Goal: Check status: Check status

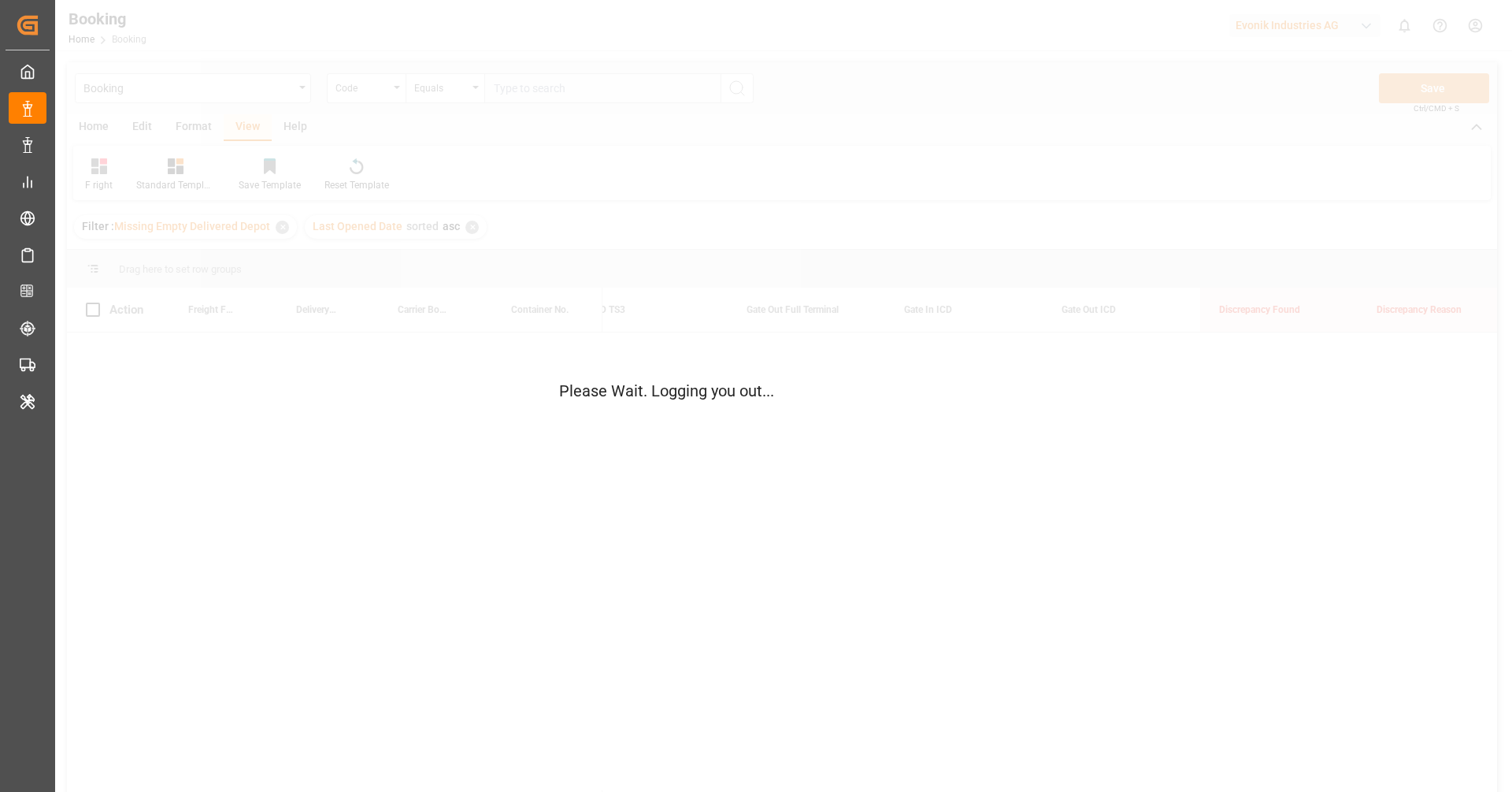
scroll to position [0, 7404]
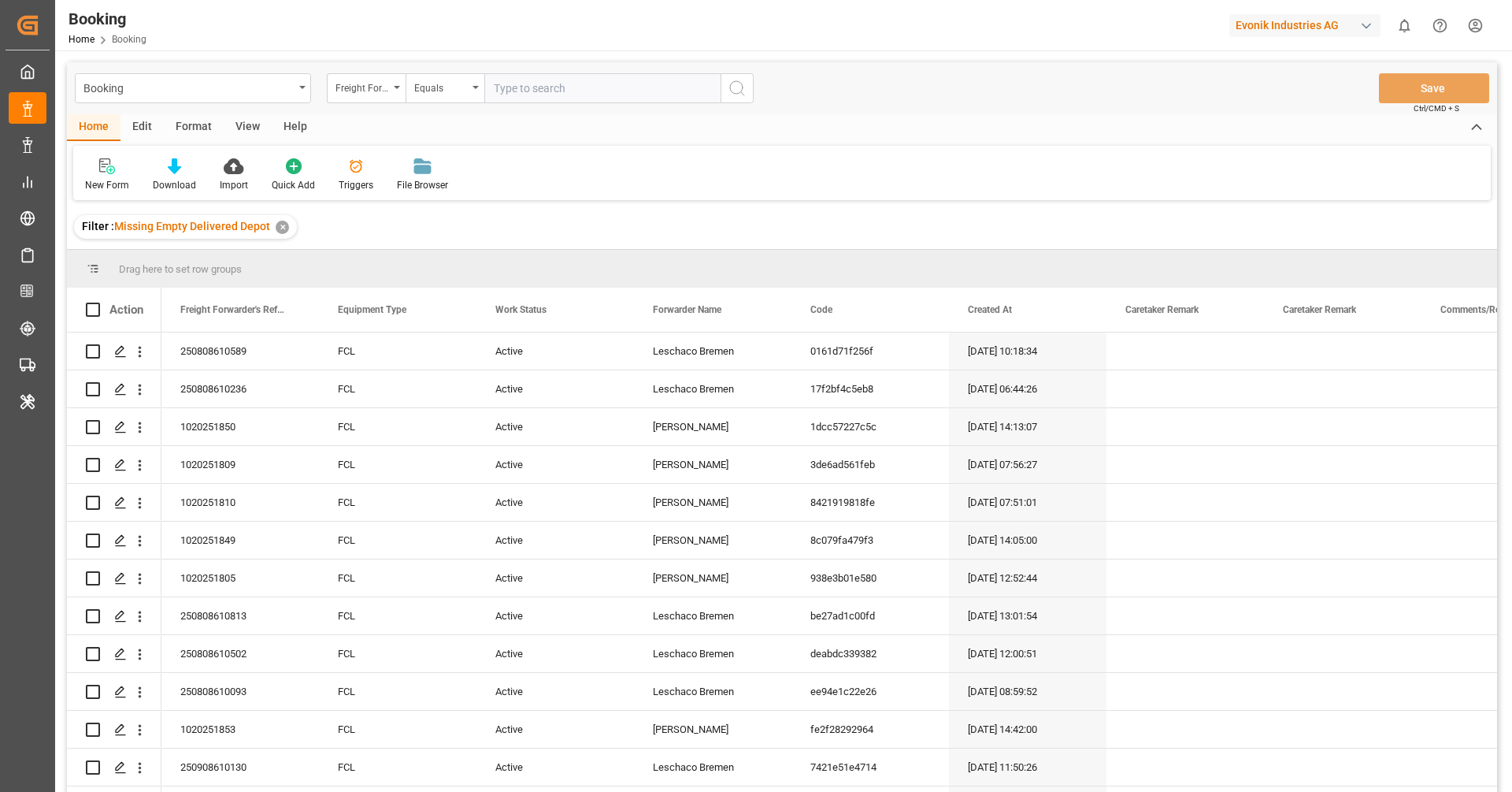
click at [243, 123] on div "View" at bounding box center [248, 127] width 48 height 27
click at [100, 165] on icon at bounding box center [101, 166] width 15 height 15
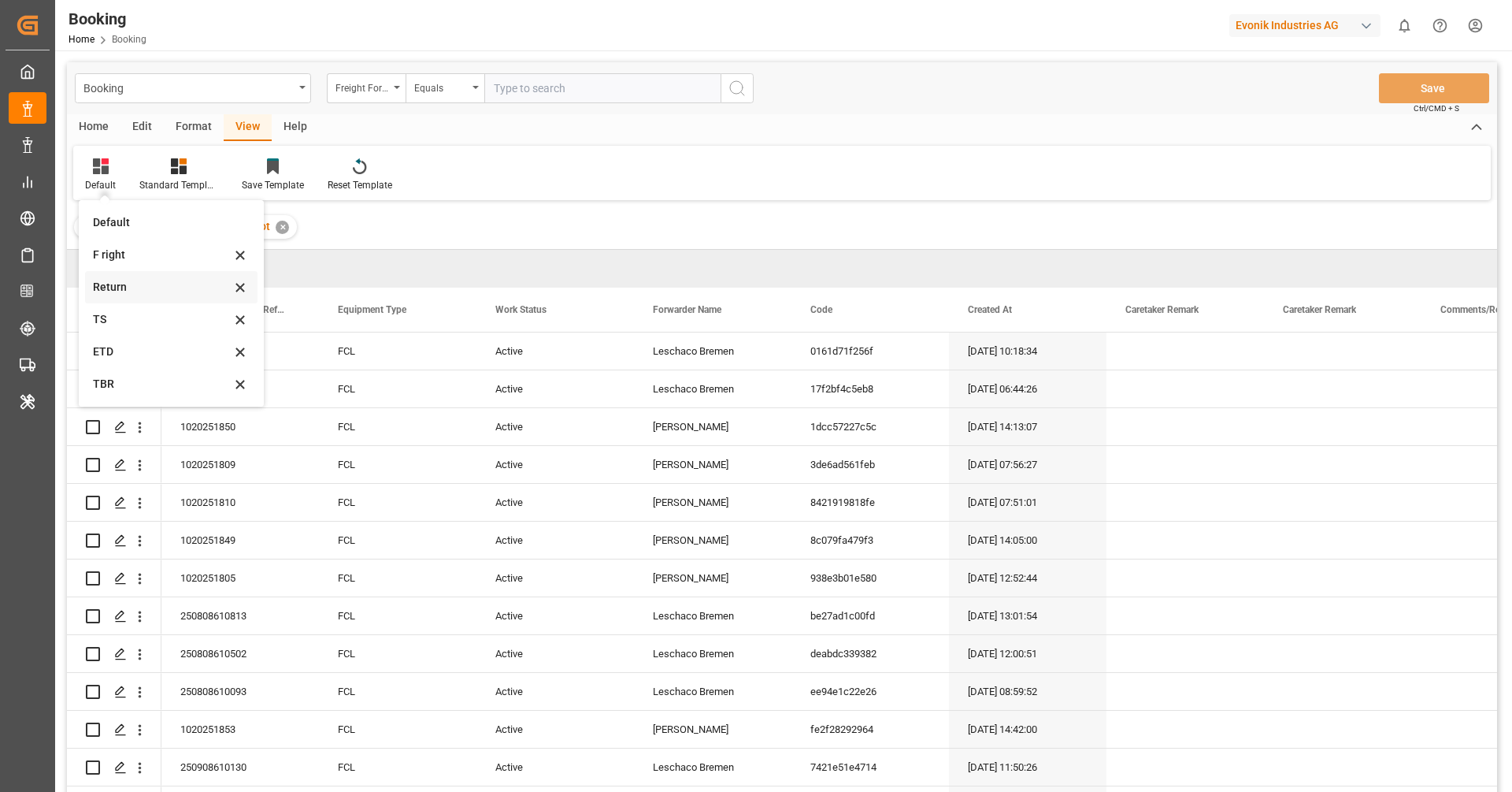
click at [134, 271] on div "Return" at bounding box center [170, 287] width 172 height 33
click at [134, 271] on span "Drag here to set row groups" at bounding box center [180, 269] width 123 height 12
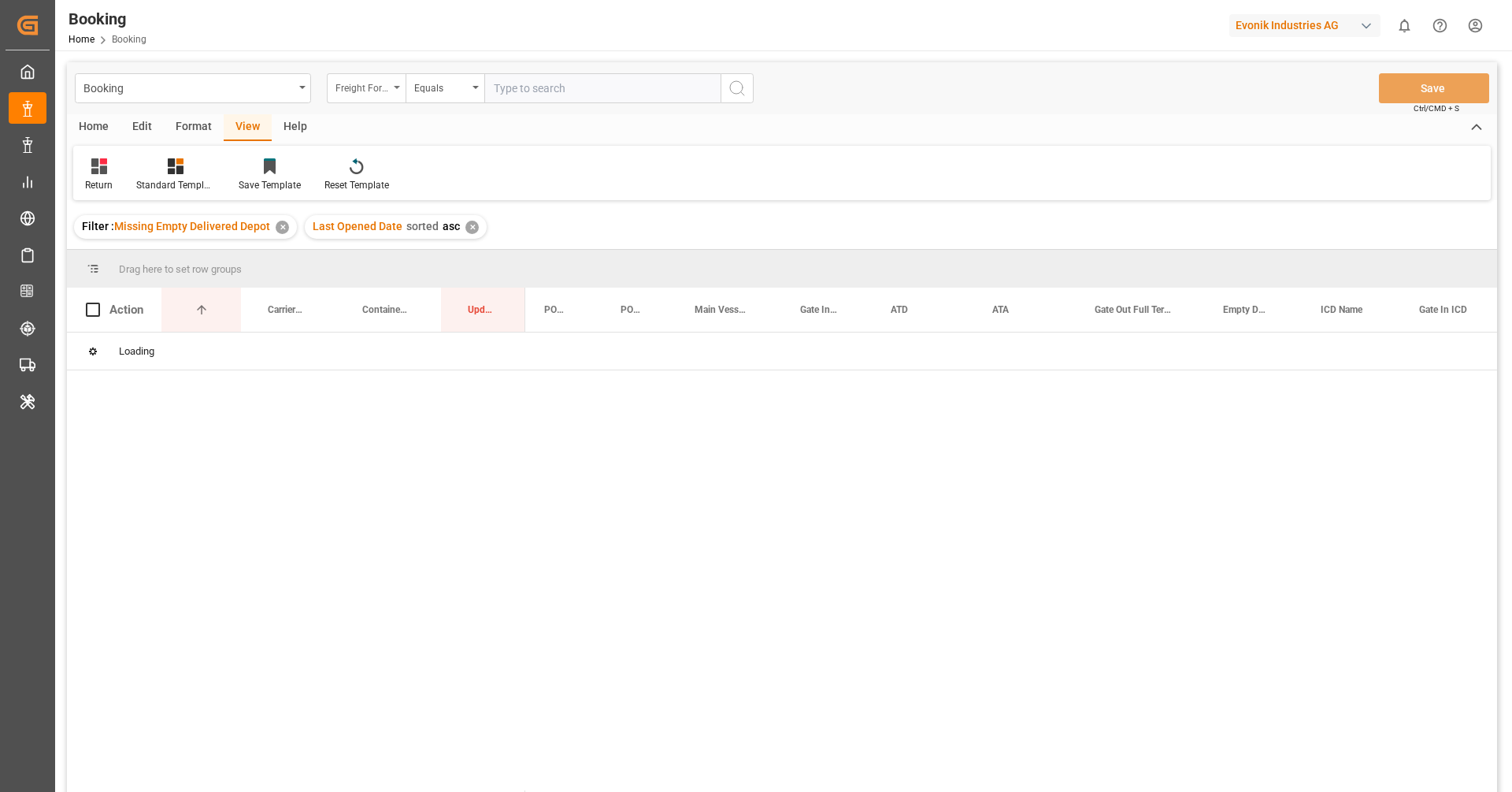
click at [385, 94] on div "Freight Forwarder's Reference No." at bounding box center [362, 86] width 54 height 18
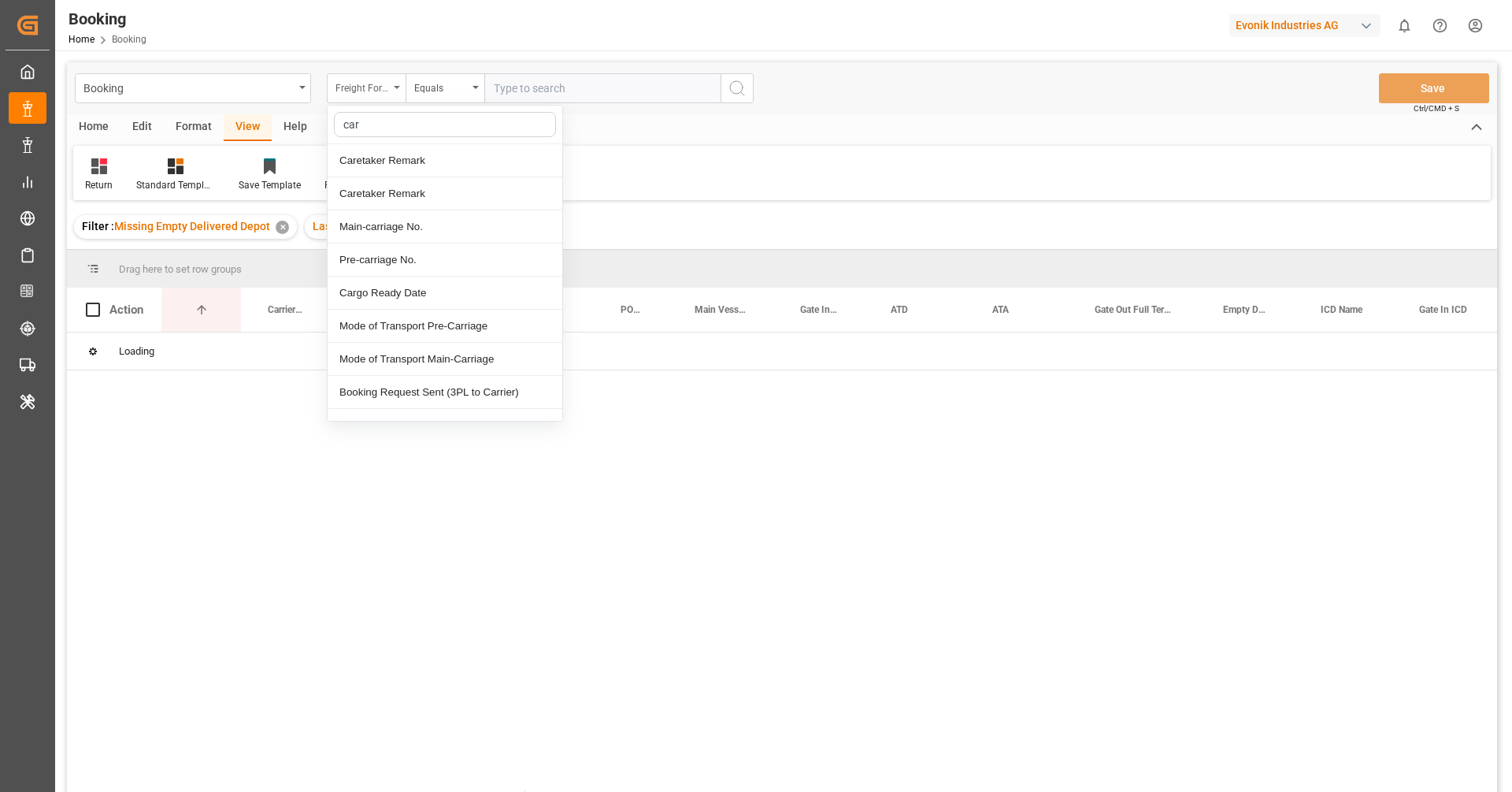
type input "carr"
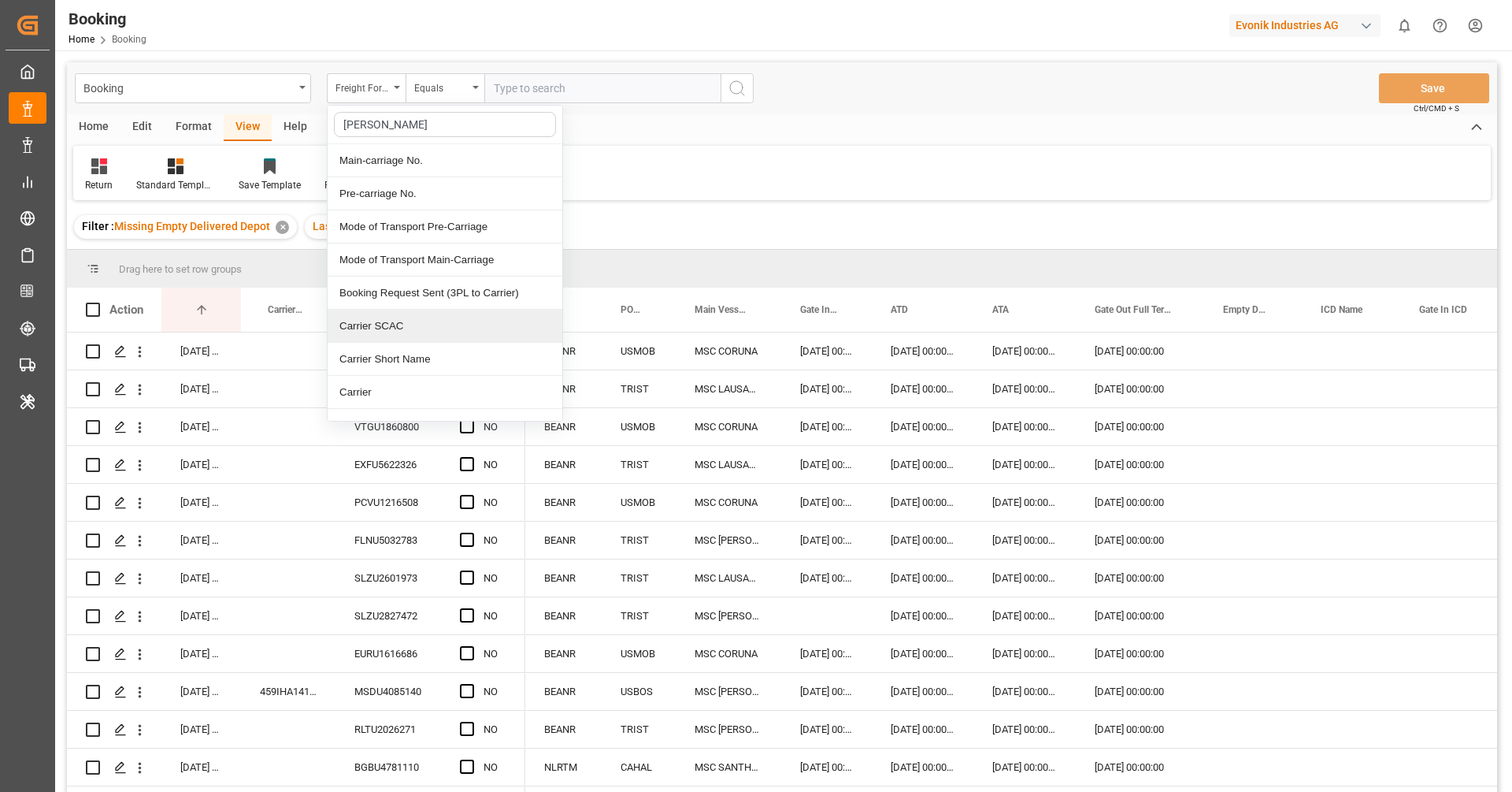
click at [405, 330] on div "Carrier SCAC" at bounding box center [445, 326] width 235 height 33
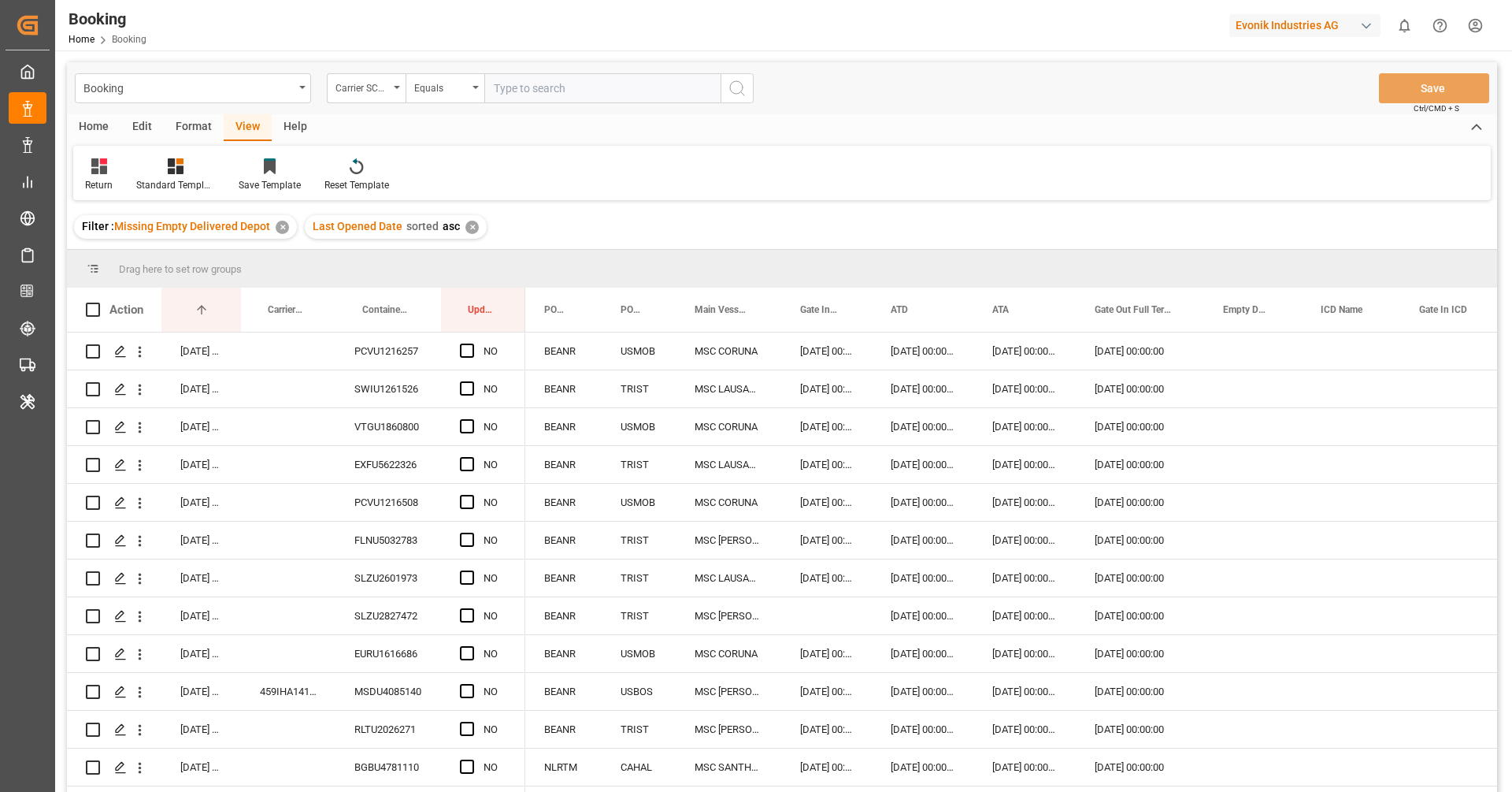
click at [564, 90] on input "text" at bounding box center [603, 88] width 236 height 30
type input "hlcu"
click at [744, 94] on icon "search button" at bounding box center [738, 88] width 19 height 19
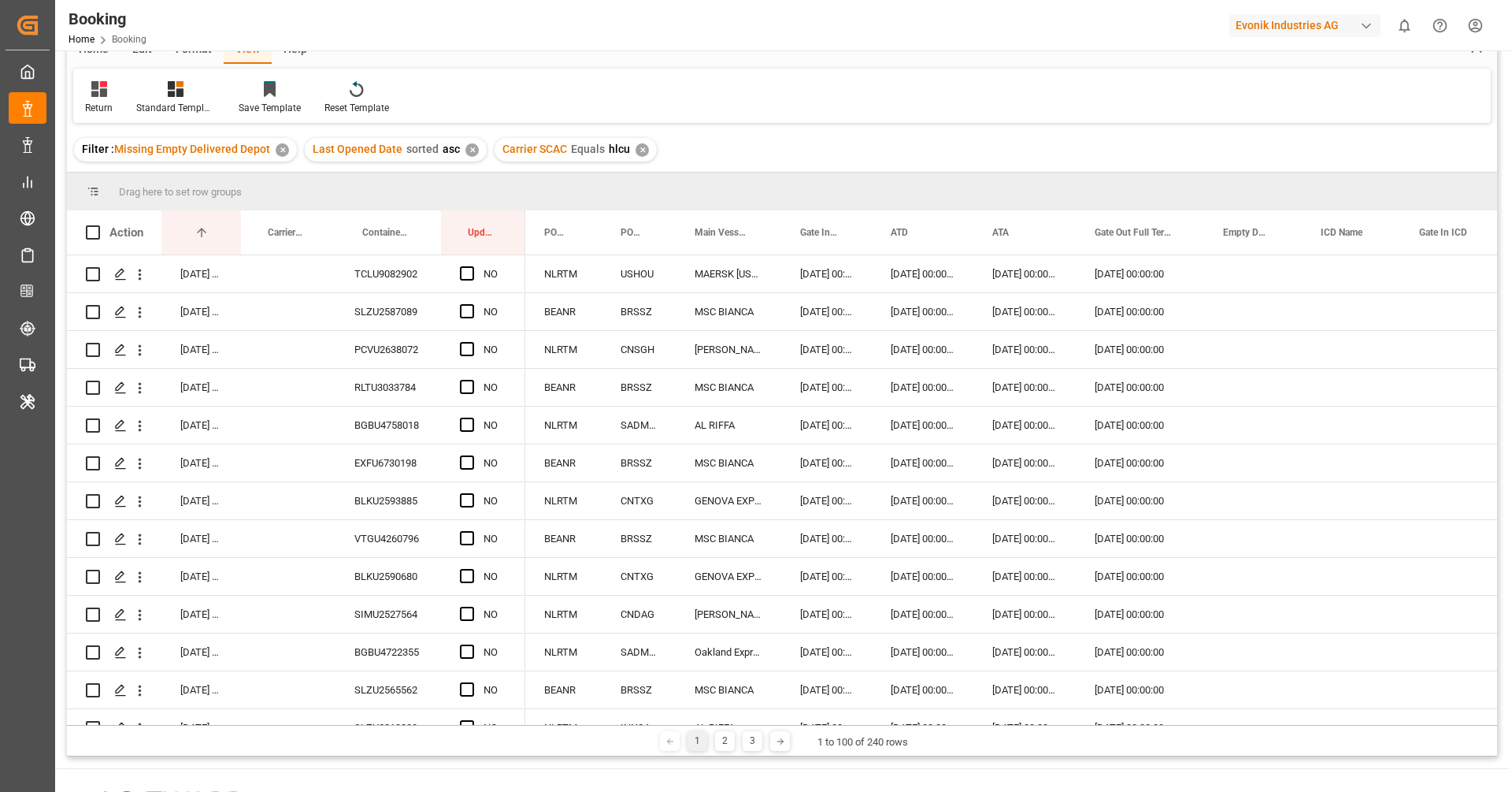
scroll to position [141, 0]
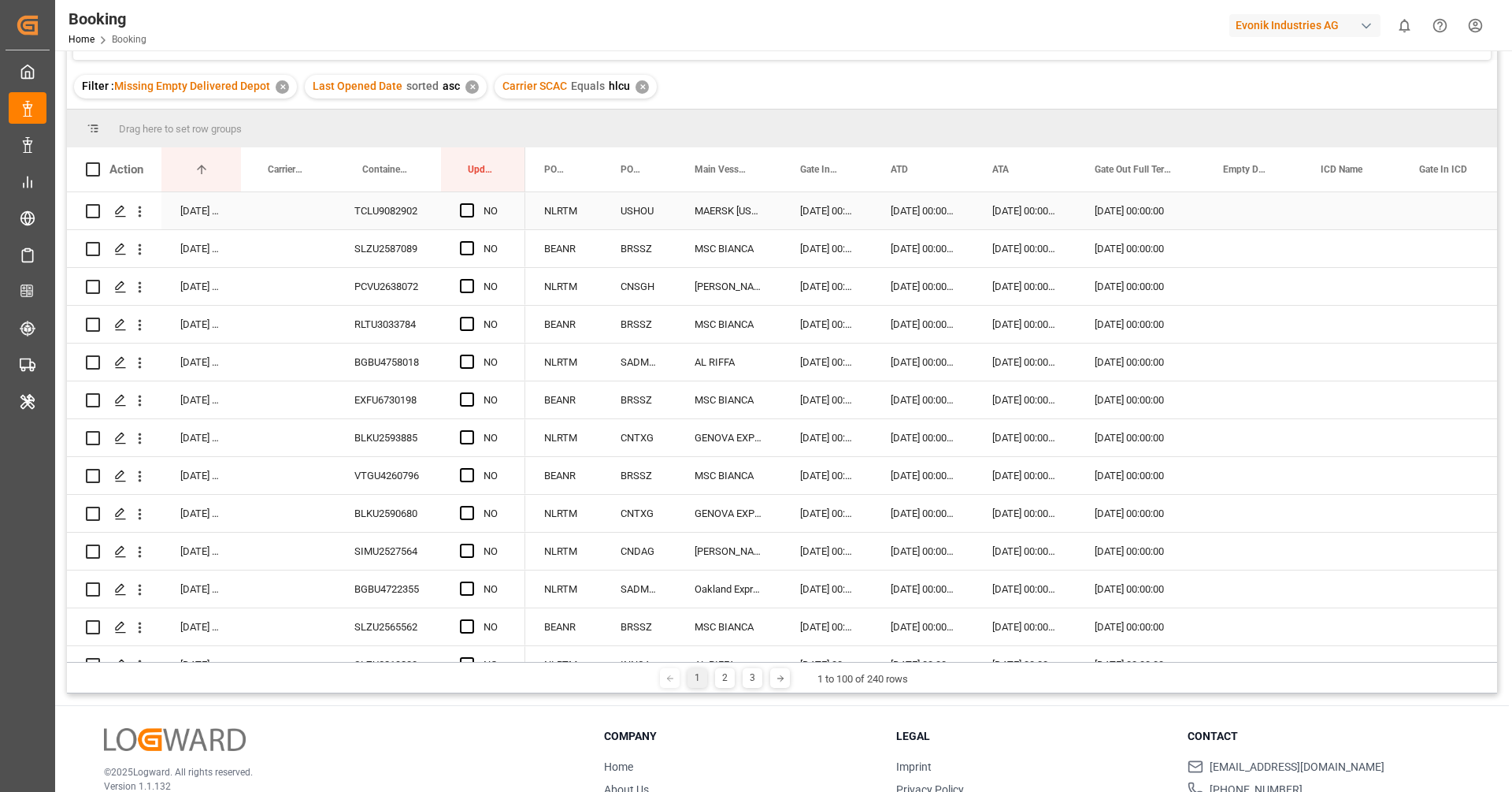
click at [393, 222] on div "TCLU9082902" at bounding box center [388, 210] width 105 height 37
click at [467, 213] on span "Press SPACE to select this row." at bounding box center [467, 210] width 15 height 15
click at [472, 203] on input "Press SPACE to select this row." at bounding box center [472, 203] width 0 height 0
click at [365, 268] on div "PCVU2638072" at bounding box center [388, 286] width 105 height 37
click at [380, 261] on div "SLZU2587089" at bounding box center [388, 248] width 105 height 37
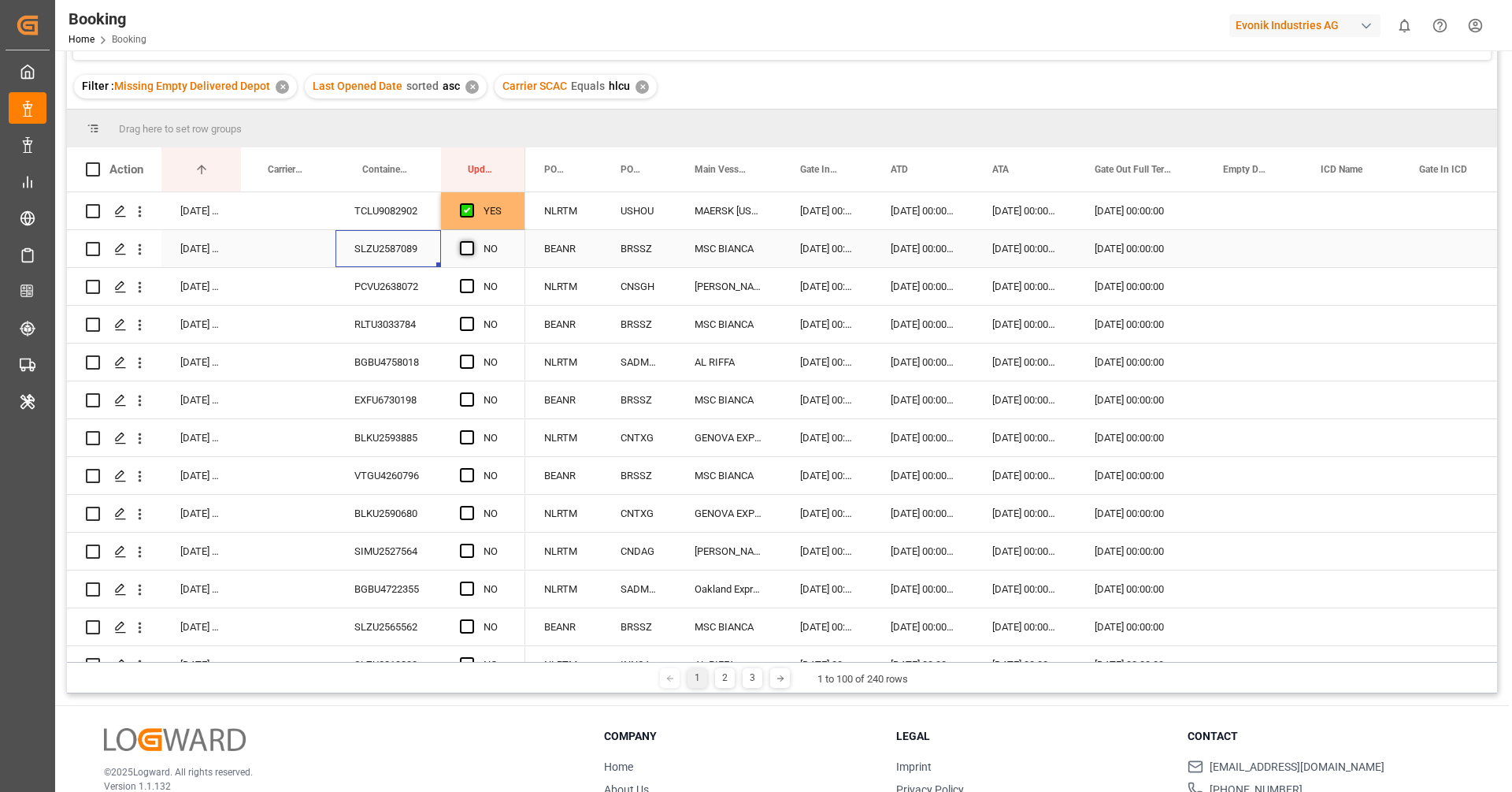
click at [463, 247] on span "Press SPACE to select this row." at bounding box center [467, 248] width 15 height 15
click at [472, 241] on input "Press SPACE to select this row." at bounding box center [472, 241] width 0 height 0
click at [404, 285] on div "PCVU2638072" at bounding box center [388, 286] width 105 height 37
click at [460, 285] on span "Press SPACE to select this row." at bounding box center [467, 286] width 15 height 15
click at [472, 279] on input "Press SPACE to select this row." at bounding box center [472, 279] width 0 height 0
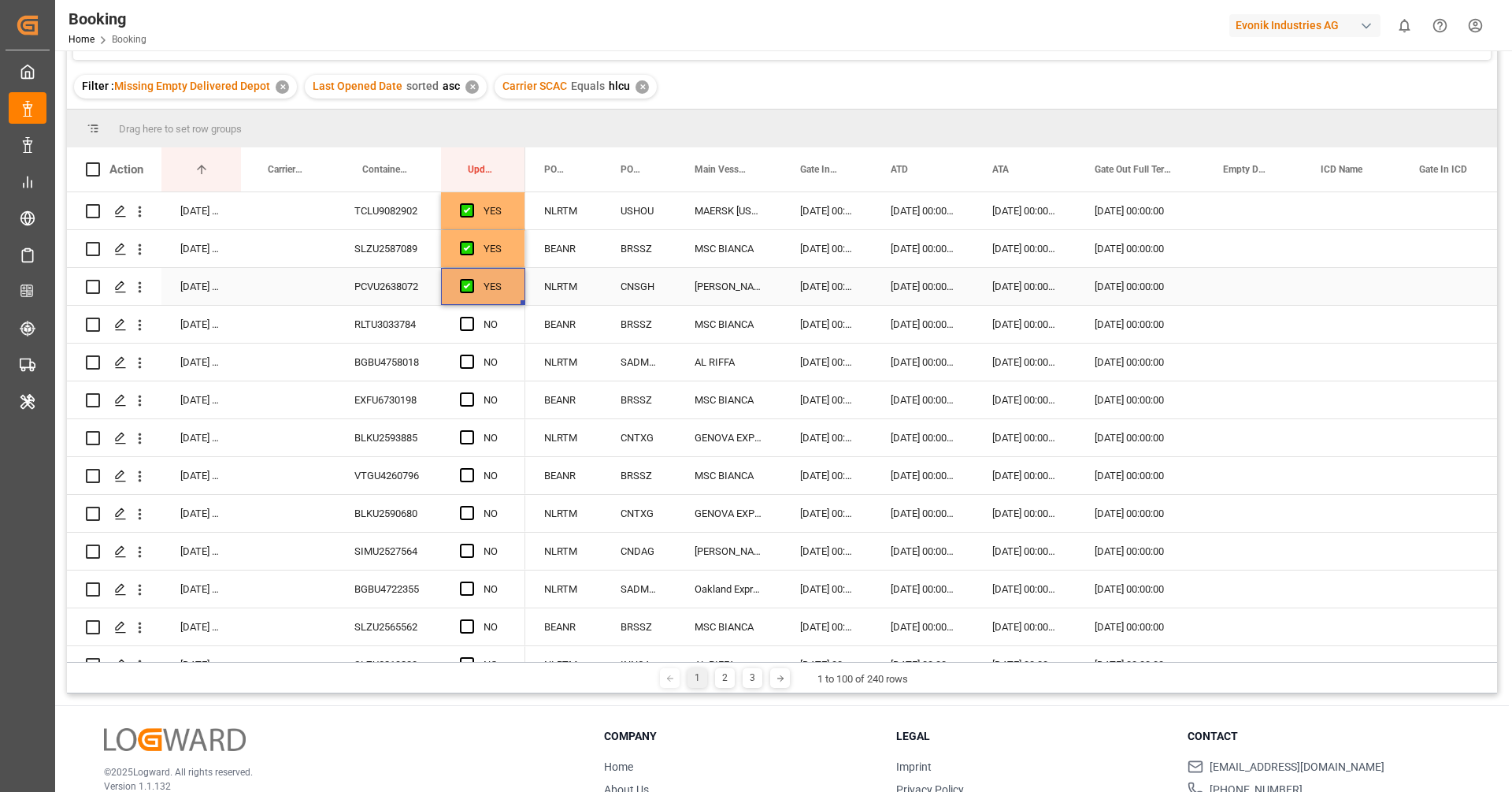
click at [393, 304] on div "30.09.2025 12:25:50 PCVU2638072 YES" at bounding box center [296, 287] width 458 height 38
click at [391, 341] on div "RLTU3033784" at bounding box center [388, 324] width 105 height 37
click at [463, 320] on span "Press SPACE to select this row." at bounding box center [467, 324] width 15 height 15
click at [472, 317] on input "Press SPACE to select this row." at bounding box center [472, 317] width 0 height 0
click at [400, 353] on div "BGBU4758018" at bounding box center [388, 362] width 105 height 37
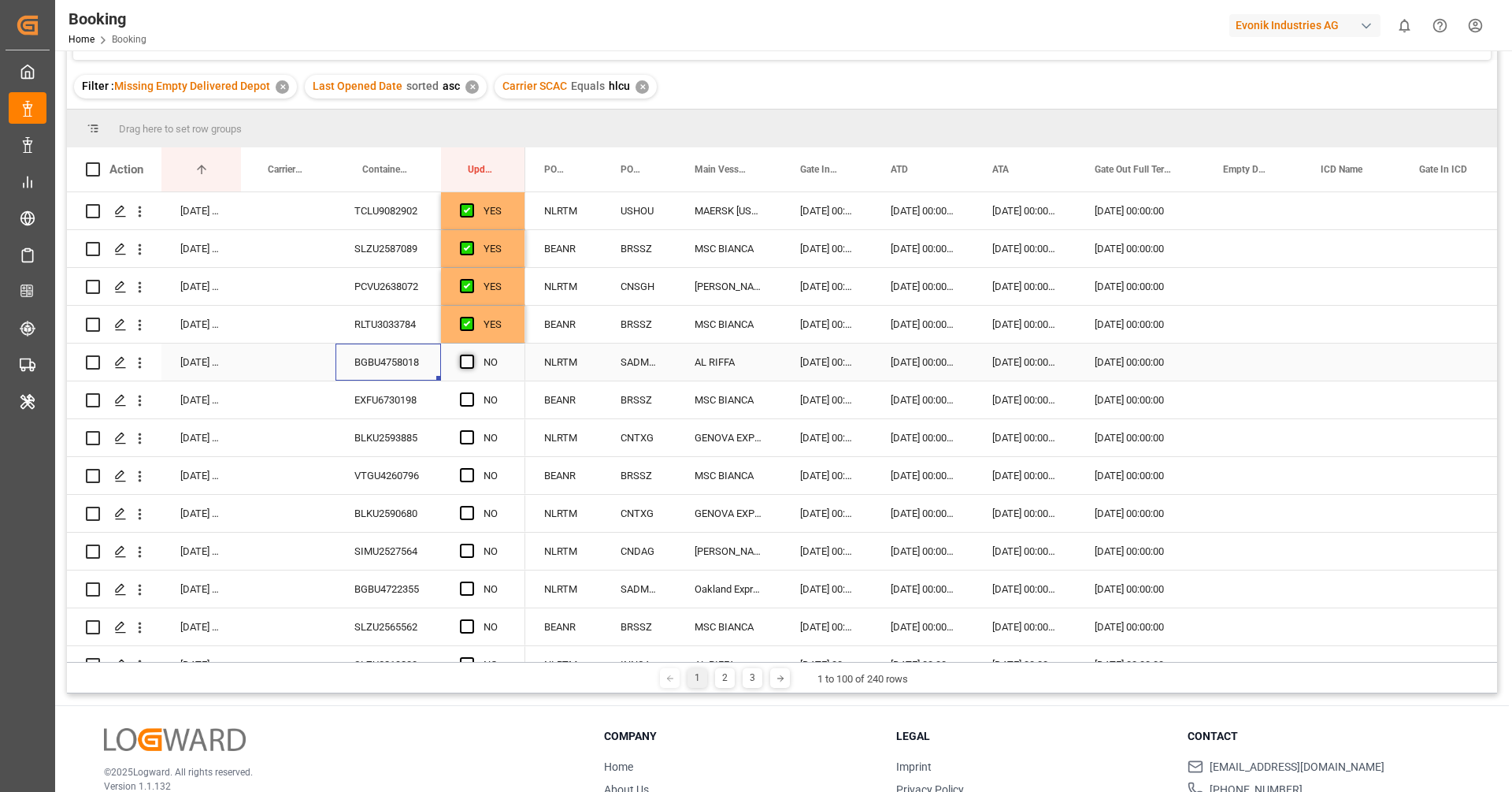
click at [468, 361] on span "Press SPACE to select this row." at bounding box center [467, 362] width 15 height 15
click at [472, 355] on input "Press SPACE to select this row." at bounding box center [472, 355] width 0 height 0
click at [400, 385] on div "EXFU6730198" at bounding box center [388, 399] width 105 height 37
click at [469, 398] on span "Press SPACE to select this row." at bounding box center [467, 399] width 15 height 15
click at [472, 393] on input "Press SPACE to select this row." at bounding box center [472, 393] width 0 height 0
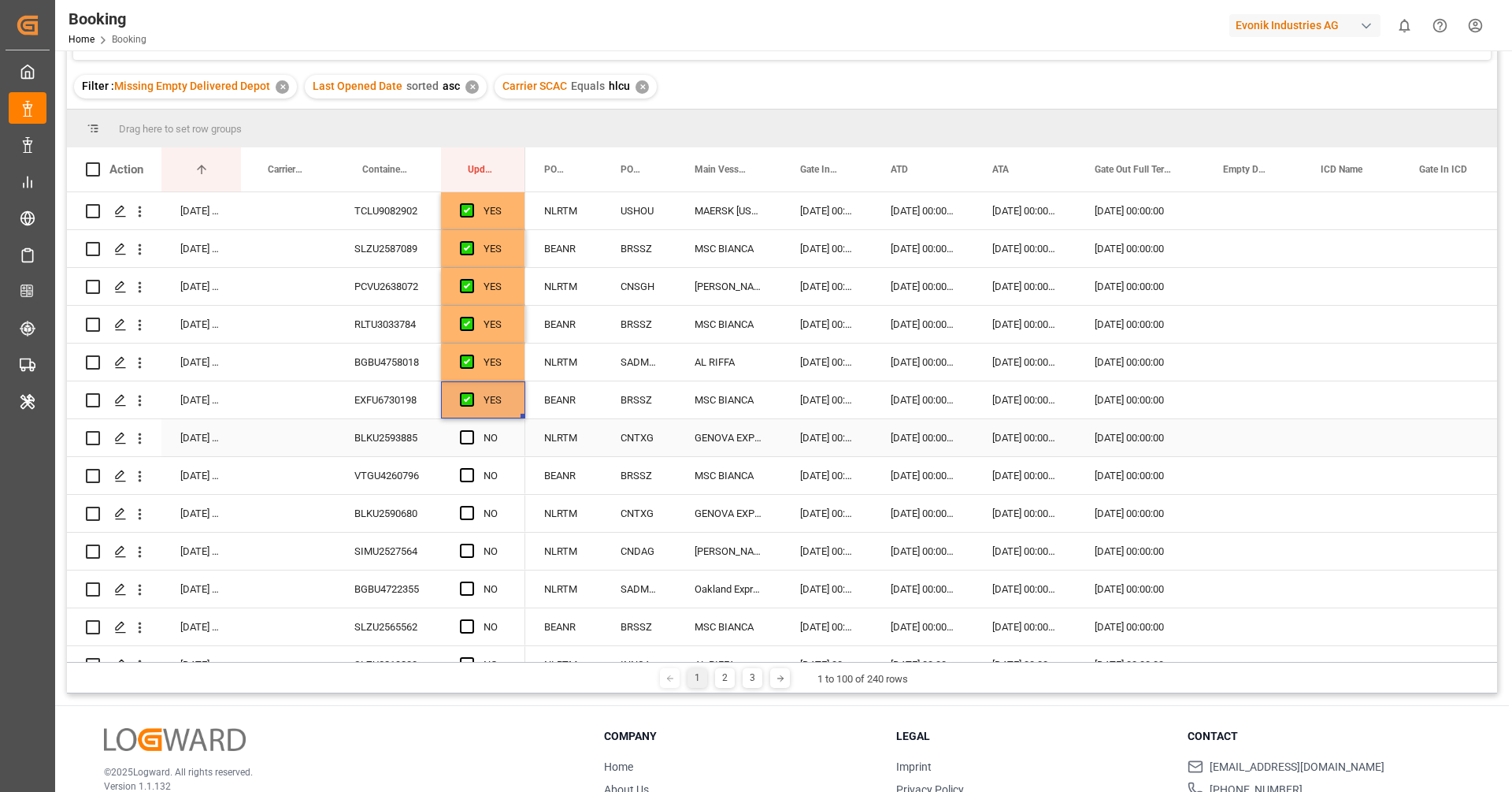
click at [418, 437] on div "BLKU2593885" at bounding box center [388, 437] width 105 height 37
click at [465, 438] on span "Press SPACE to select this row." at bounding box center [467, 437] width 15 height 15
click at [472, 430] on input "Press SPACE to select this row." at bounding box center [472, 430] width 0 height 0
click at [391, 466] on div "VTGU4260796" at bounding box center [388, 475] width 105 height 37
click at [463, 464] on div "Press SPACE to select this row." at bounding box center [472, 476] width 24 height 36
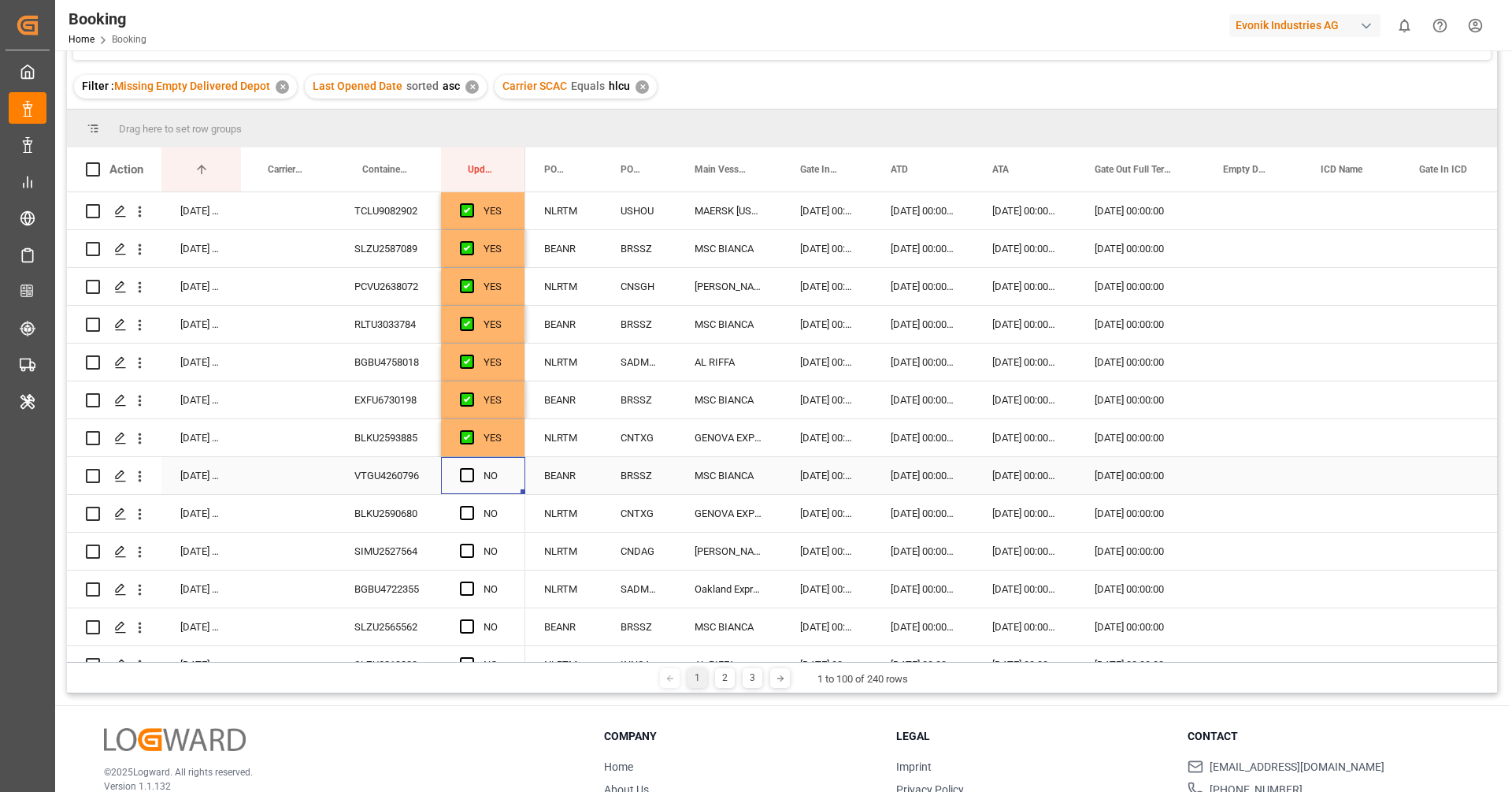
click at [463, 466] on div "Press SPACE to select this row." at bounding box center [472, 476] width 24 height 36
click at [469, 472] on span "Press SPACE to select this row." at bounding box center [467, 475] width 15 height 15
click at [472, 468] on input "Press SPACE to select this row." at bounding box center [472, 468] width 0 height 0
click at [403, 501] on div "BLKU2590680" at bounding box center [388, 513] width 105 height 37
click at [463, 514] on span "Press SPACE to select this row." at bounding box center [467, 513] width 15 height 15
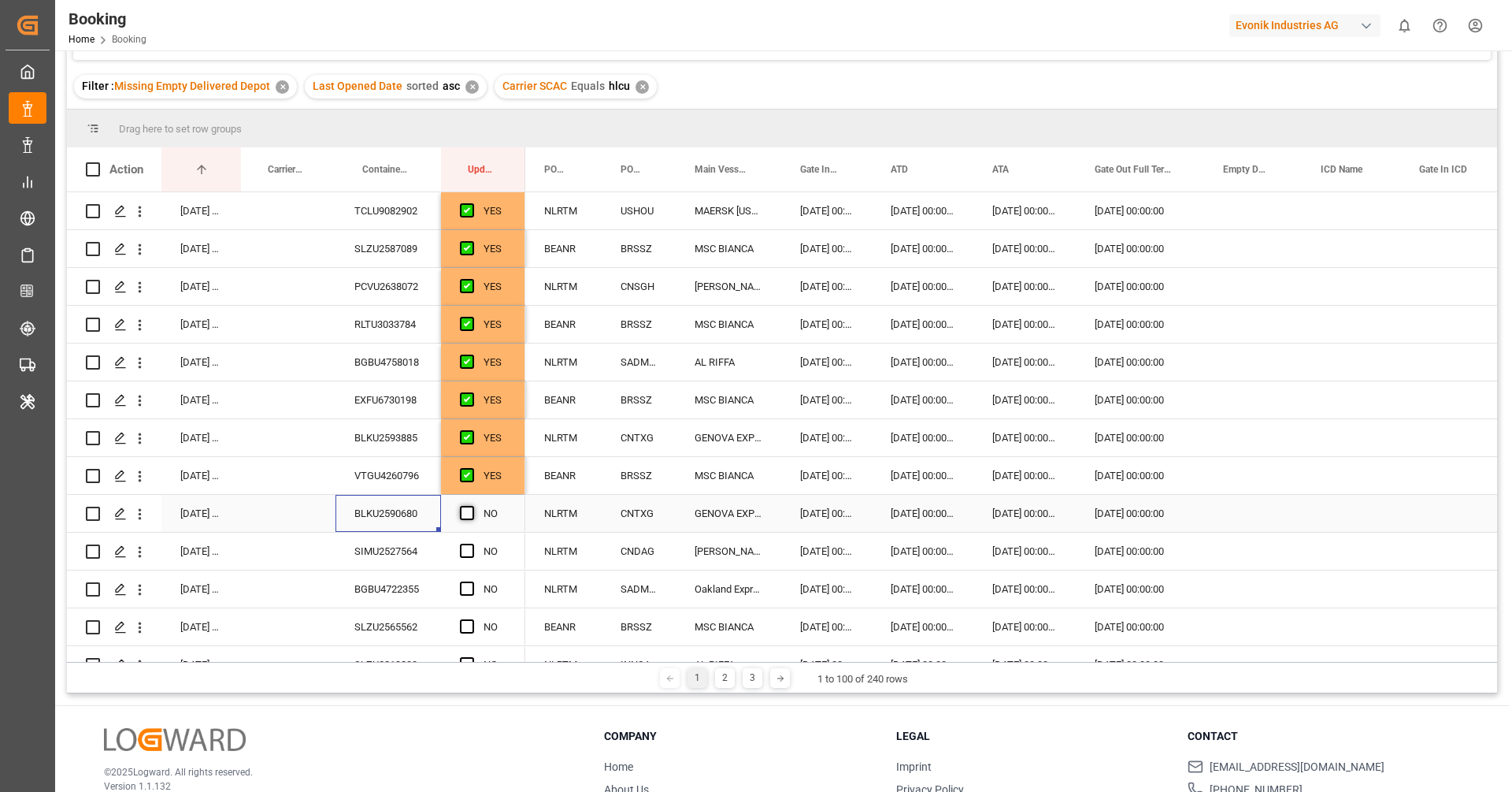
click at [472, 506] on input "Press SPACE to select this row." at bounding box center [472, 506] width 0 height 0
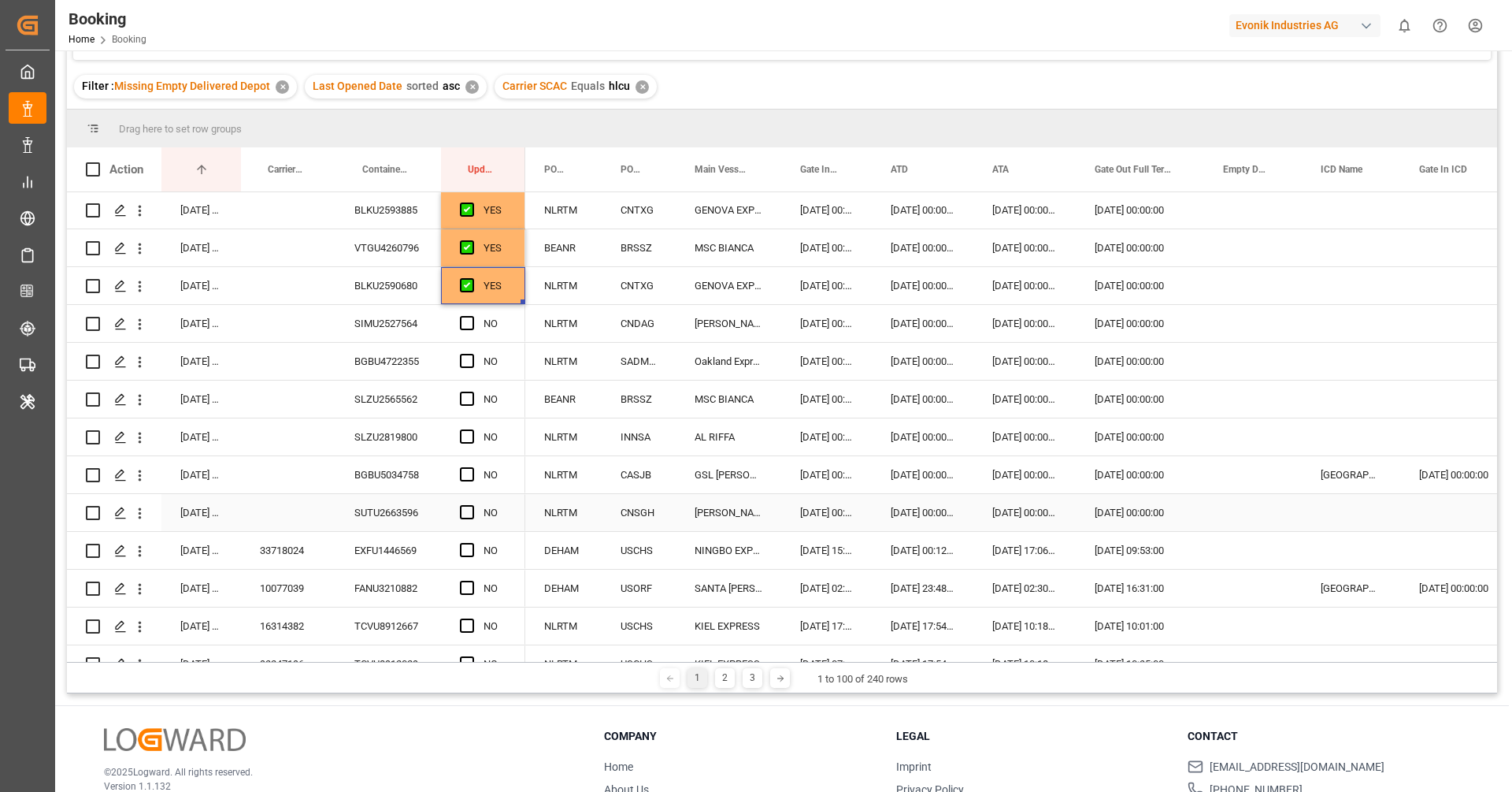
scroll to position [256, 0]
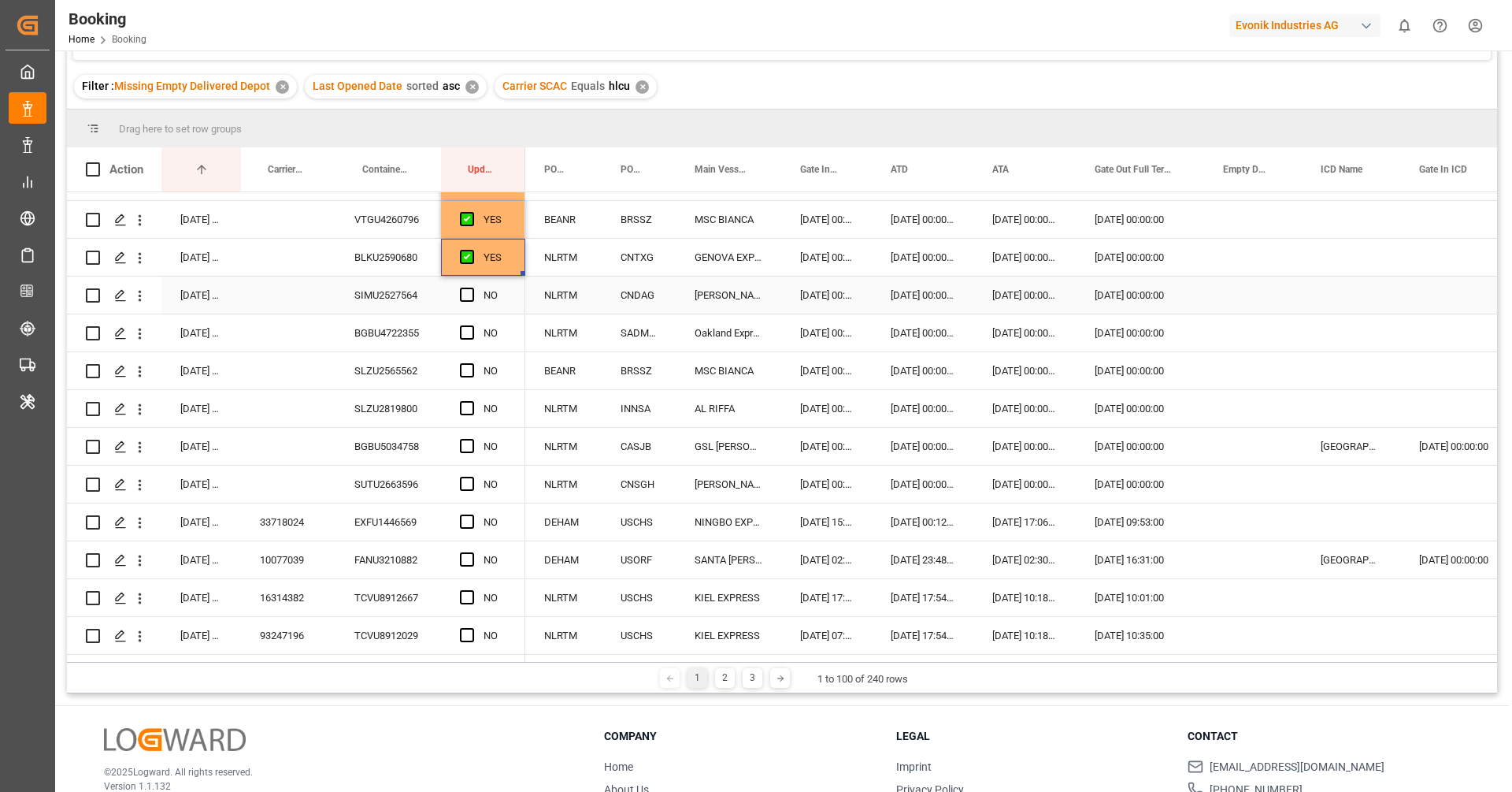
click at [388, 310] on div "SIMU2527564" at bounding box center [388, 295] width 105 height 37
click at [465, 289] on span "Press SPACE to select this row." at bounding box center [467, 295] width 15 height 15
click at [472, 288] on input "Press SPACE to select this row." at bounding box center [472, 288] width 0 height 0
click at [407, 329] on div "BGBU4722355" at bounding box center [388, 333] width 105 height 37
click at [463, 328] on span "Press SPACE to select this row." at bounding box center [467, 333] width 15 height 15
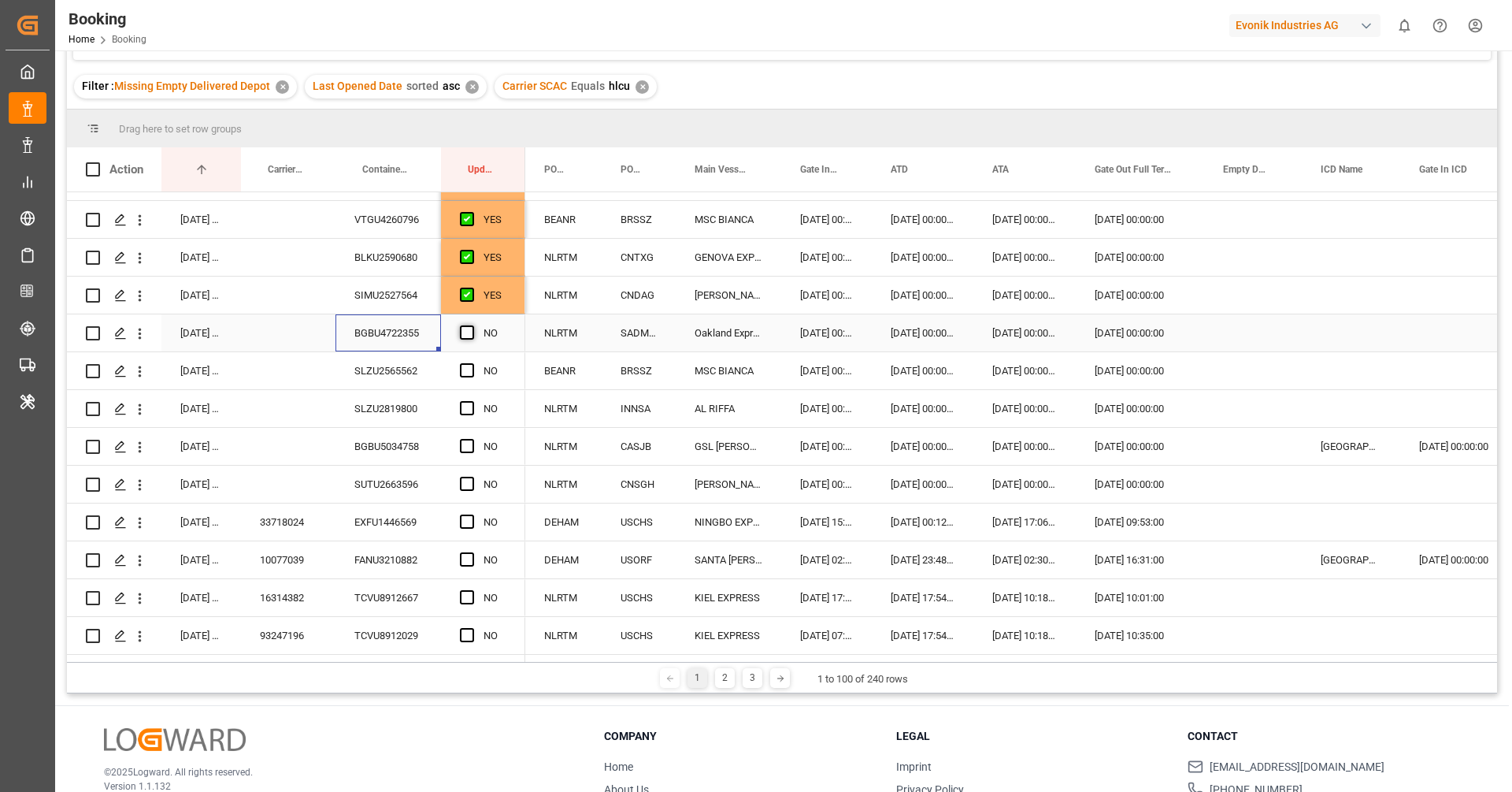
click at [472, 326] on input "Press SPACE to select this row." at bounding box center [472, 326] width 0 height 0
click at [375, 402] on div "SLZU2819800" at bounding box center [388, 408] width 105 height 37
click at [386, 370] on div "SLZU2565562" at bounding box center [388, 370] width 105 height 37
click at [466, 364] on span "Press SPACE to select this row." at bounding box center [467, 370] width 15 height 15
click at [472, 363] on input "Press SPACE to select this row." at bounding box center [472, 363] width 0 height 0
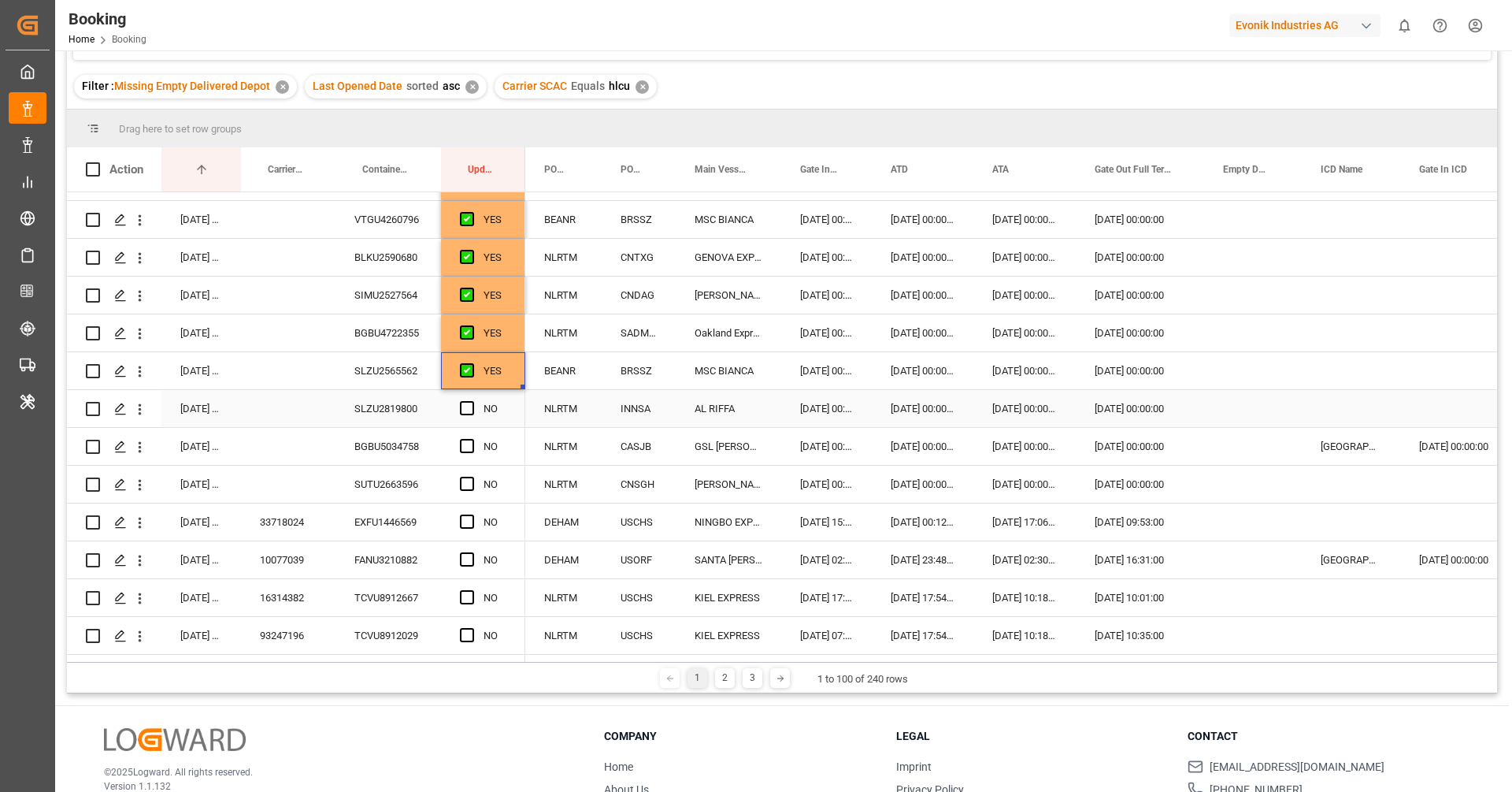
click at [390, 409] on div "SLZU2819800" at bounding box center [388, 408] width 105 height 37
click at [466, 409] on span "Press SPACE to select this row." at bounding box center [467, 408] width 15 height 15
click at [472, 401] on input "Press SPACE to select this row." at bounding box center [472, 401] width 0 height 0
click at [389, 447] on div "BGBU5034758" at bounding box center [388, 446] width 105 height 37
click at [469, 441] on span "Press SPACE to select this row." at bounding box center [467, 446] width 15 height 15
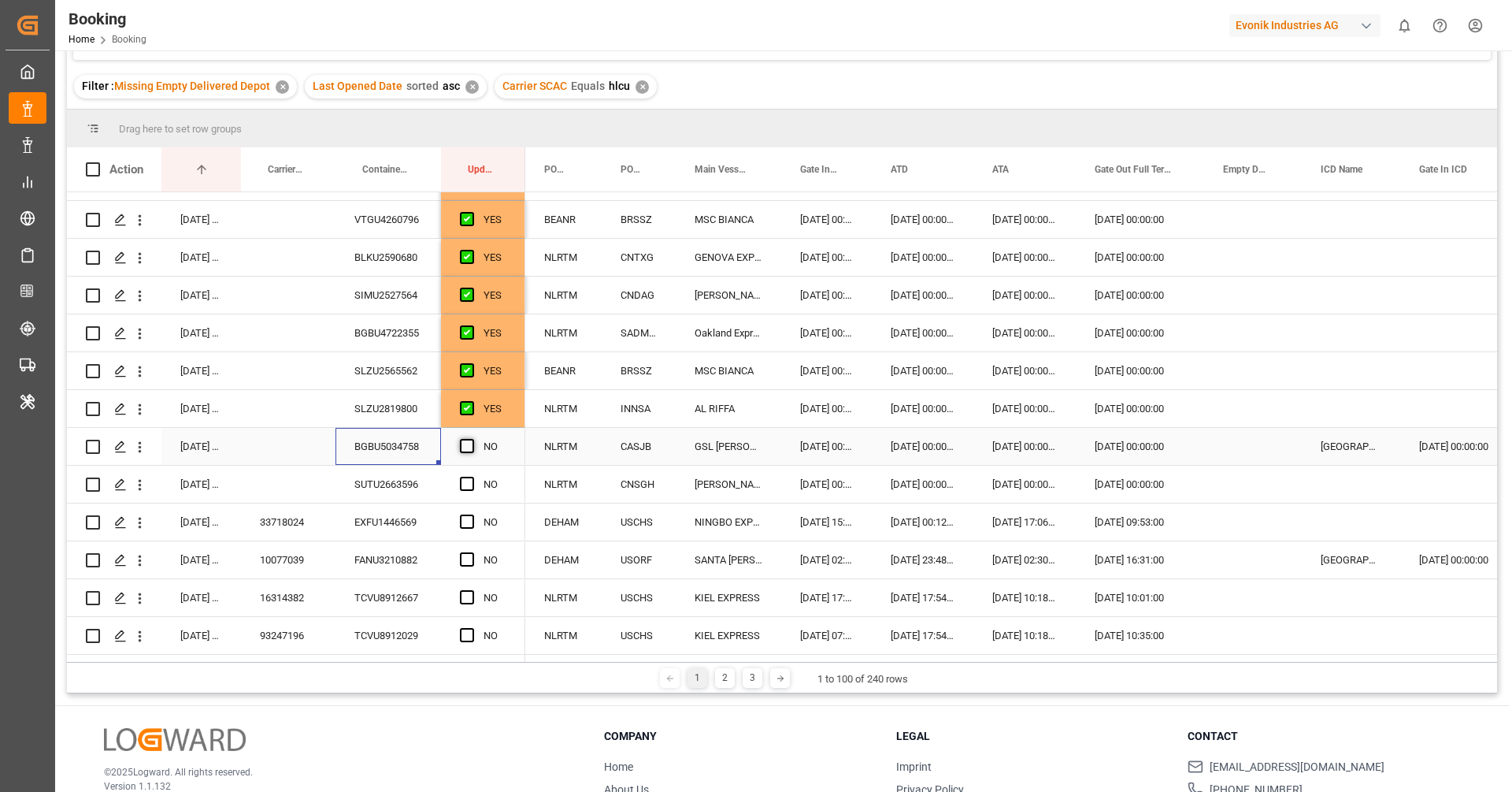
click at [472, 439] on input "Press SPACE to select this row." at bounding box center [472, 439] width 0 height 0
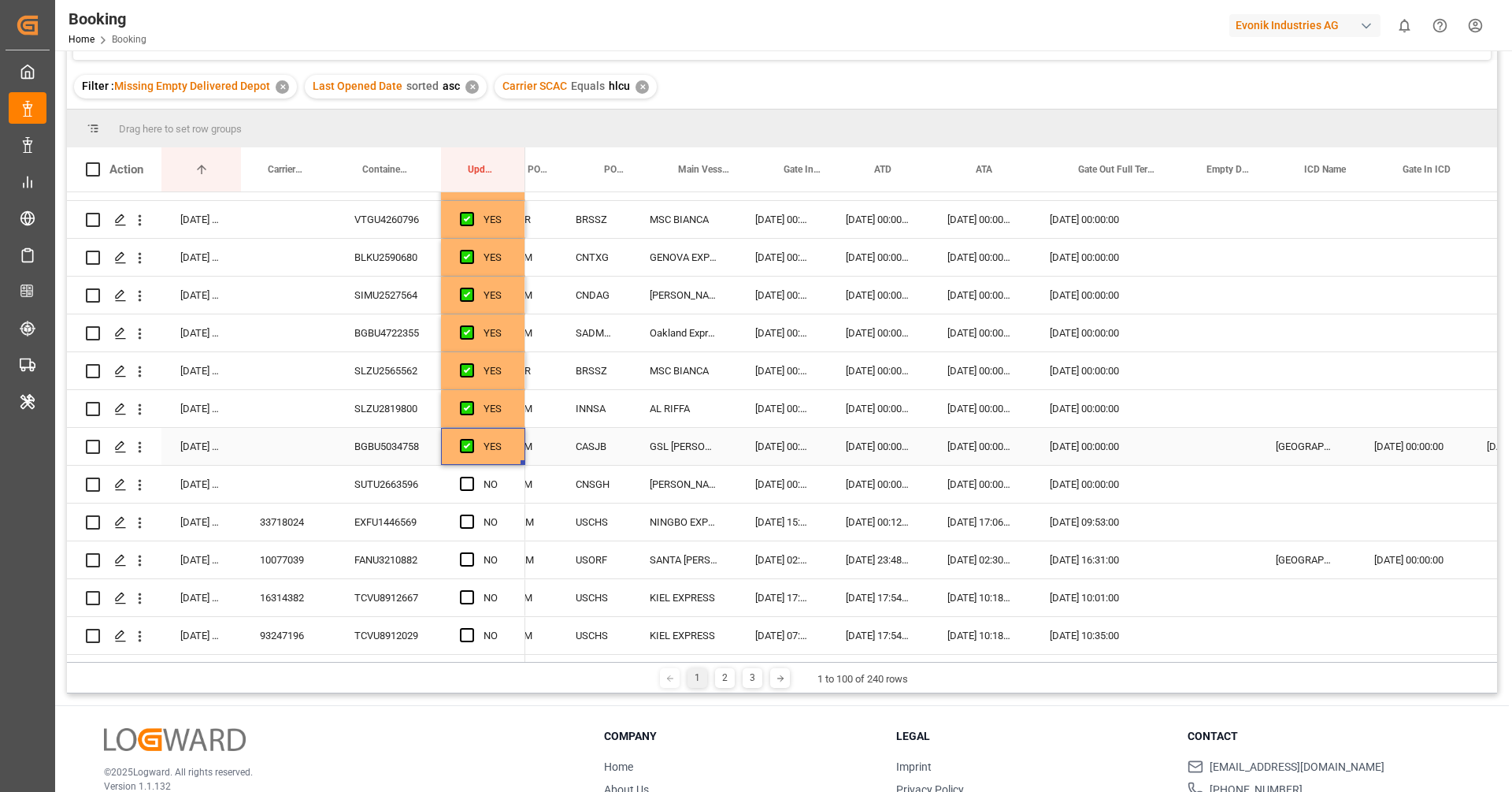
scroll to position [0, 0]
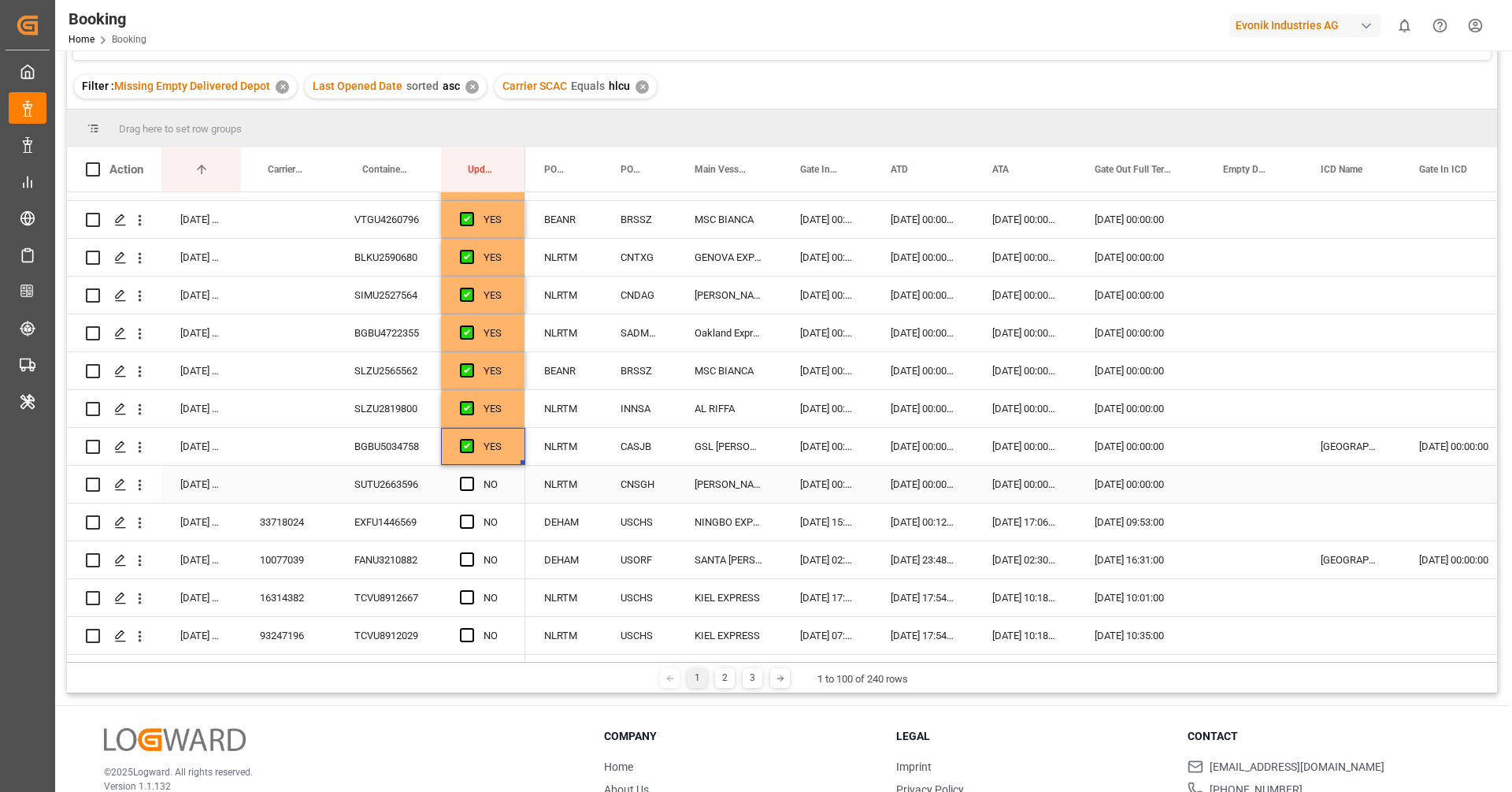
click at [415, 487] on div "SUTU2663596" at bounding box center [388, 483] width 105 height 37
click at [467, 485] on span "Press SPACE to select this row." at bounding box center [467, 483] width 15 height 15
click at [472, 477] on input "Press SPACE to select this row." at bounding box center [472, 477] width 0 height 0
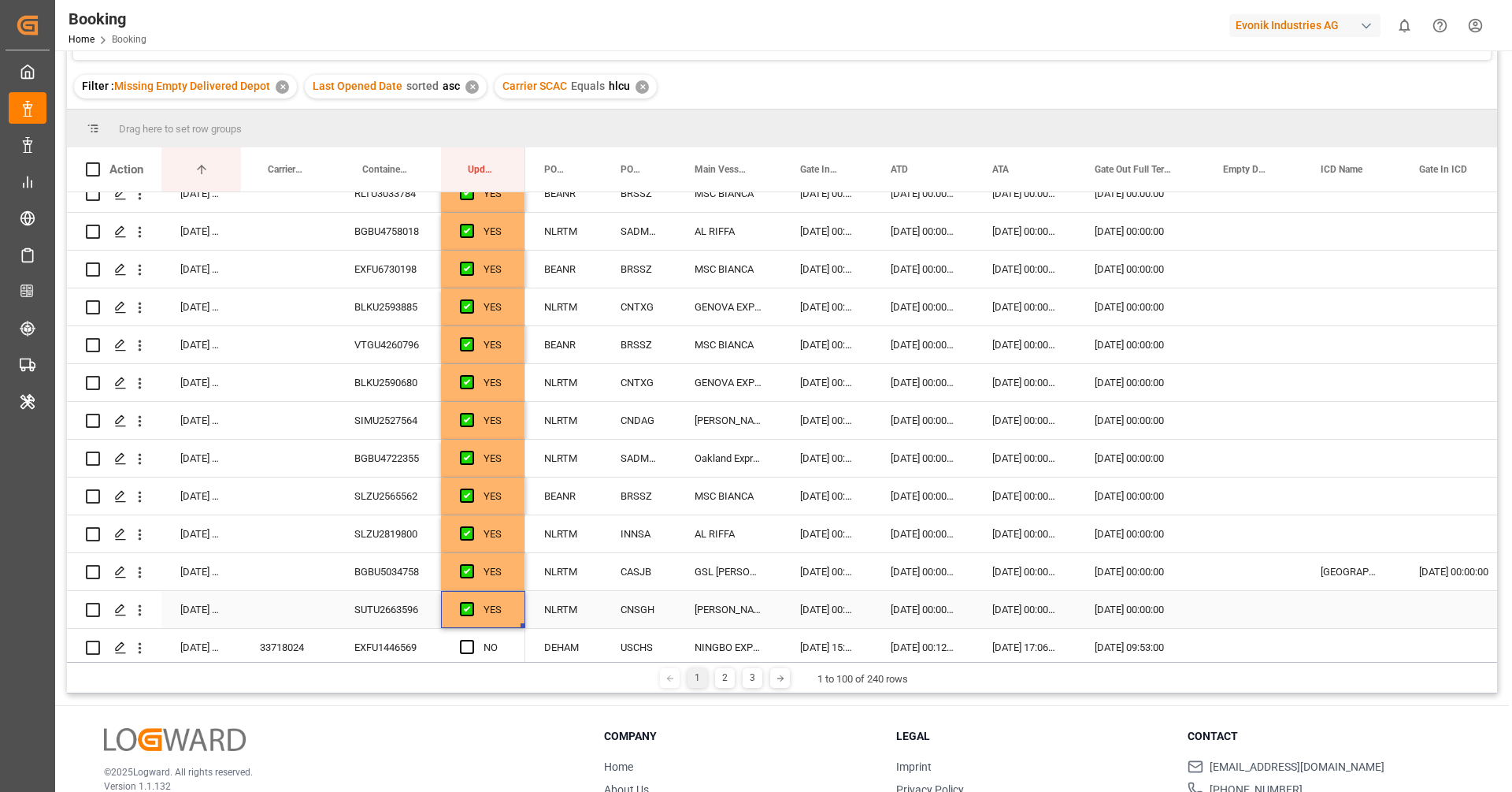
scroll to position [123, 0]
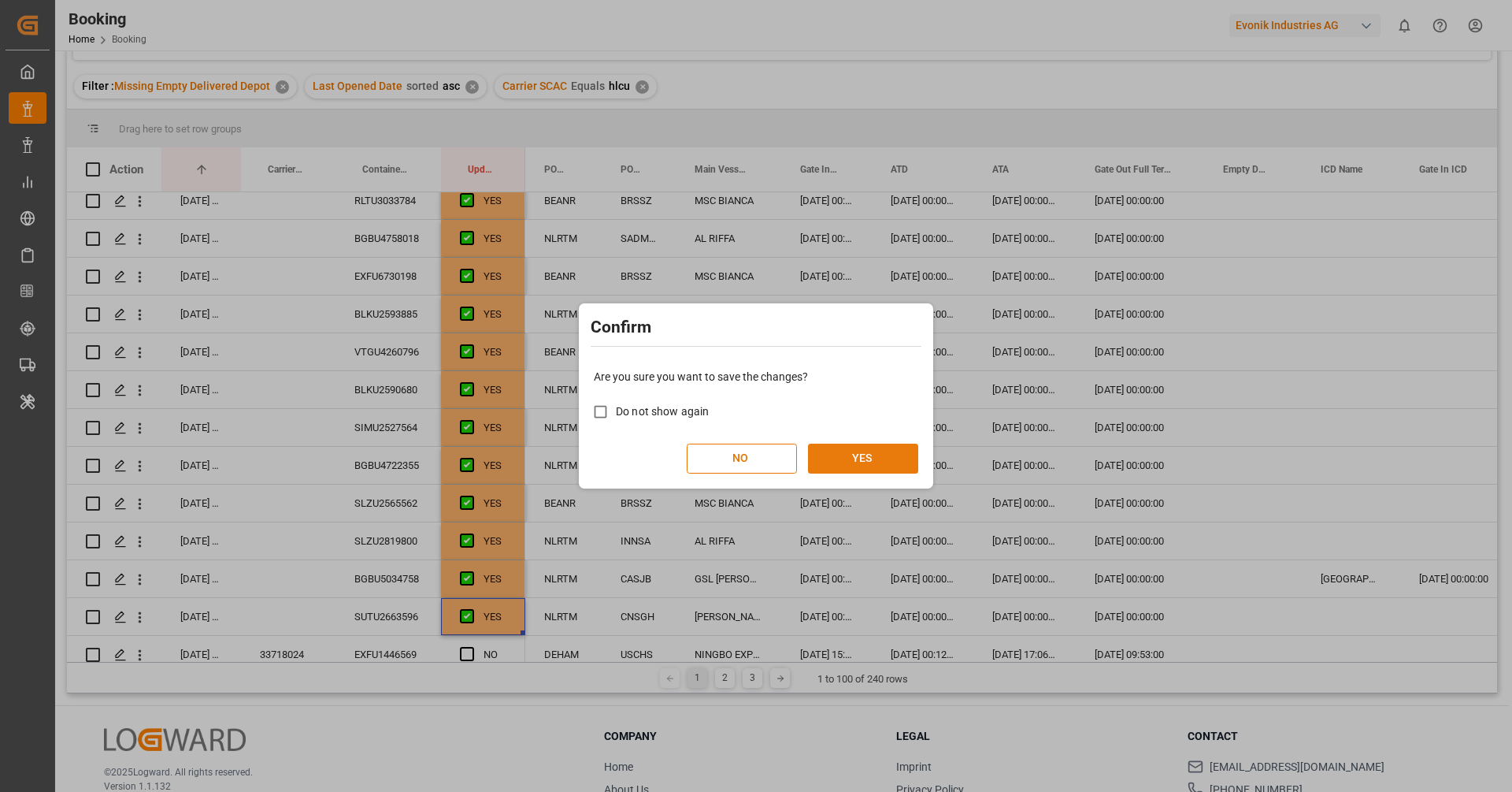
click at [860, 456] on button "YES" at bounding box center [863, 459] width 111 height 30
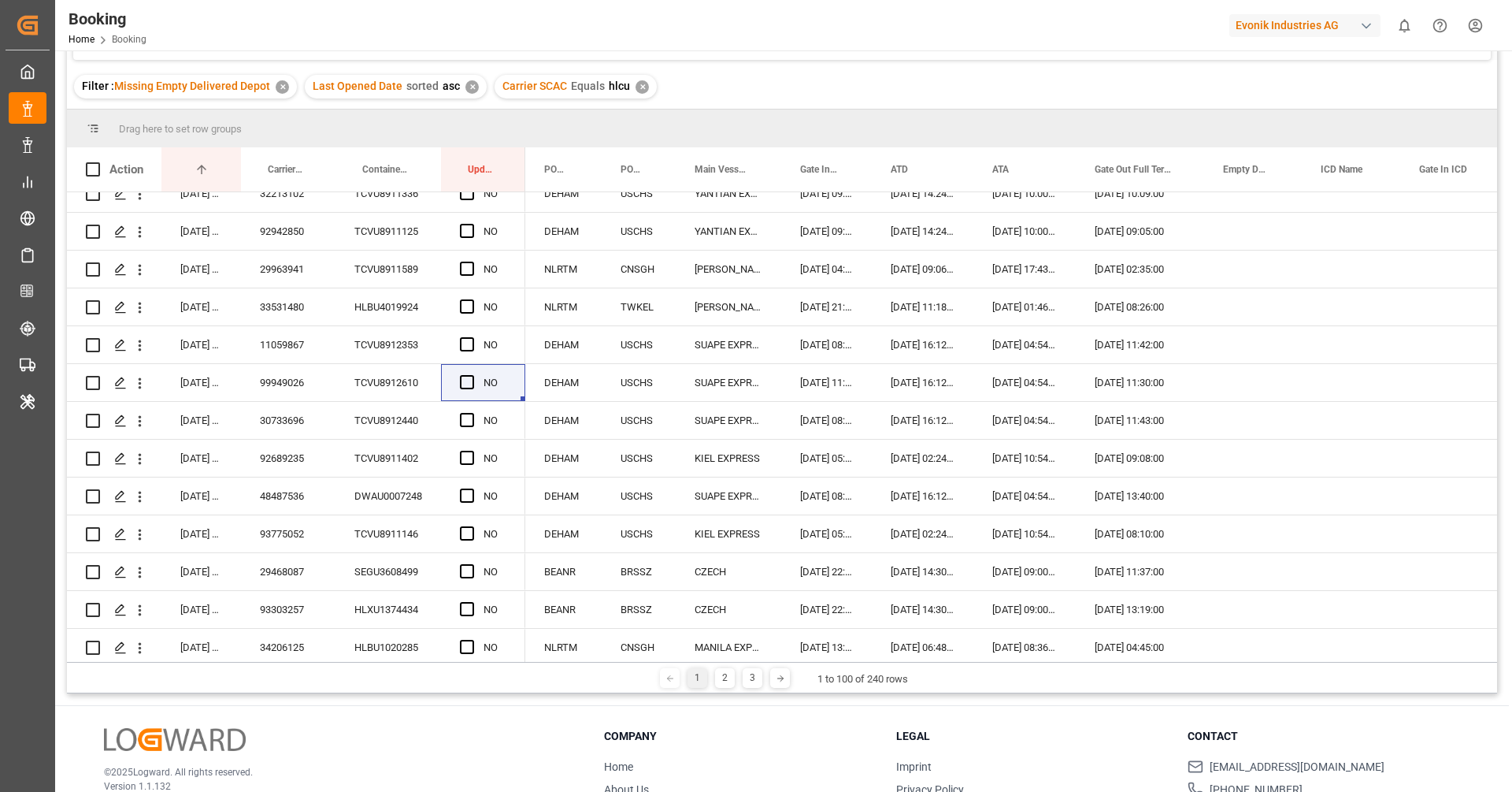
scroll to position [0, 0]
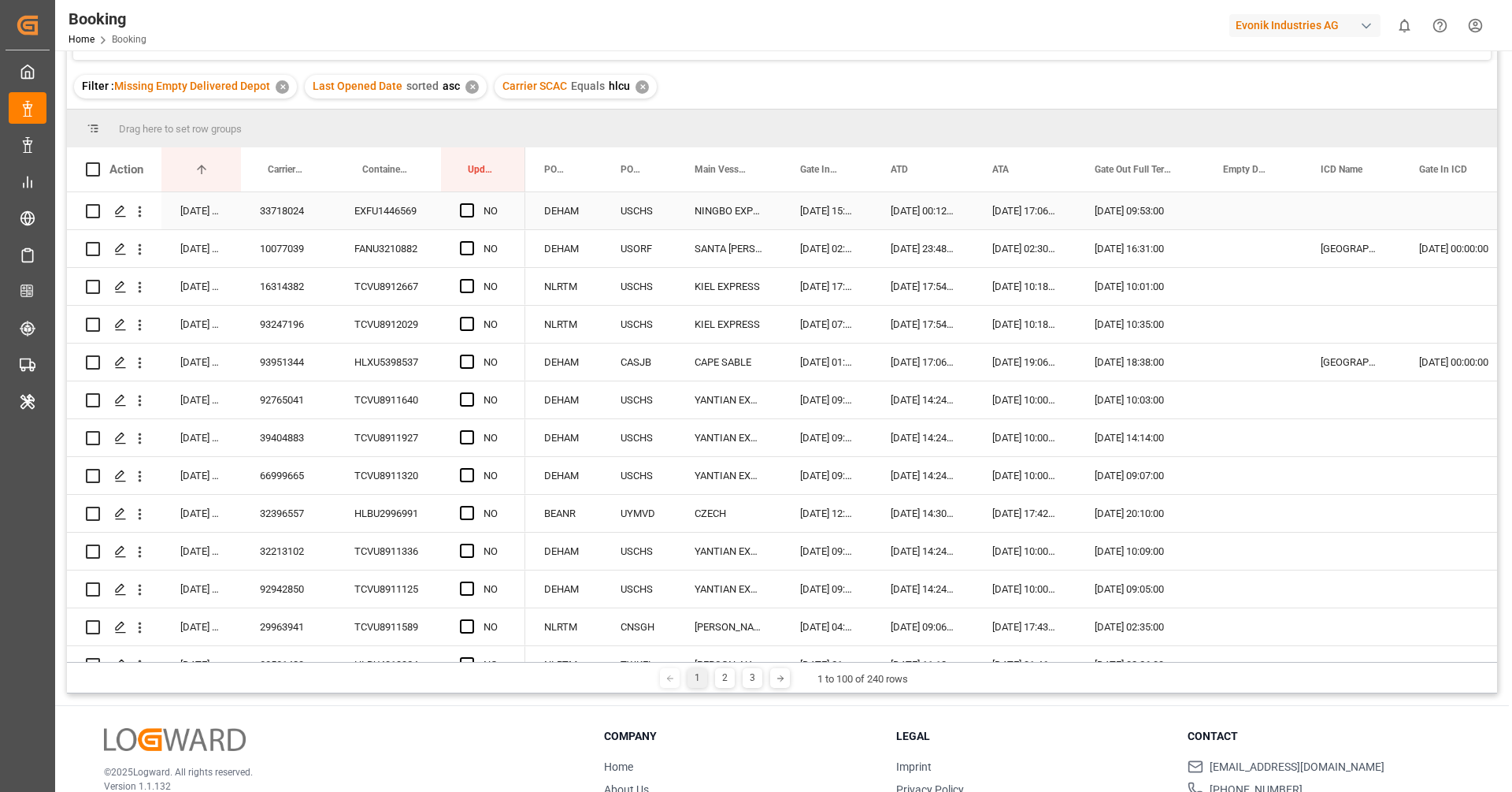
click at [288, 213] on div "33718024" at bounding box center [288, 210] width 94 height 37
click at [471, 213] on span "Press SPACE to select this row." at bounding box center [467, 210] width 15 height 15
click at [472, 203] on input "Press SPACE to select this row." at bounding box center [472, 203] width 0 height 0
click at [260, 261] on div "10077039" at bounding box center [288, 248] width 94 height 37
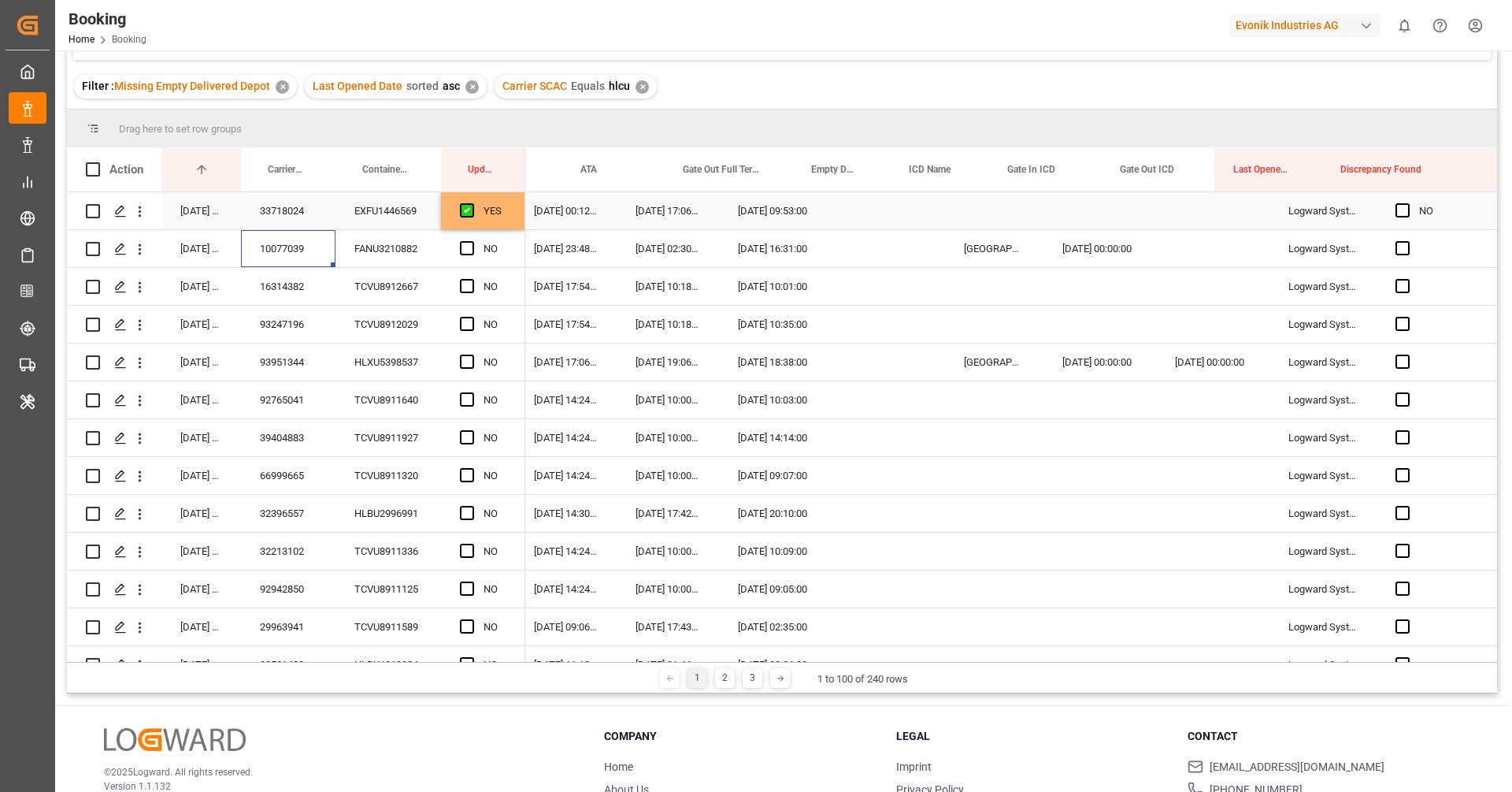
scroll to position [0, 412]
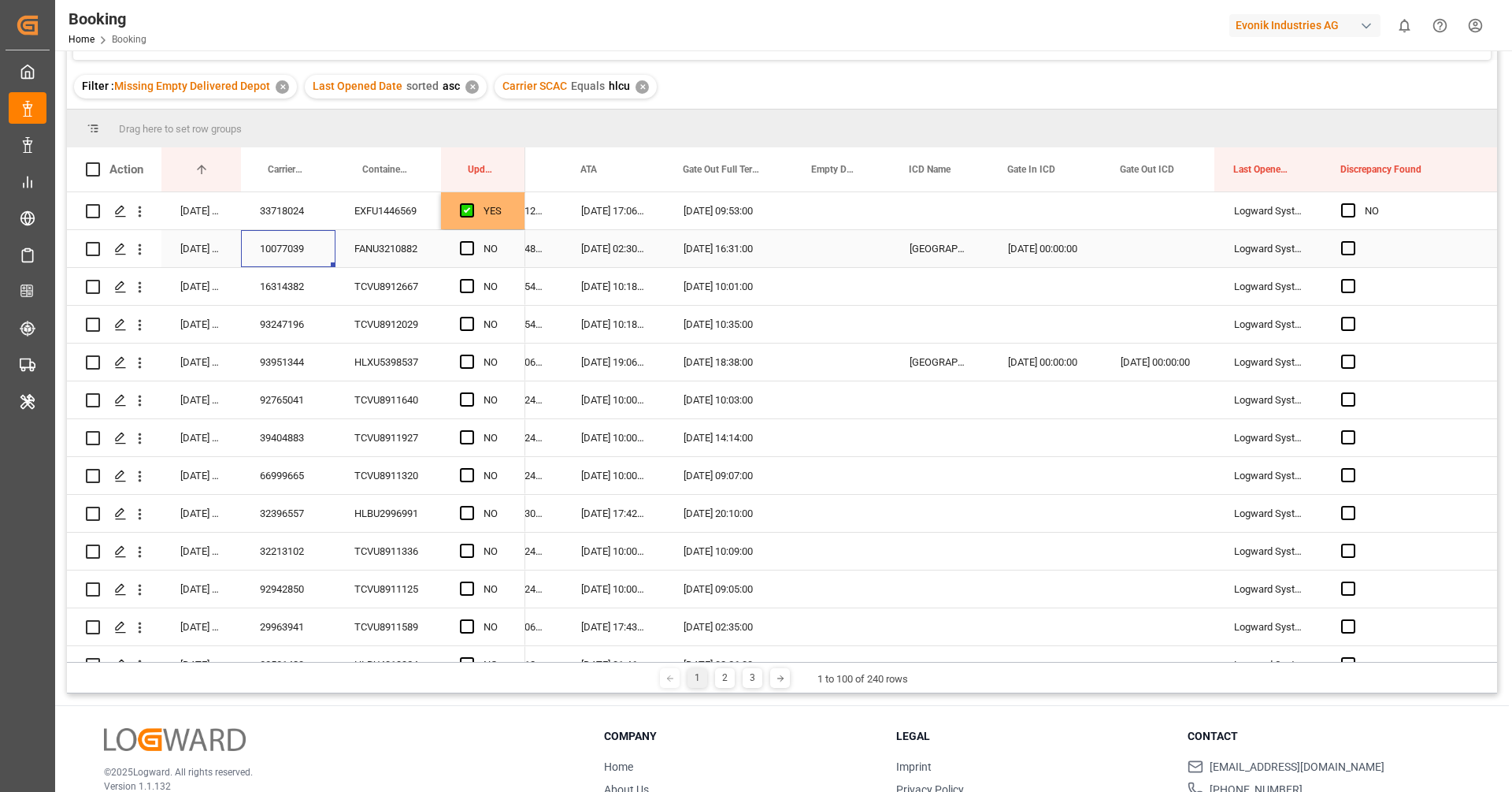
click at [1172, 261] on div "Press SPACE to select this row." at bounding box center [1158, 248] width 113 height 37
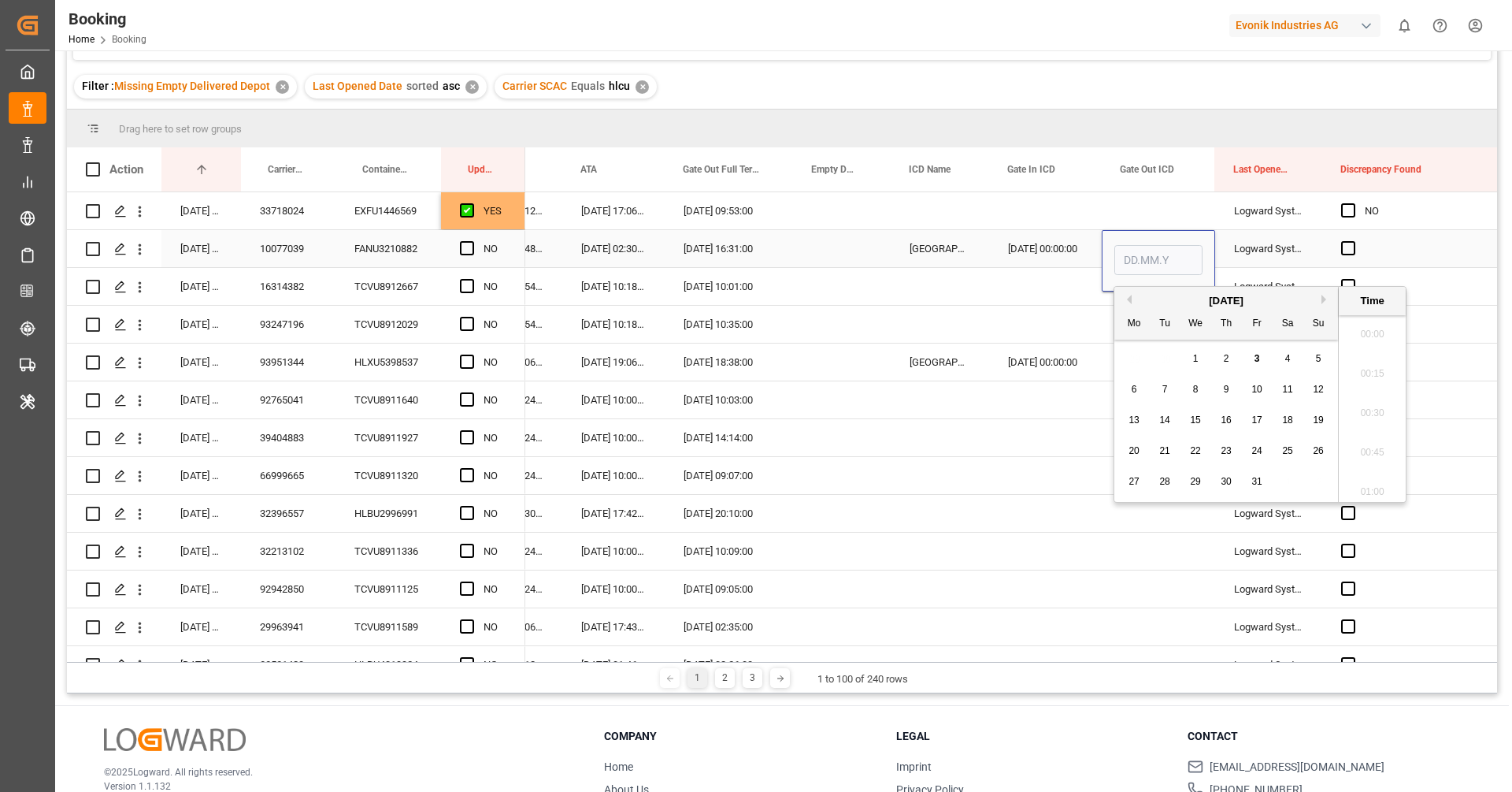
scroll to position [2606, 0]
click at [1193, 355] on span "1" at bounding box center [1196, 358] width 5 height 11
type input "01.10.2025 00:00"
click at [465, 243] on span "Press SPACE to select this row." at bounding box center [467, 248] width 15 height 15
click at [472, 241] on input "Press SPACE to select this row." at bounding box center [472, 241] width 0 height 0
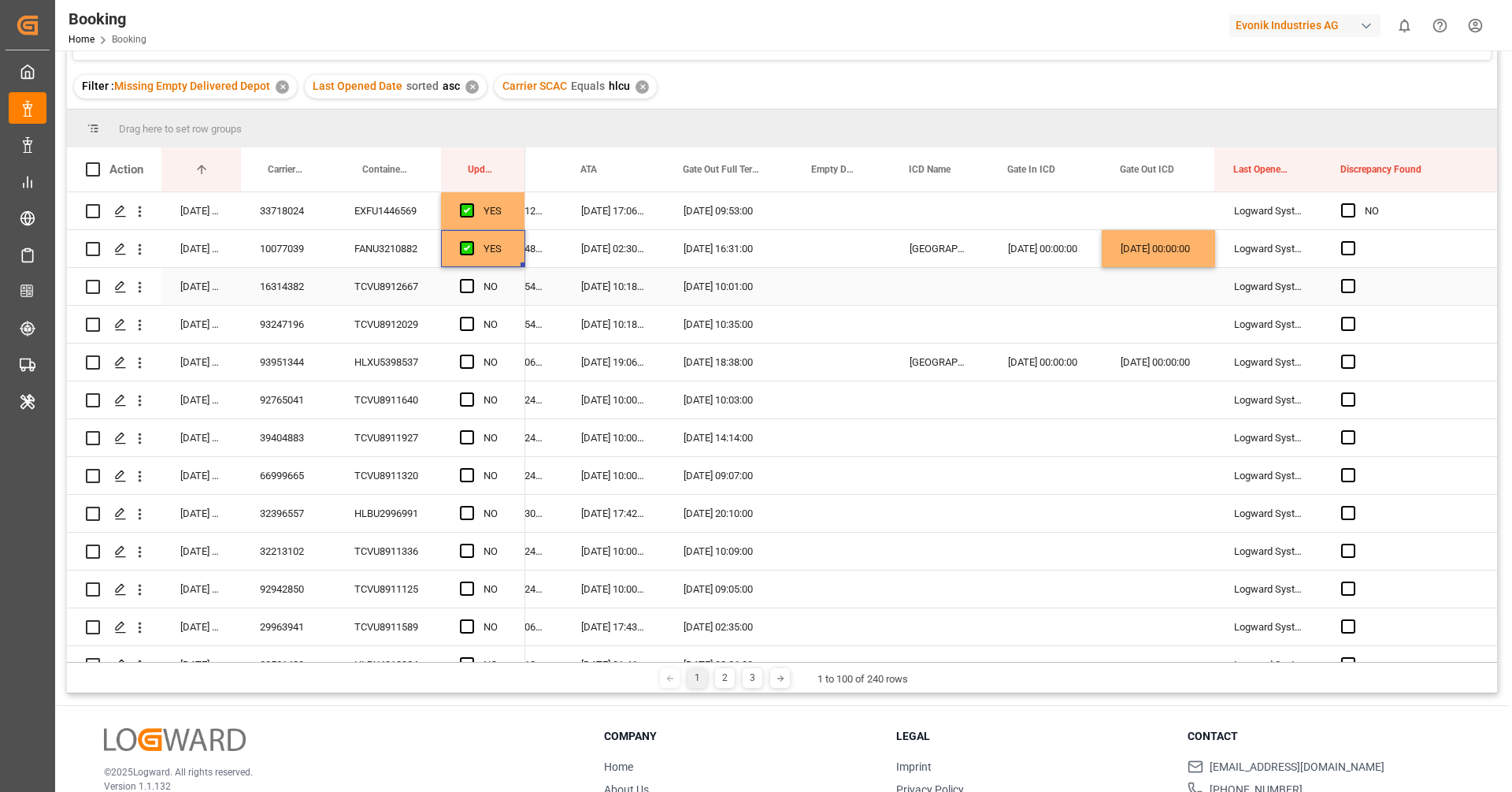
click at [296, 297] on div "16314382" at bounding box center [288, 286] width 94 height 37
click at [472, 289] on span "Press SPACE to select this row." at bounding box center [467, 286] width 15 height 15
click at [472, 279] on input "Press SPACE to select this row." at bounding box center [472, 279] width 0 height 0
click at [314, 328] on div "93247196" at bounding box center [288, 324] width 94 height 37
click at [466, 324] on span "Press SPACE to select this row." at bounding box center [467, 324] width 15 height 15
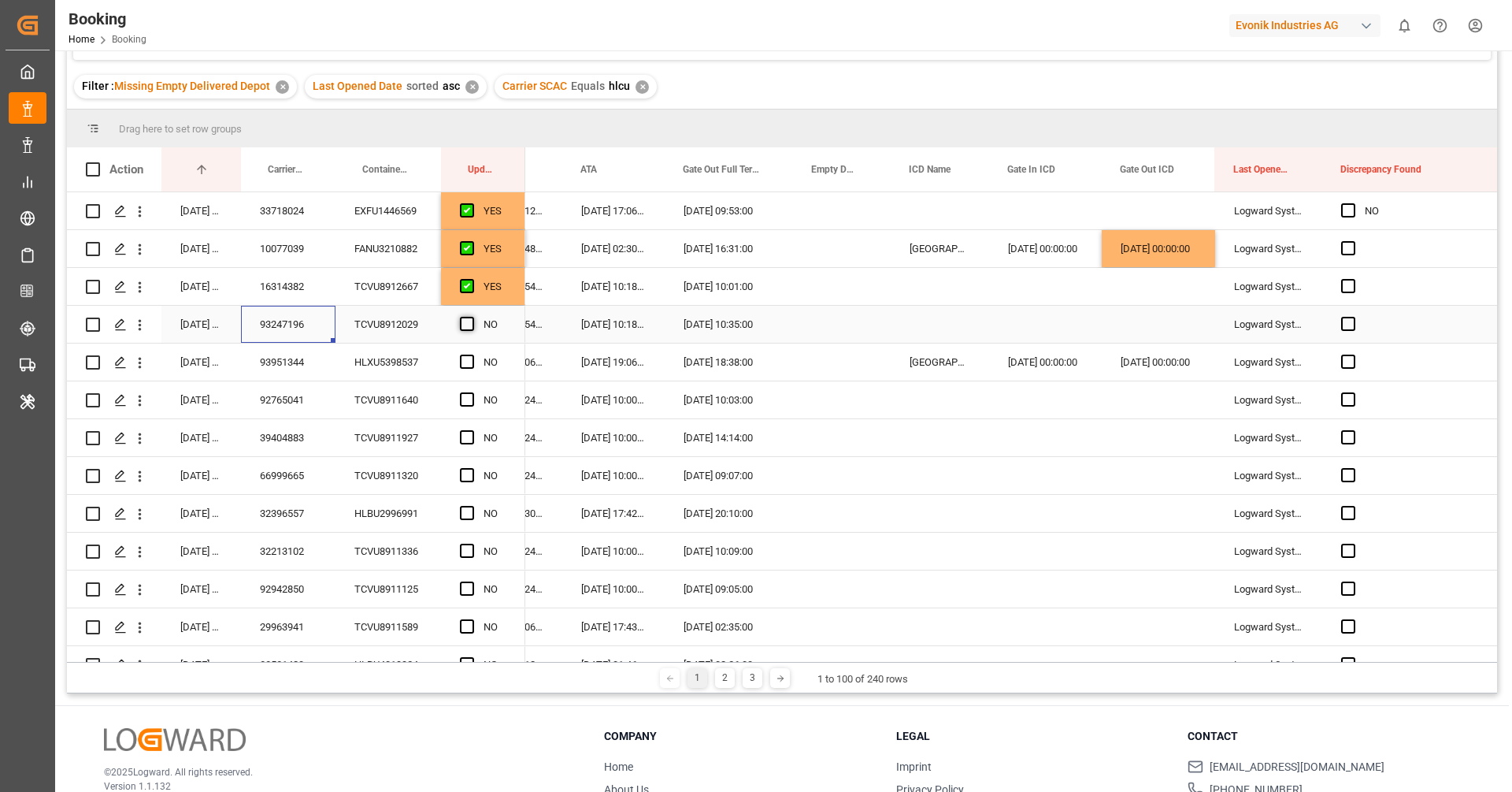
click at [472, 317] on input "Press SPACE to select this row." at bounding box center [472, 317] width 0 height 0
click at [291, 364] on div "93951344" at bounding box center [288, 362] width 94 height 37
click at [468, 366] on span "Press SPACE to select this row." at bounding box center [467, 362] width 15 height 15
click at [472, 355] on input "Press SPACE to select this row." at bounding box center [472, 355] width 0 height 0
click at [299, 400] on div "92765041" at bounding box center [288, 399] width 94 height 37
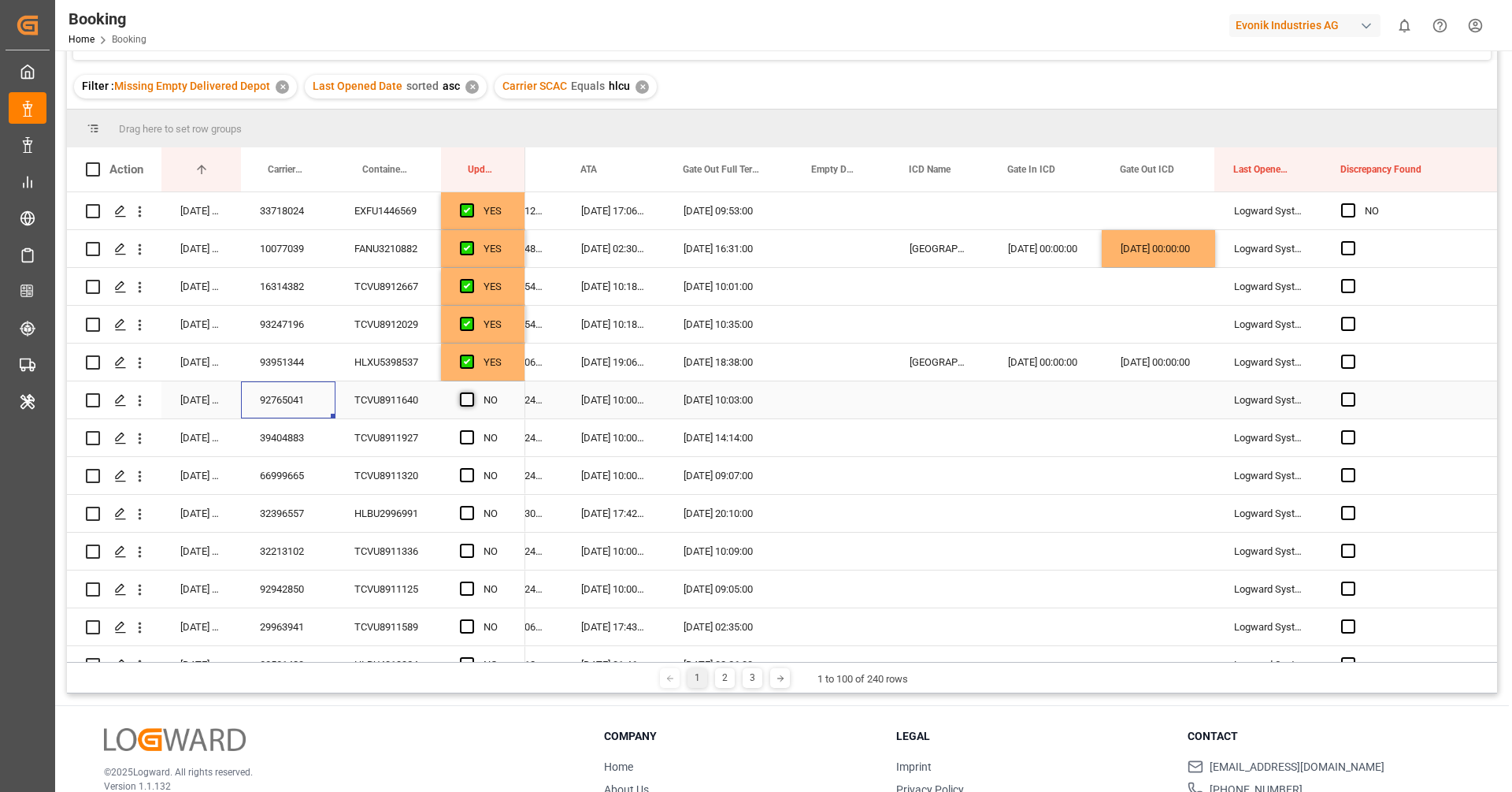
click at [465, 400] on span "Press SPACE to select this row." at bounding box center [467, 399] width 15 height 15
click at [472, 393] on input "Press SPACE to select this row." at bounding box center [472, 393] width 0 height 0
click at [308, 447] on div "39404883" at bounding box center [288, 437] width 94 height 37
click at [474, 435] on span "Press SPACE to select this row." at bounding box center [467, 437] width 15 height 15
click at [472, 430] on input "Press SPACE to select this row." at bounding box center [472, 430] width 0 height 0
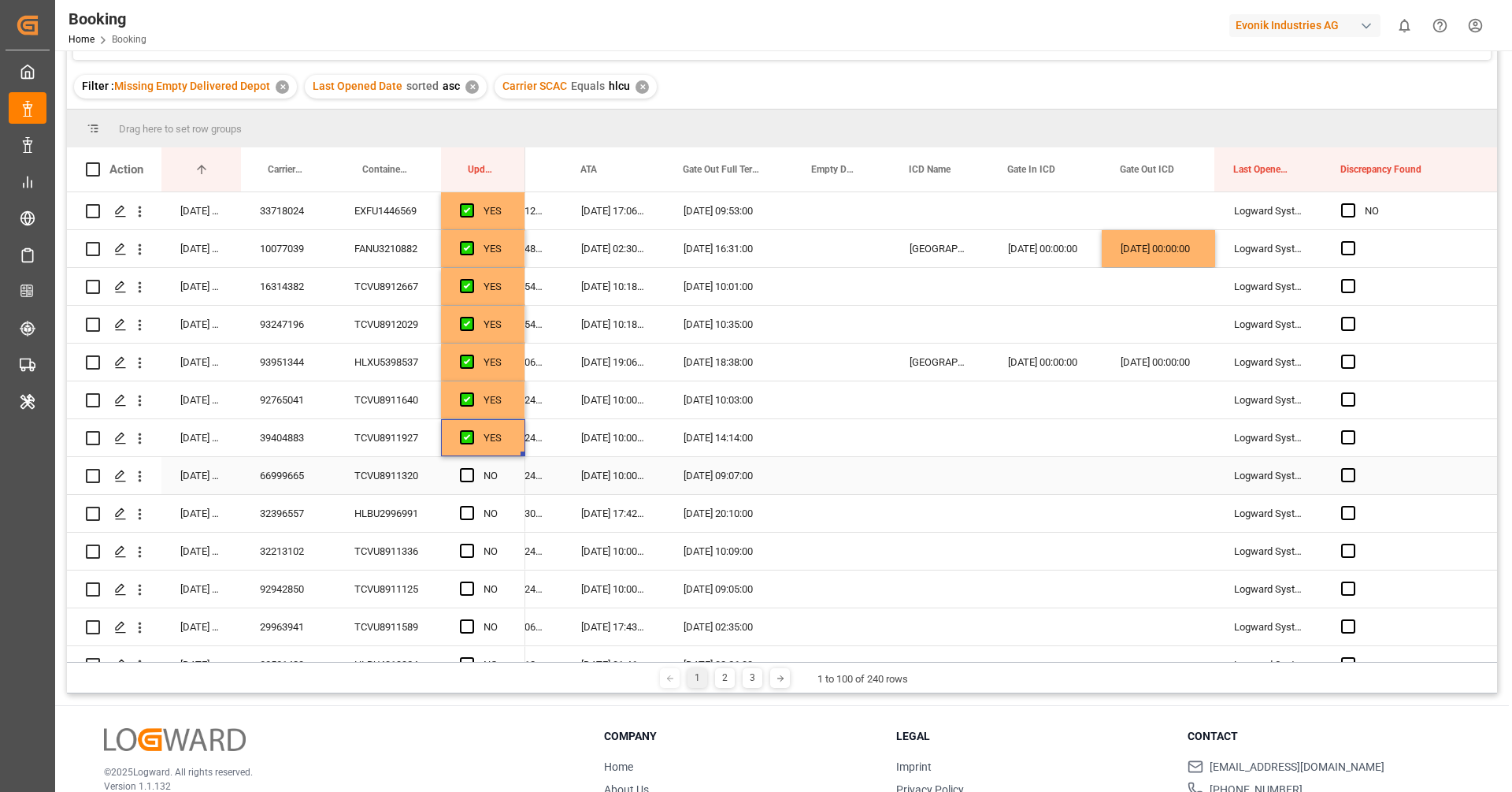
click at [290, 475] on div "66999665" at bounding box center [288, 475] width 94 height 37
click at [465, 472] on span "Press SPACE to select this row." at bounding box center [467, 475] width 15 height 15
click at [472, 468] on input "Press SPACE to select this row." at bounding box center [472, 468] width 0 height 0
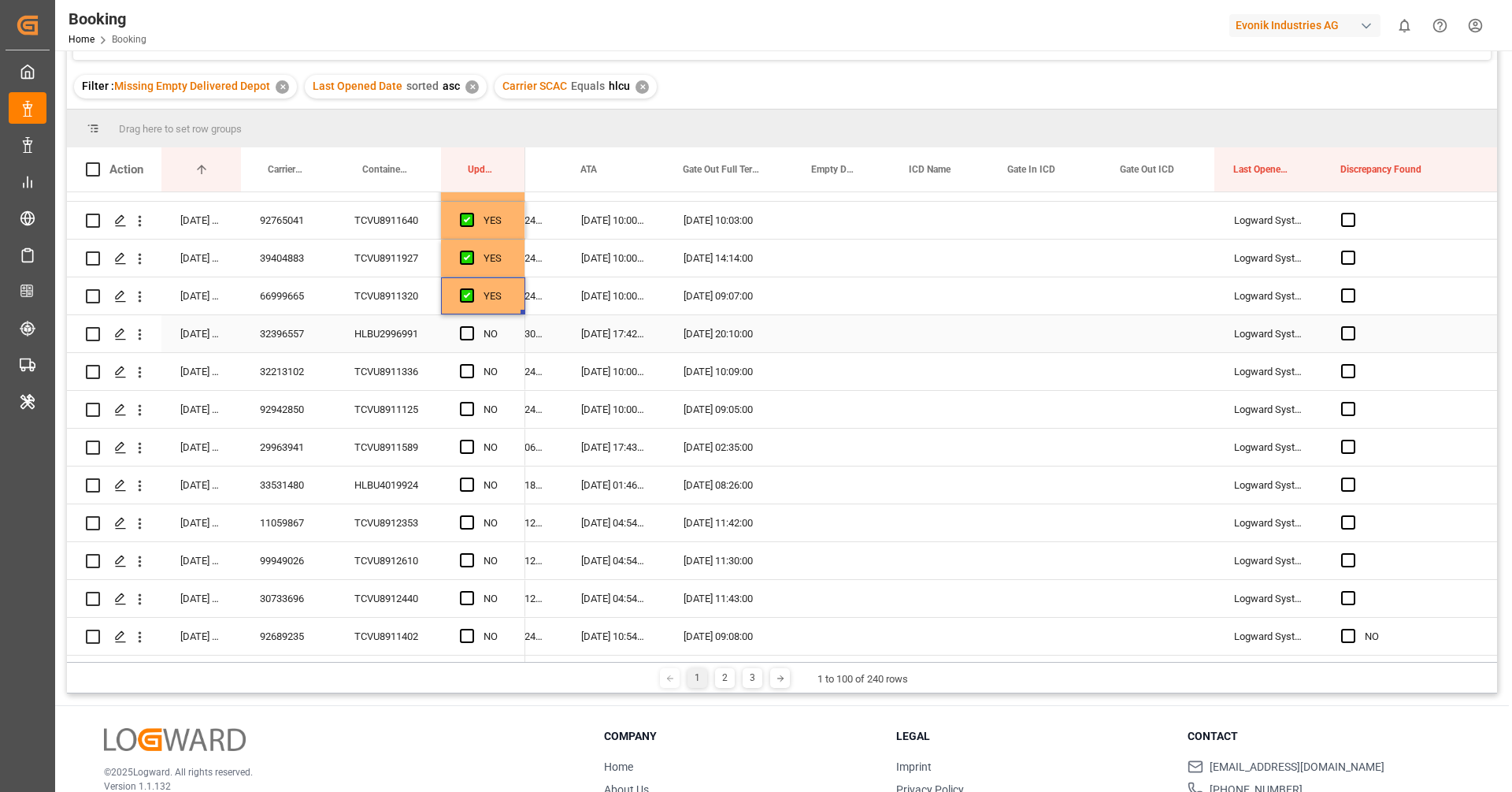
scroll to position [183, 0]
click at [285, 337] on div "32396557" at bounding box center [288, 330] width 94 height 37
click at [461, 328] on span "Press SPACE to select this row." at bounding box center [467, 330] width 15 height 15
click at [472, 323] on input "Press SPACE to select this row." at bounding box center [472, 323] width 0 height 0
click at [258, 381] on div "32213102" at bounding box center [288, 368] width 94 height 37
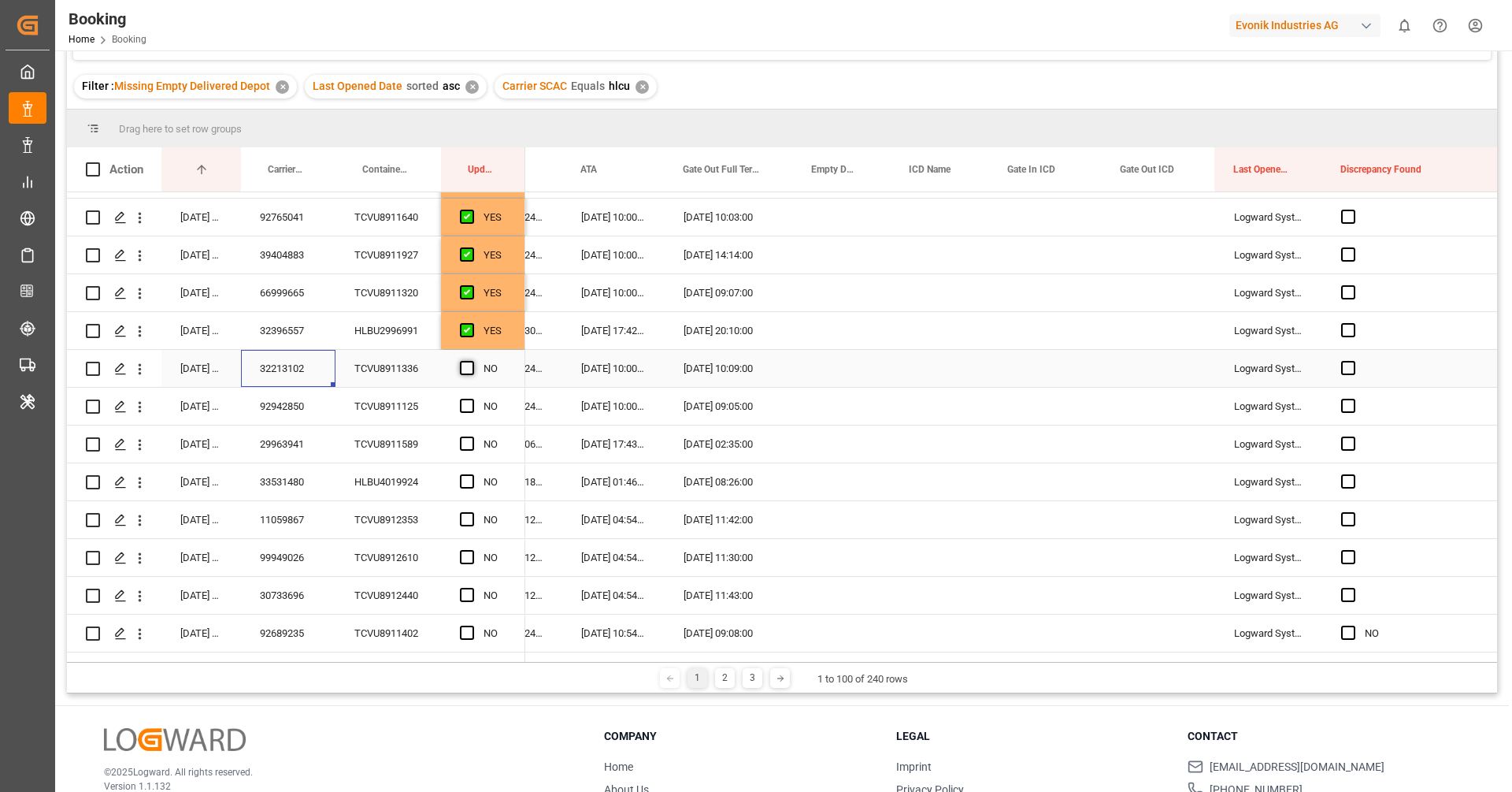
click at [473, 369] on span "Press SPACE to select this row." at bounding box center [467, 368] width 15 height 15
click at [472, 361] on input "Press SPACE to select this row." at bounding box center [472, 361] width 0 height 0
click at [394, 413] on div "TCVU8911125" at bounding box center [388, 405] width 105 height 37
click at [465, 405] on span "Press SPACE to select this row." at bounding box center [467, 405] width 15 height 15
click at [472, 399] on input "Press SPACE to select this row." at bounding box center [472, 399] width 0 height 0
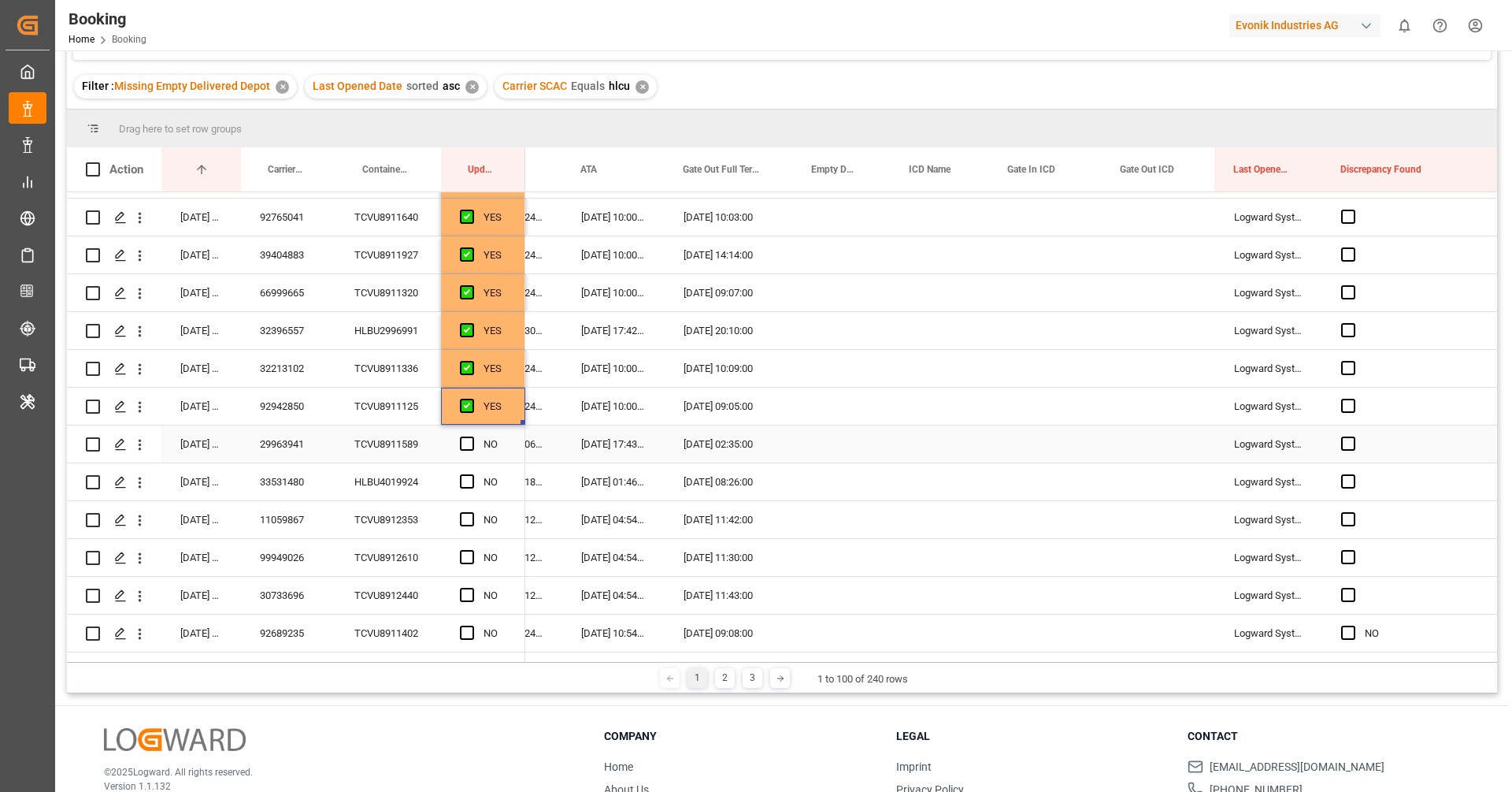
click at [285, 445] on div "29963941" at bounding box center [288, 444] width 94 height 37
click at [467, 443] on span "Press SPACE to select this row." at bounding box center [467, 443] width 15 height 15
click at [472, 436] on input "Press SPACE to select this row." at bounding box center [472, 436] width 0 height 0
click at [289, 493] on div "33531480" at bounding box center [288, 482] width 94 height 37
click at [460, 481] on span "Press SPACE to select this row." at bounding box center [467, 482] width 15 height 15
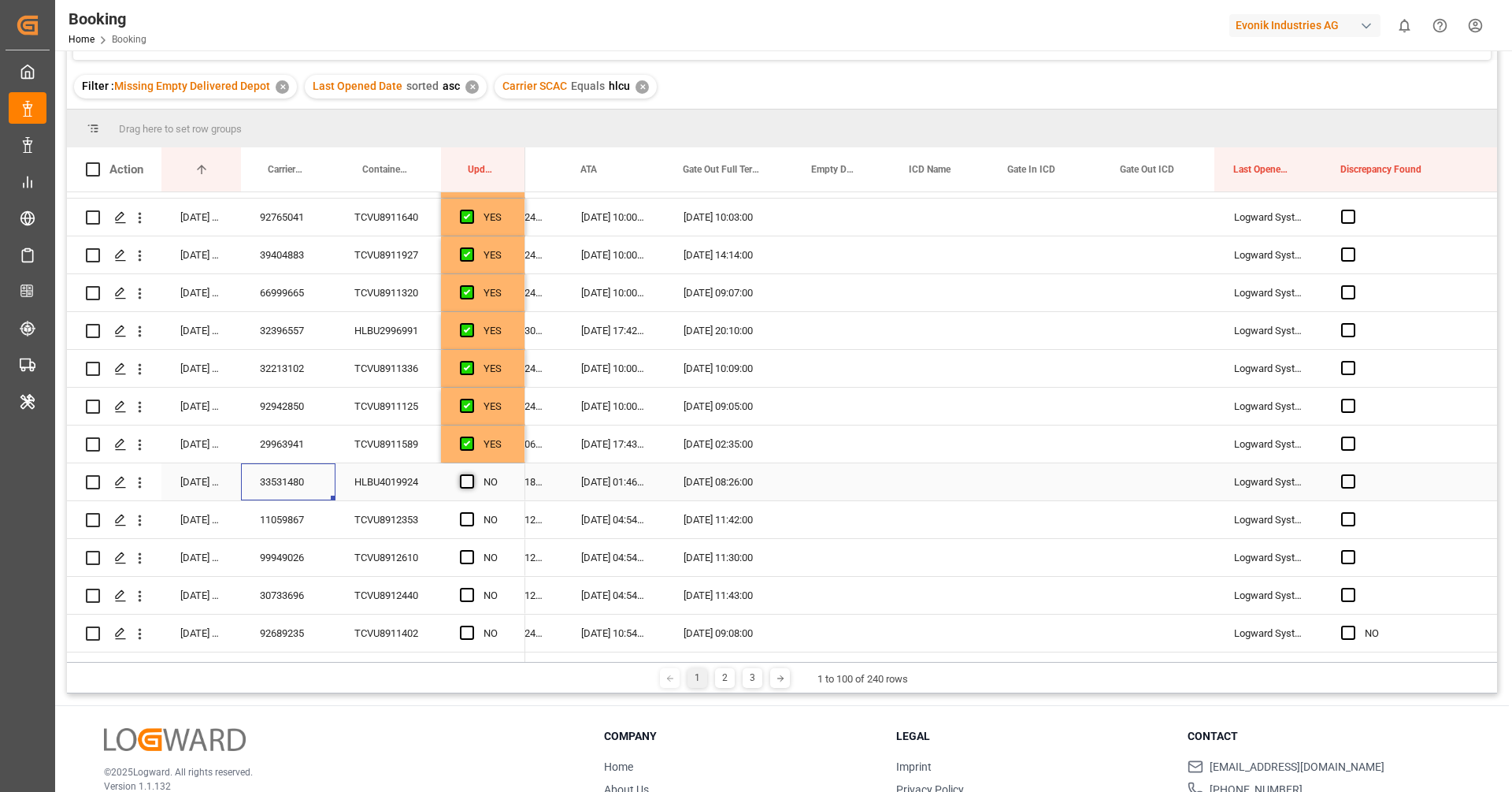
click at [472, 475] on input "Press SPACE to select this row." at bounding box center [472, 475] width 0 height 0
click at [270, 534] on div "11059867" at bounding box center [288, 519] width 94 height 37
click at [465, 522] on span "Press SPACE to select this row." at bounding box center [467, 519] width 15 height 15
click at [472, 513] on input "Press SPACE to select this row." at bounding box center [472, 513] width 0 height 0
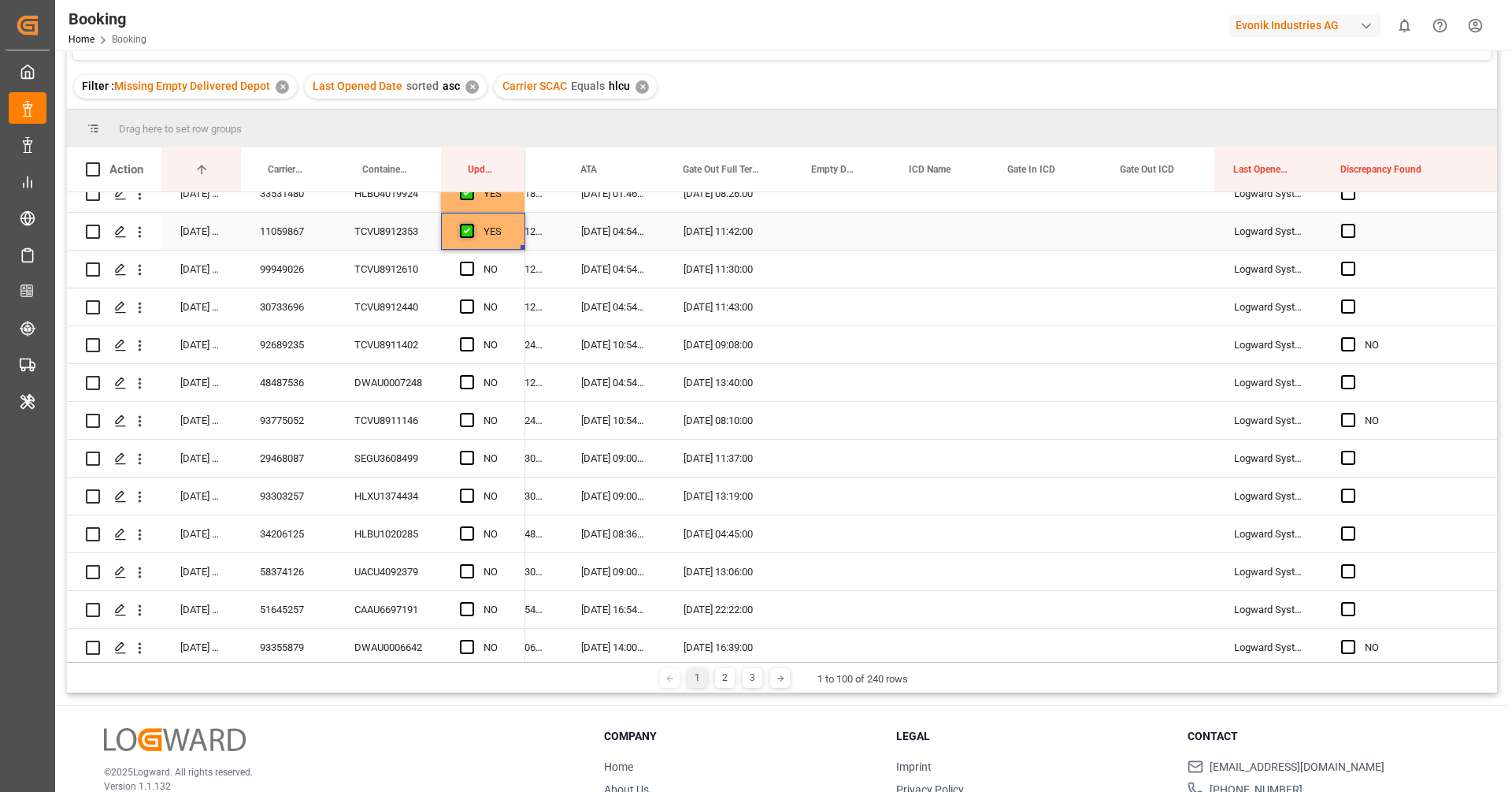
scroll to position [477, 0]
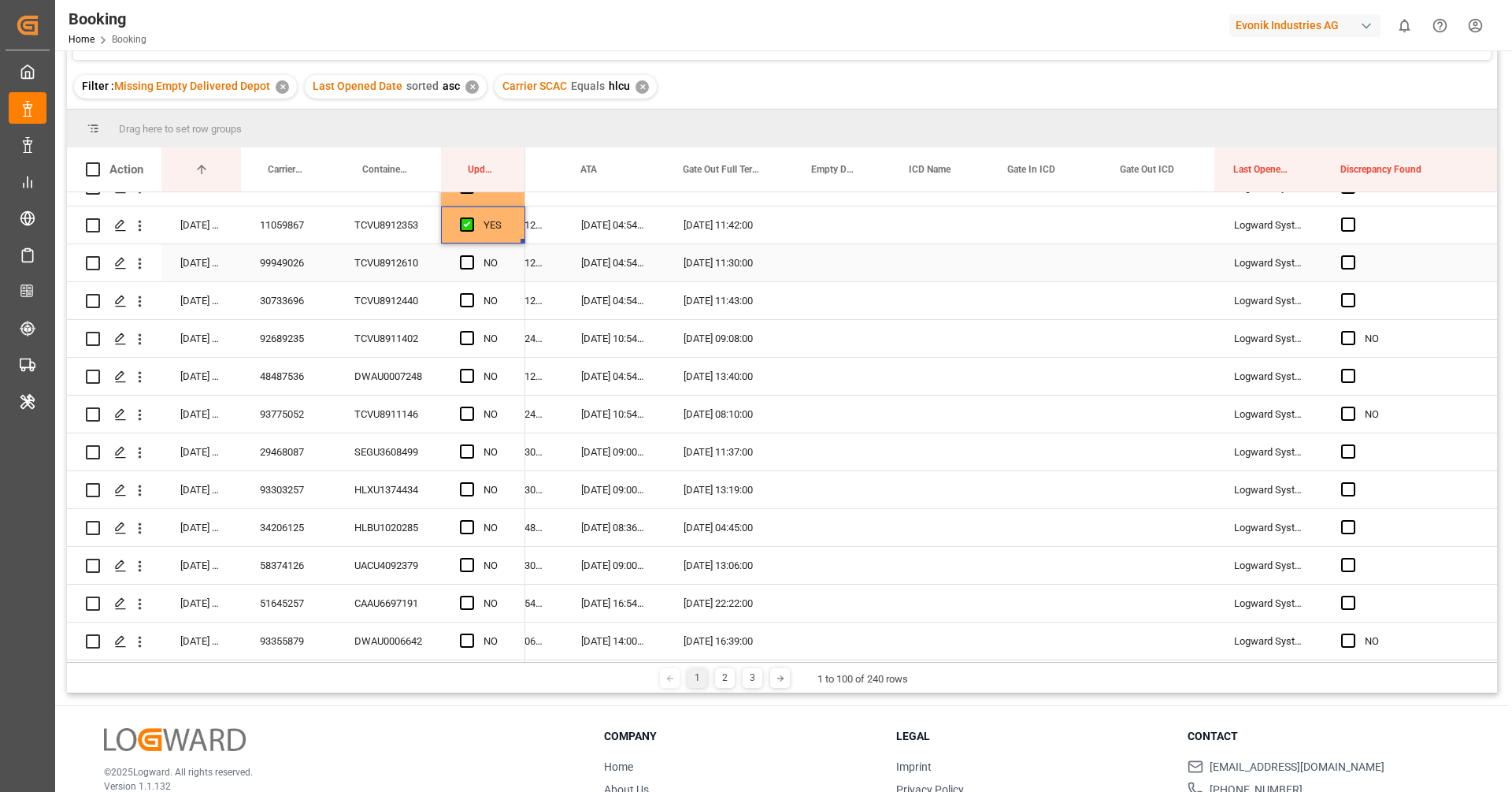
click at [277, 269] on div "99949026" at bounding box center [288, 262] width 94 height 37
click at [468, 260] on span "Press SPACE to select this row." at bounding box center [467, 262] width 15 height 15
click at [472, 255] on input "Press SPACE to select this row." at bounding box center [472, 255] width 0 height 0
click at [272, 309] on div "30733696" at bounding box center [288, 300] width 94 height 37
click at [463, 302] on span "Press SPACE to select this row." at bounding box center [467, 300] width 15 height 15
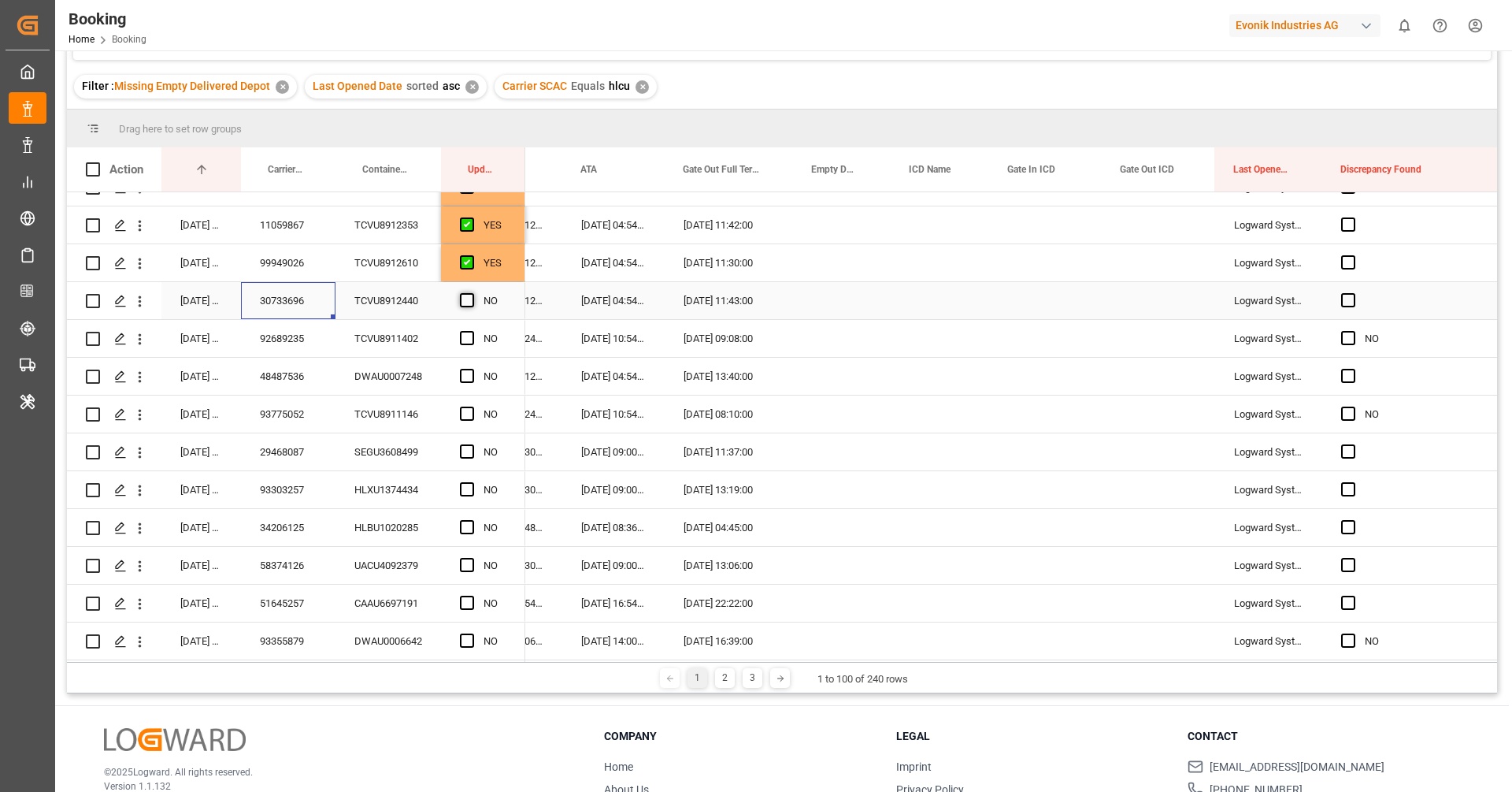
click at [472, 293] on input "Press SPACE to select this row." at bounding box center [472, 293] width 0 height 0
click at [368, 333] on div "TCVU8911402" at bounding box center [388, 338] width 105 height 37
click at [469, 334] on span "Press SPACE to select this row." at bounding box center [467, 338] width 15 height 15
click at [472, 331] on input "Press SPACE to select this row." at bounding box center [472, 331] width 0 height 0
click at [385, 381] on div "DWAU0007248" at bounding box center [388, 375] width 105 height 37
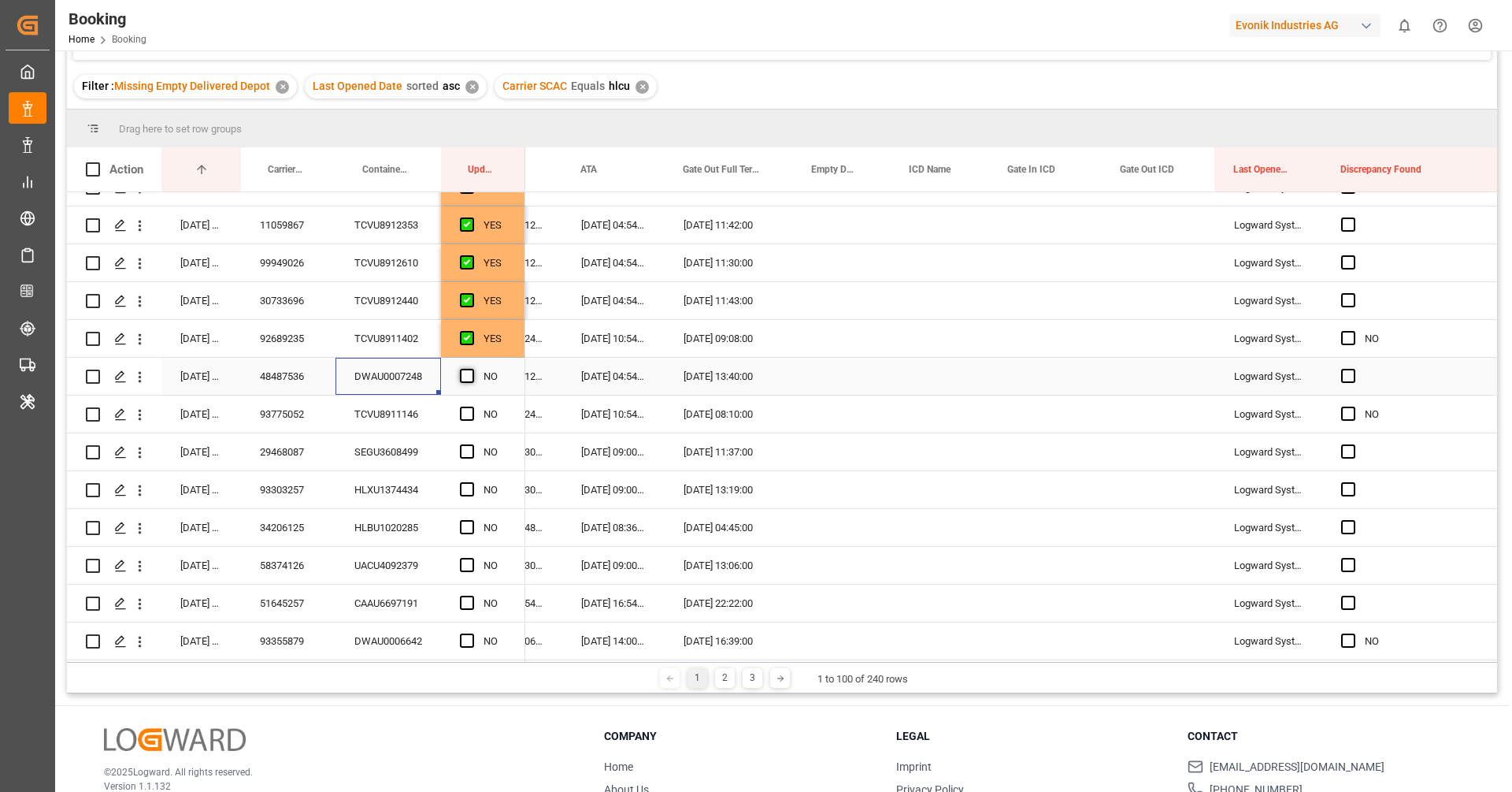
click at [463, 379] on span "Press SPACE to select this row." at bounding box center [467, 375] width 15 height 15
click at [472, 369] on input "Press SPACE to select this row." at bounding box center [472, 369] width 0 height 0
click at [382, 413] on div "TCVU8911146" at bounding box center [388, 414] width 105 height 37
click at [465, 406] on span "Press SPACE to select this row." at bounding box center [467, 413] width 15 height 15
click at [472, 406] on input "Press SPACE to select this row." at bounding box center [472, 406] width 0 height 0
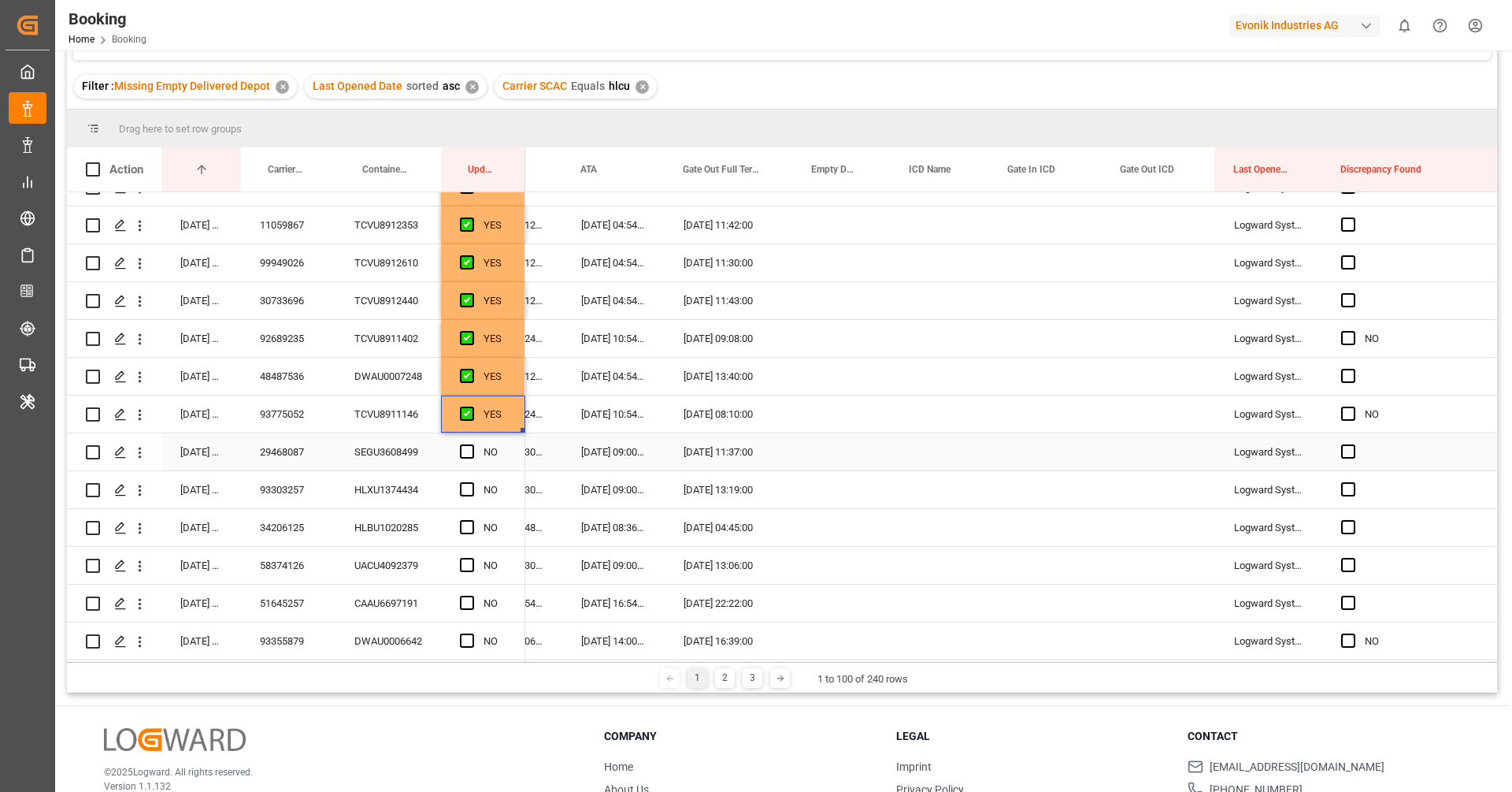
click at [380, 453] on div "SEGU3608499" at bounding box center [388, 452] width 105 height 37
click at [471, 451] on span "Press SPACE to select this row." at bounding box center [467, 452] width 15 height 15
click at [472, 445] on input "Press SPACE to select this row." at bounding box center [472, 445] width 0 height 0
click at [408, 498] on div "HLXU1374434" at bounding box center [388, 489] width 105 height 37
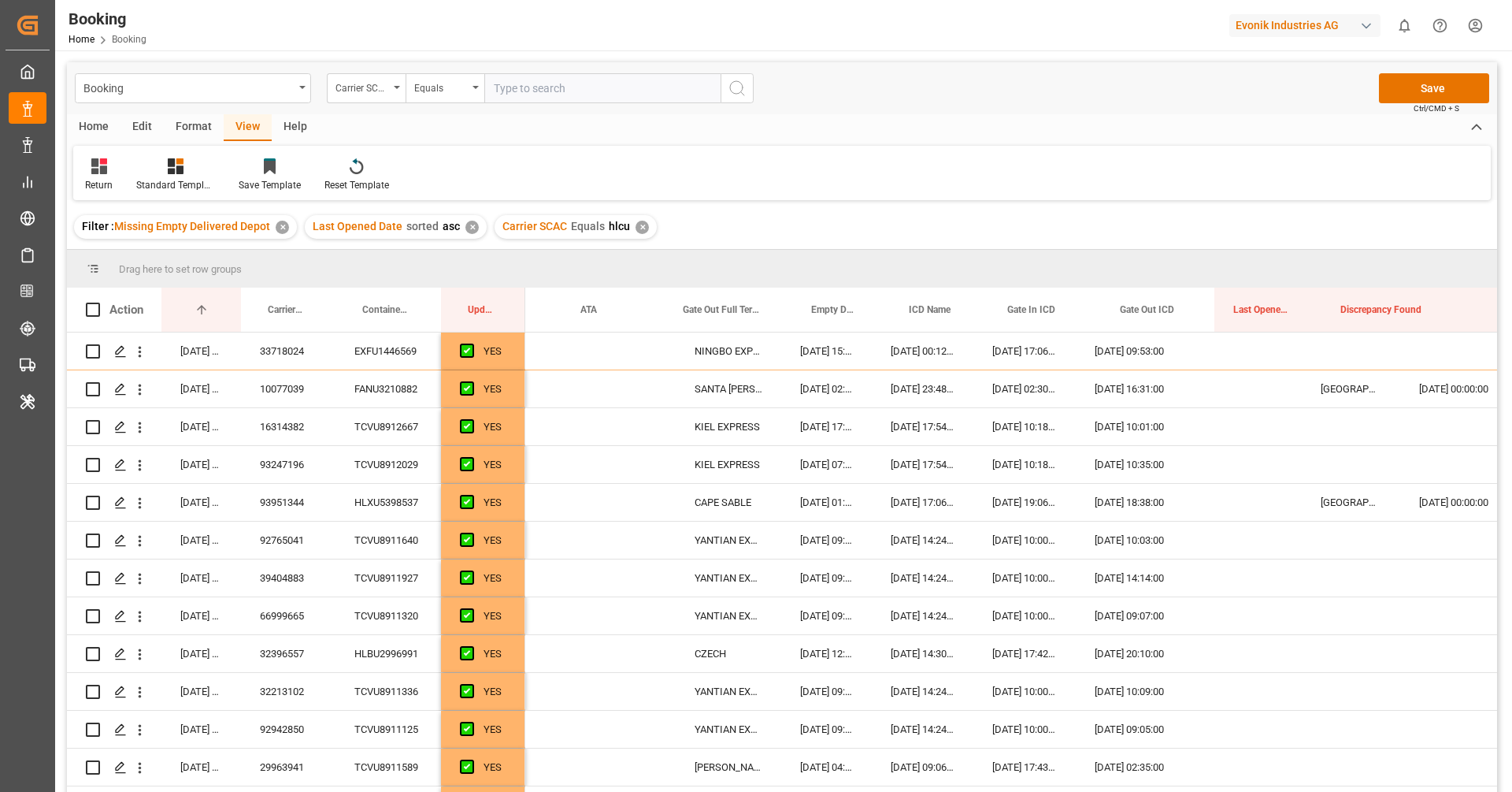
scroll to position [0, 412]
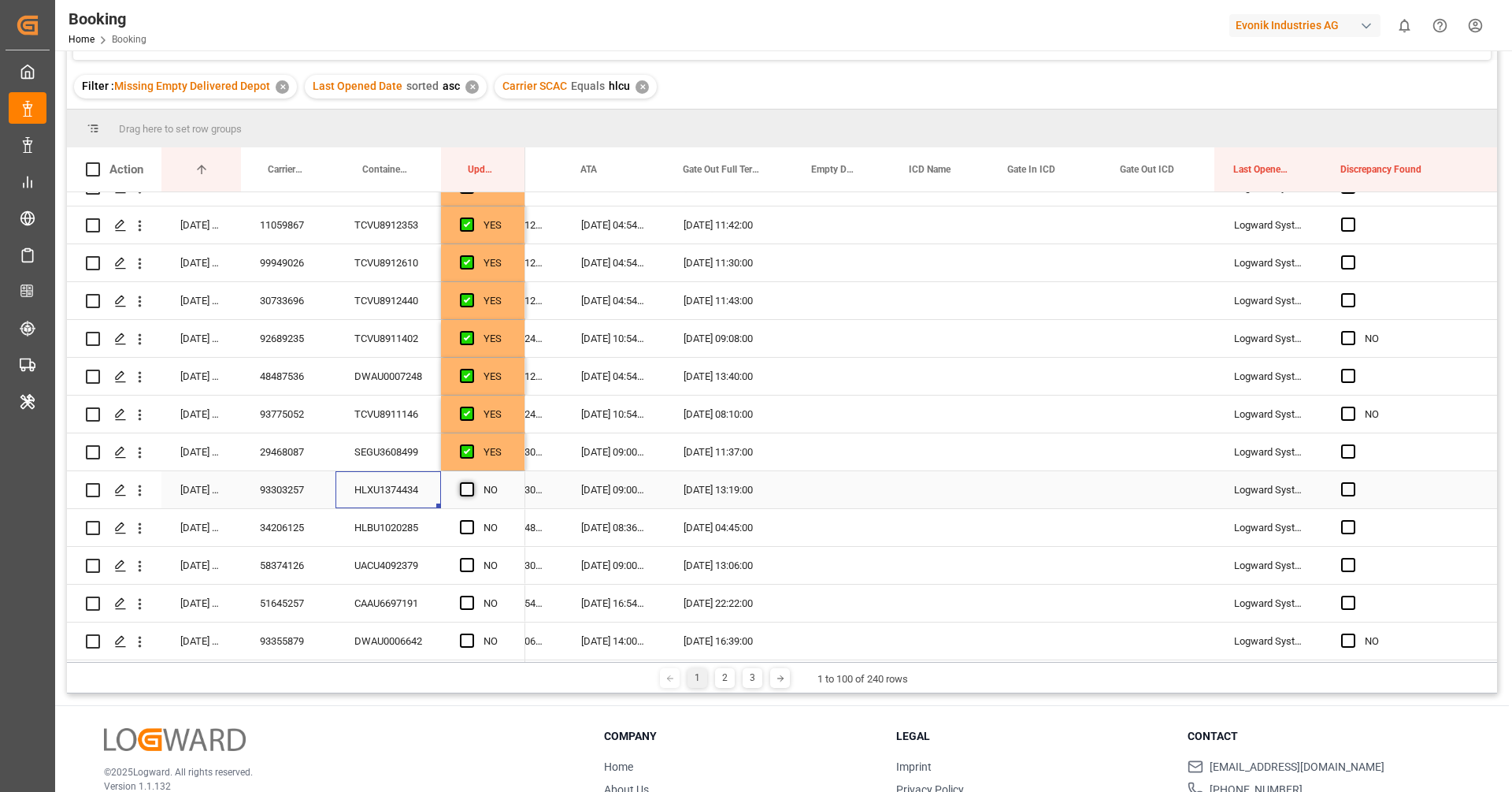
click at [469, 491] on span "Press SPACE to select this row." at bounding box center [467, 489] width 15 height 15
click at [472, 483] on input "Press SPACE to select this row." at bounding box center [472, 483] width 0 height 0
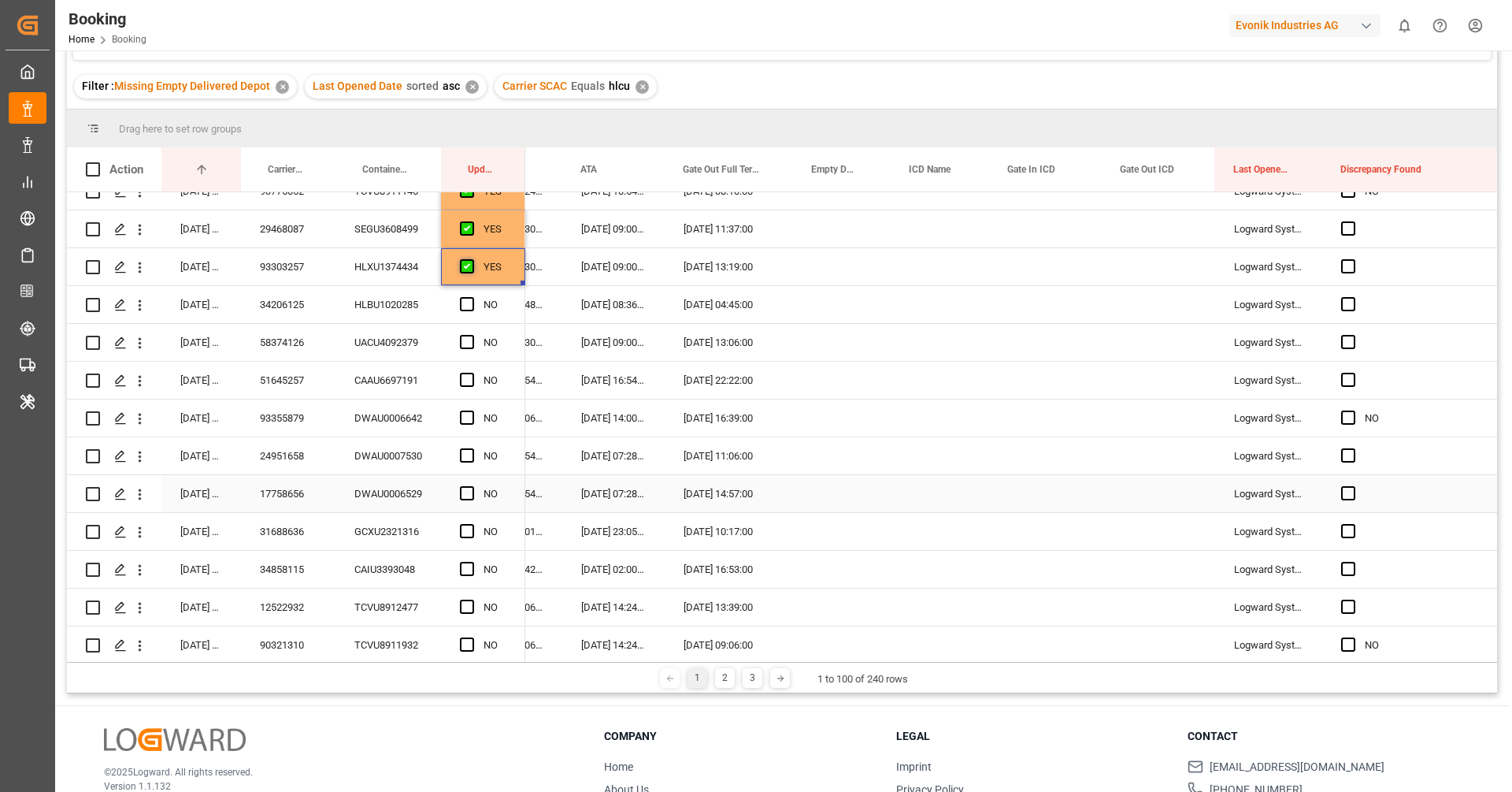
scroll to position [716, 0]
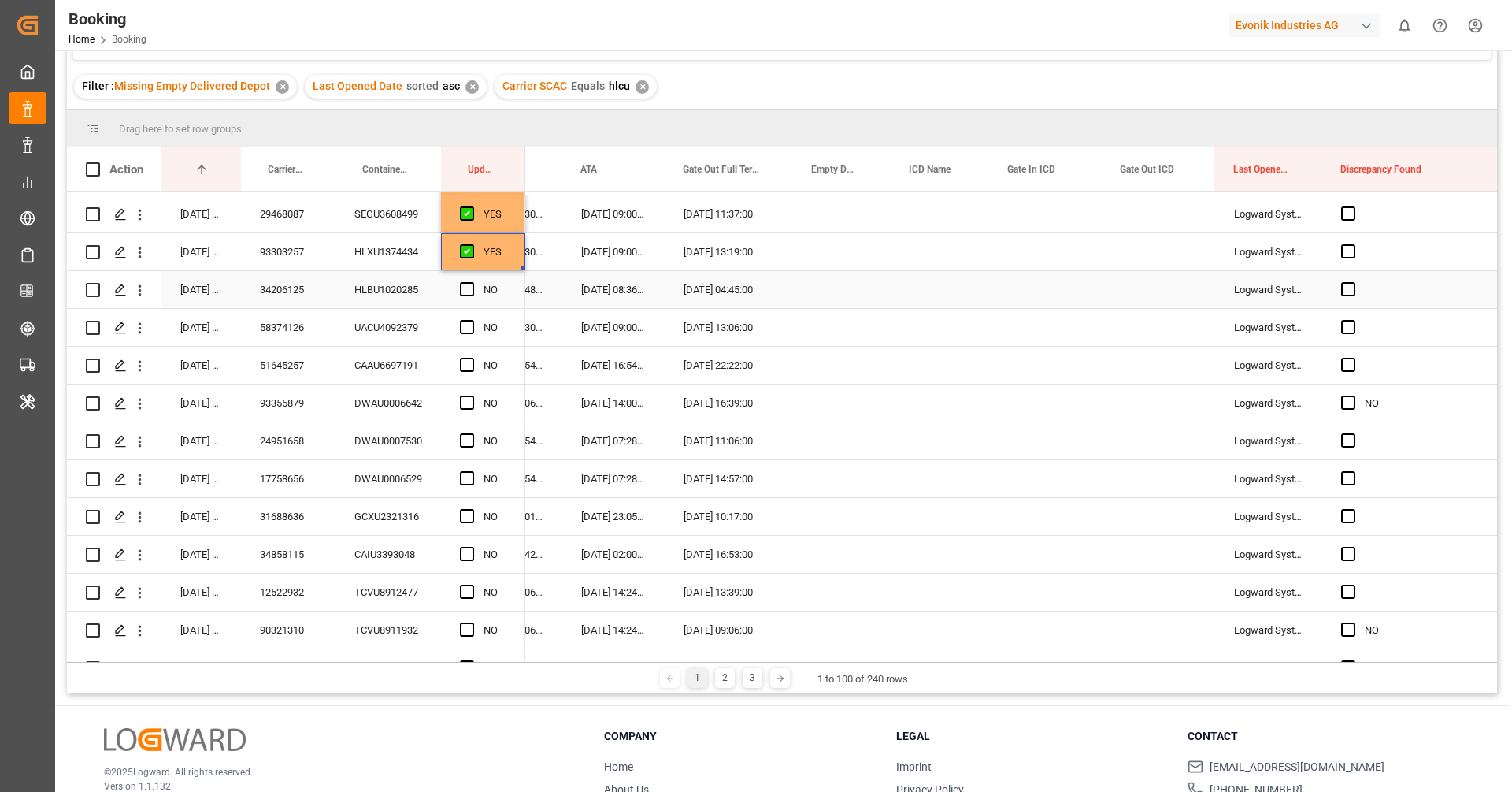
click at [393, 287] on div "HLBU1020285" at bounding box center [388, 289] width 105 height 37
click at [460, 284] on span "Press SPACE to select this row." at bounding box center [467, 289] width 15 height 15
click at [472, 282] on input "Press SPACE to select this row." at bounding box center [472, 282] width 0 height 0
click at [385, 327] on div "UACU4092379" at bounding box center [388, 327] width 105 height 37
click at [460, 320] on span "Press SPACE to select this row." at bounding box center [467, 327] width 15 height 15
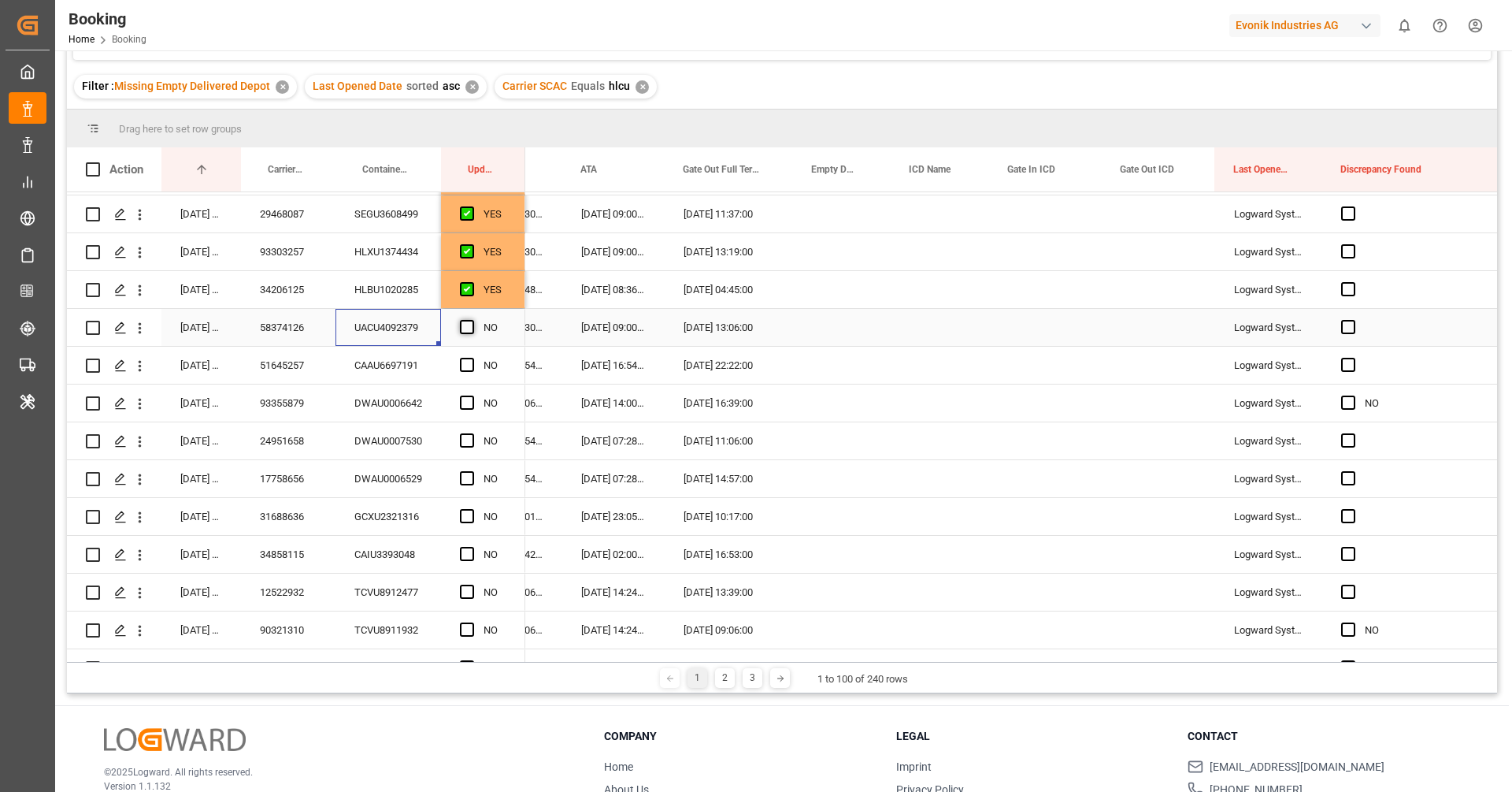
click at [472, 320] on input "Press SPACE to select this row." at bounding box center [472, 320] width 0 height 0
click at [391, 362] on div "CAAU6697191" at bounding box center [388, 365] width 105 height 37
click at [463, 366] on span "Press SPACE to select this row." at bounding box center [467, 364] width 15 height 15
click at [472, 357] on input "Press SPACE to select this row." at bounding box center [472, 357] width 0 height 0
click at [471, 360] on span "Press SPACE to select this row." at bounding box center [467, 364] width 15 height 15
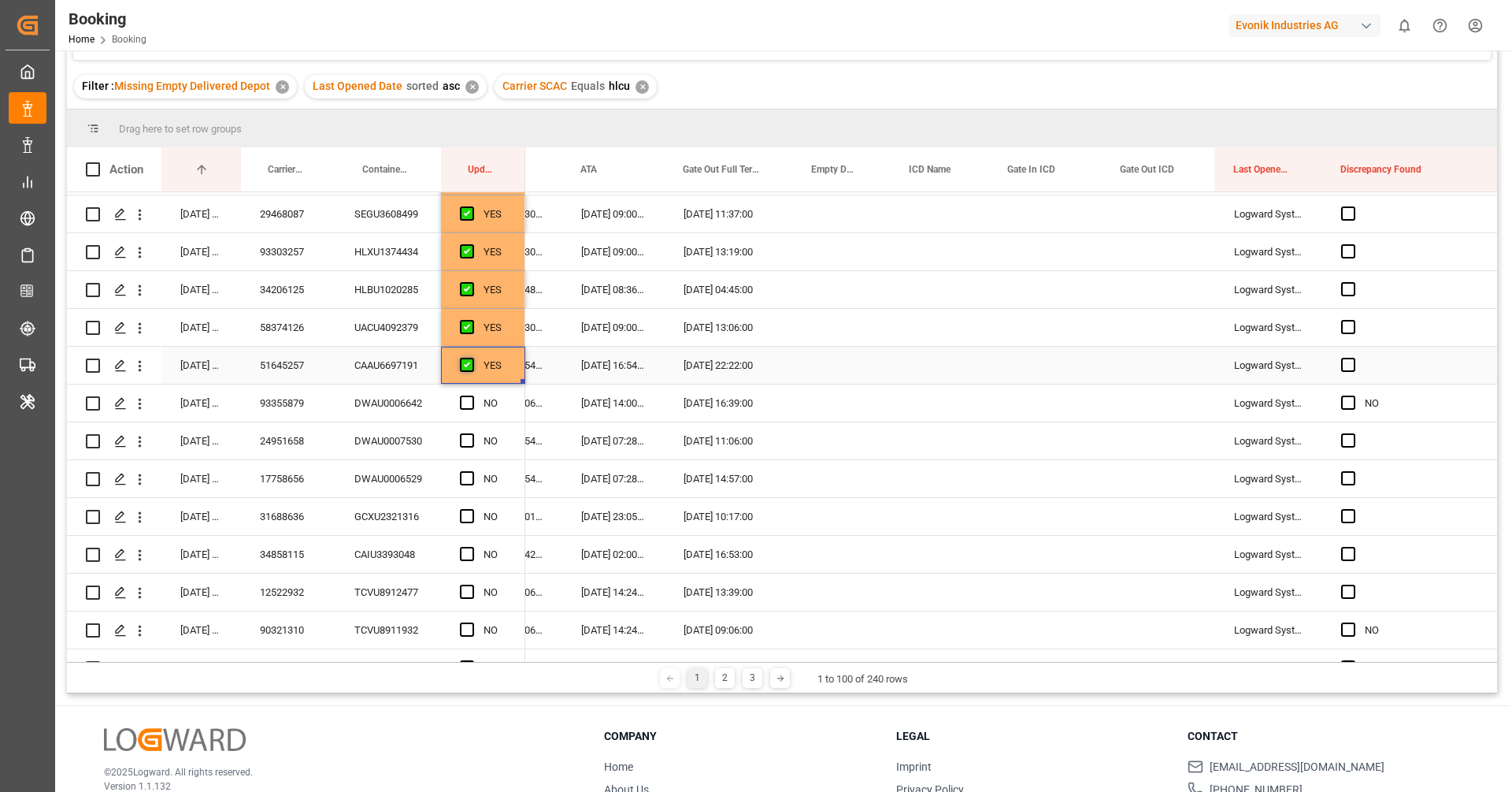
click at [472, 357] on input "Press SPACE to select this row." at bounding box center [472, 357] width 0 height 0
click at [279, 349] on div "51645257" at bounding box center [288, 365] width 94 height 37
click at [143, 369] on icon "open menu" at bounding box center [140, 365] width 16 height 16
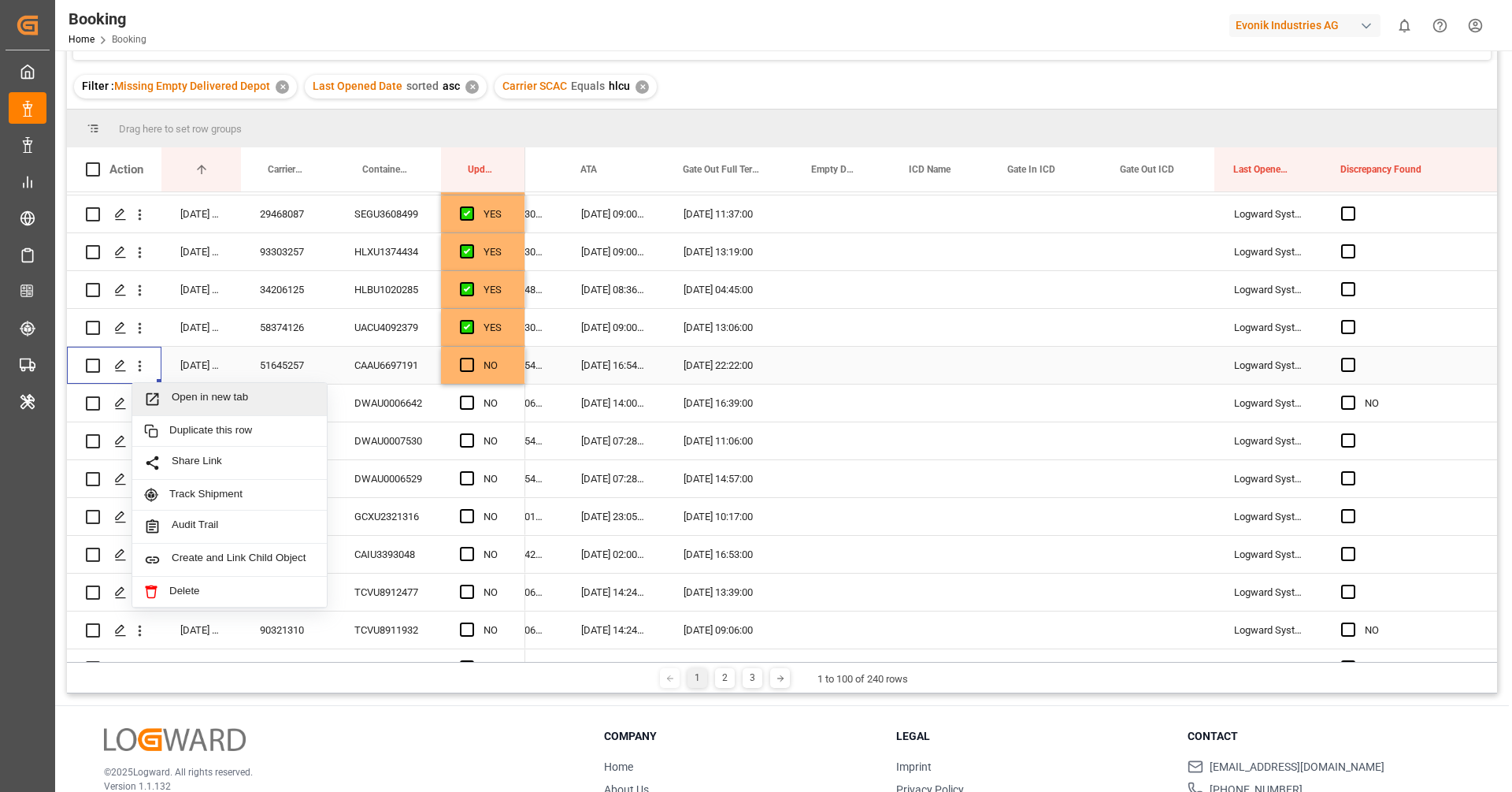
click at [205, 403] on span "Open in new tab" at bounding box center [242, 399] width 143 height 16
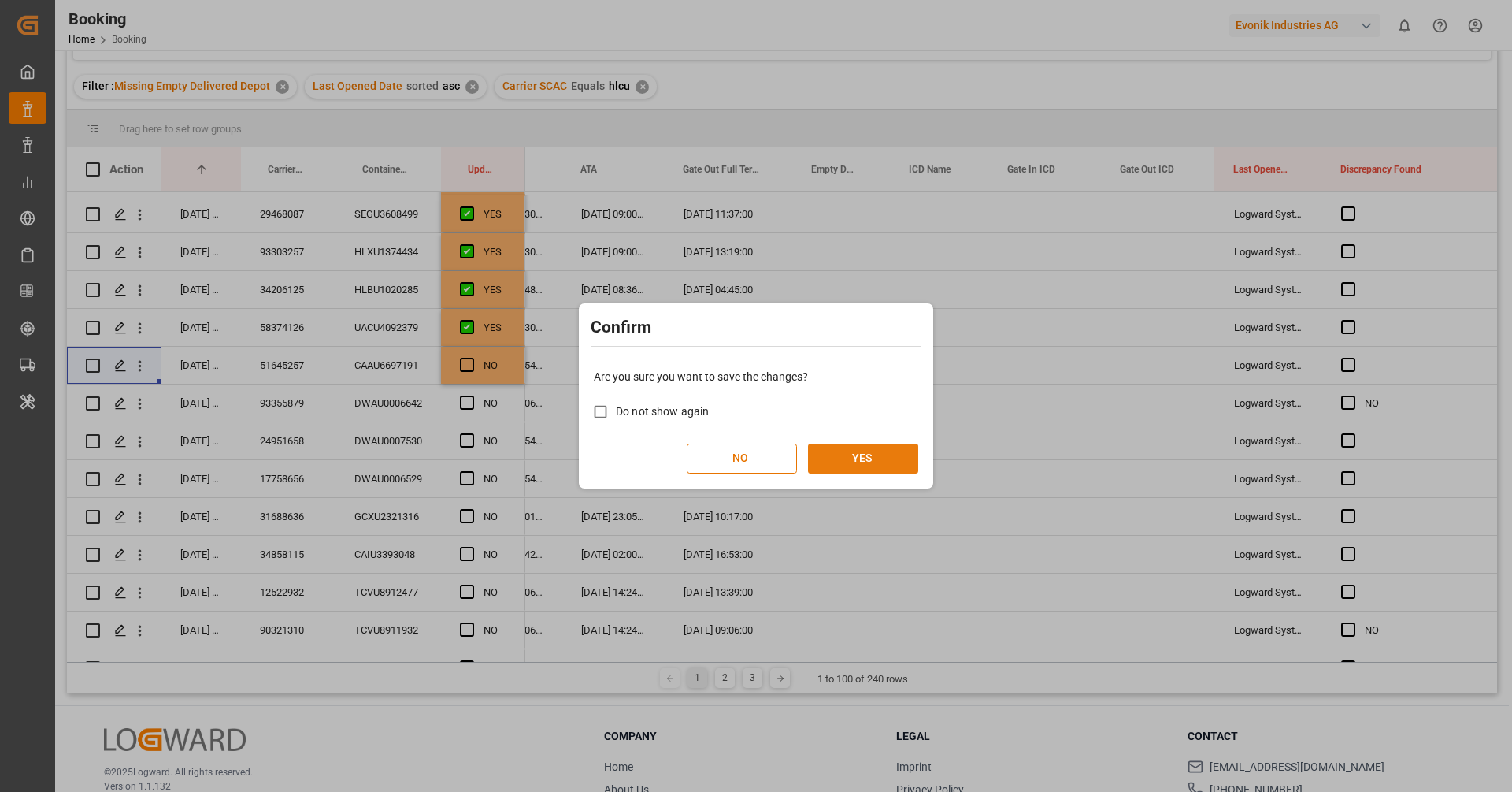
click at [846, 465] on button "YES" at bounding box center [863, 459] width 111 height 30
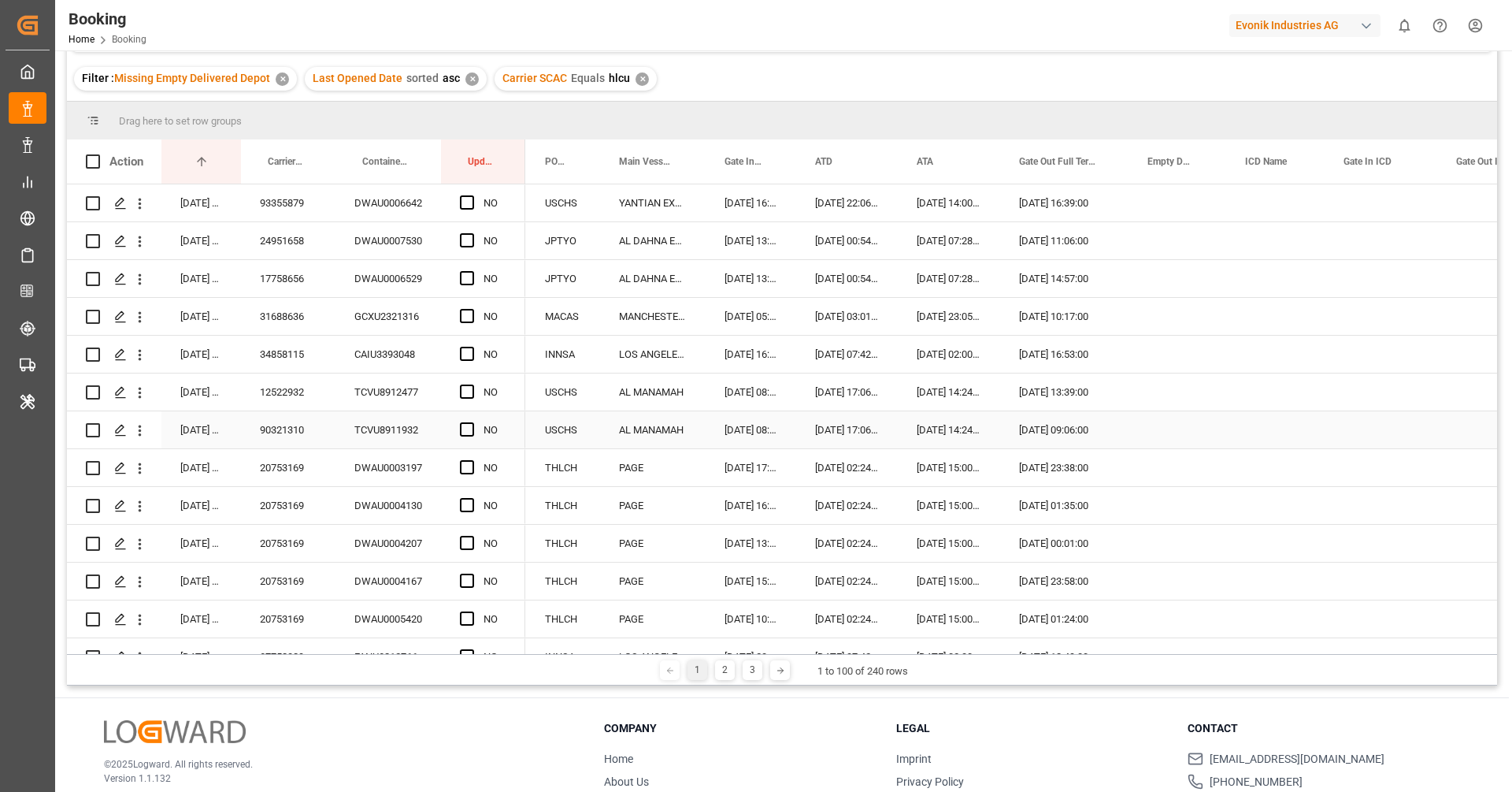
scroll to position [115, 0]
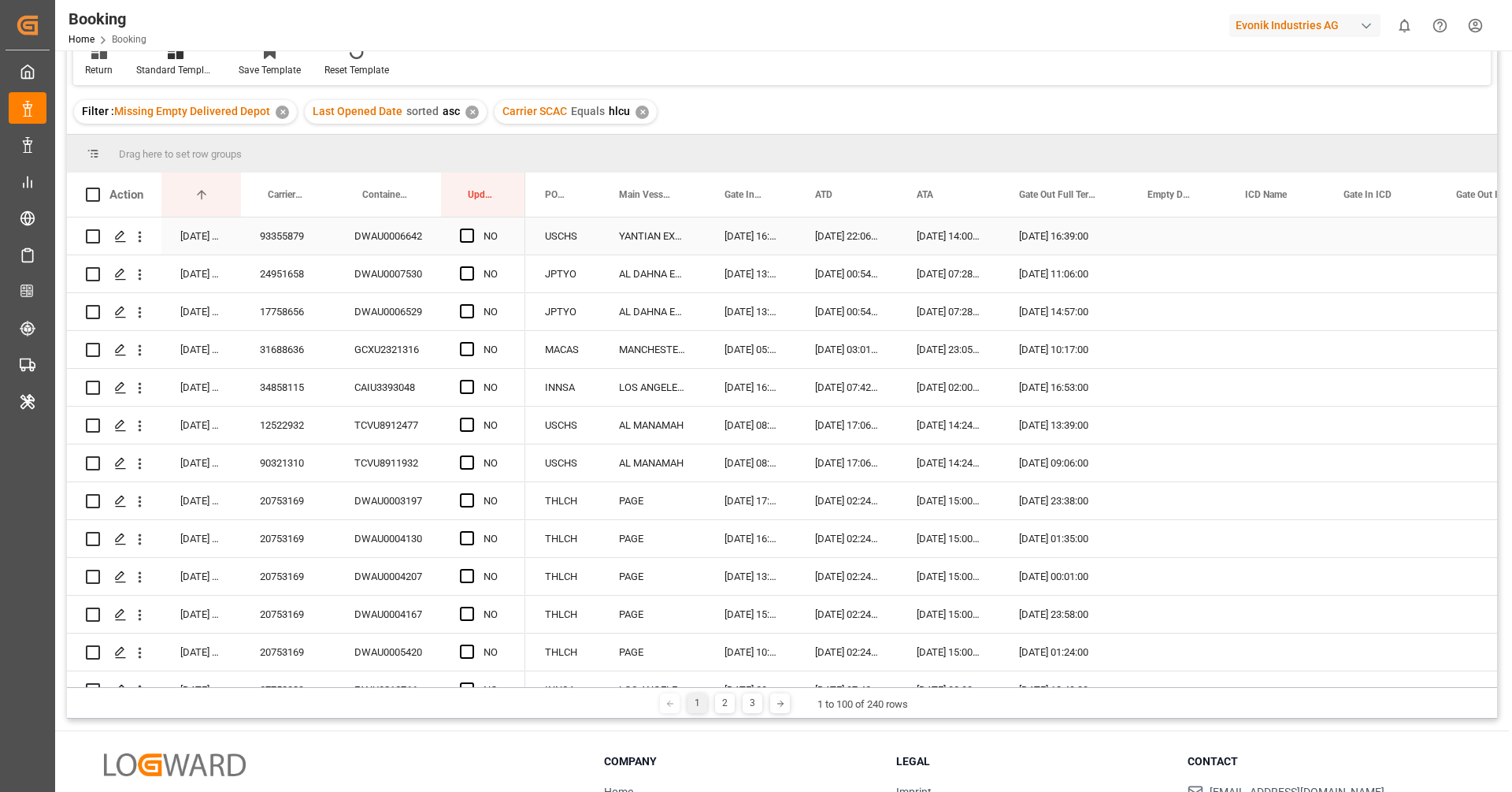
click at [293, 237] on div "93355879" at bounding box center [288, 236] width 94 height 37
click at [468, 234] on span "Press SPACE to select this row." at bounding box center [467, 236] width 15 height 15
click at [472, 229] on input "Press SPACE to select this row." at bounding box center [472, 229] width 0 height 0
click at [298, 276] on div "24951658" at bounding box center [288, 273] width 94 height 37
click at [462, 275] on span "Press SPACE to select this row." at bounding box center [467, 273] width 15 height 15
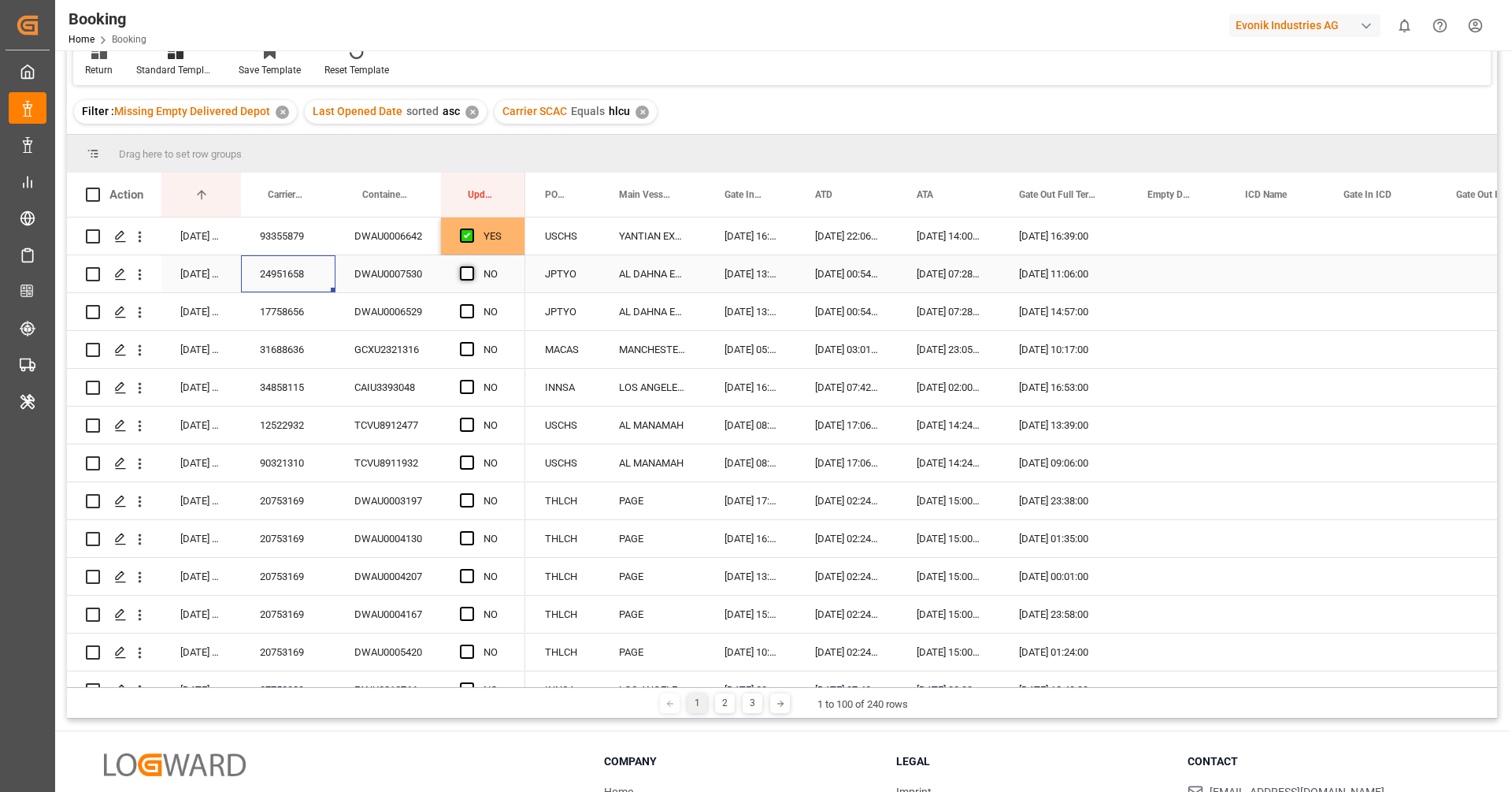
click at [472, 267] on input "Press SPACE to select this row." at bounding box center [472, 267] width 0 height 0
click at [286, 328] on div "17758656" at bounding box center [288, 311] width 94 height 37
click at [464, 312] on span "Press SPACE to select this row." at bounding box center [467, 311] width 15 height 15
click at [472, 304] on input "Press SPACE to select this row." at bounding box center [472, 304] width 0 height 0
click at [315, 345] on div "31688636" at bounding box center [288, 349] width 94 height 37
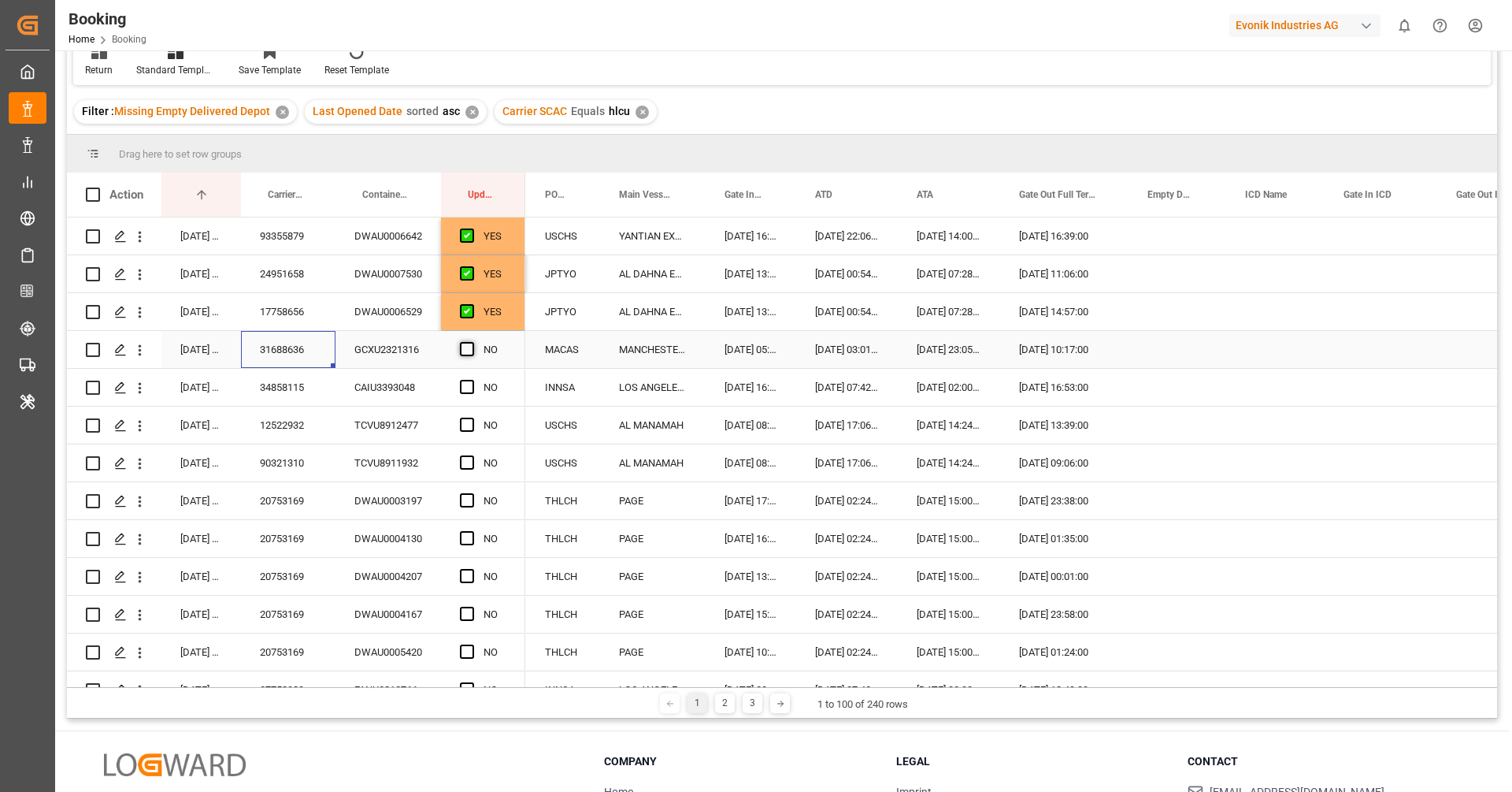
click at [469, 354] on span "Press SPACE to select this row." at bounding box center [467, 349] width 15 height 15
click at [472, 342] on input "Press SPACE to select this row." at bounding box center [472, 342] width 0 height 0
click at [286, 382] on div "34858115" at bounding box center [288, 387] width 94 height 37
click at [464, 384] on span "Press SPACE to select this row." at bounding box center [467, 387] width 15 height 15
click at [472, 380] on input "Press SPACE to select this row." at bounding box center [472, 380] width 0 height 0
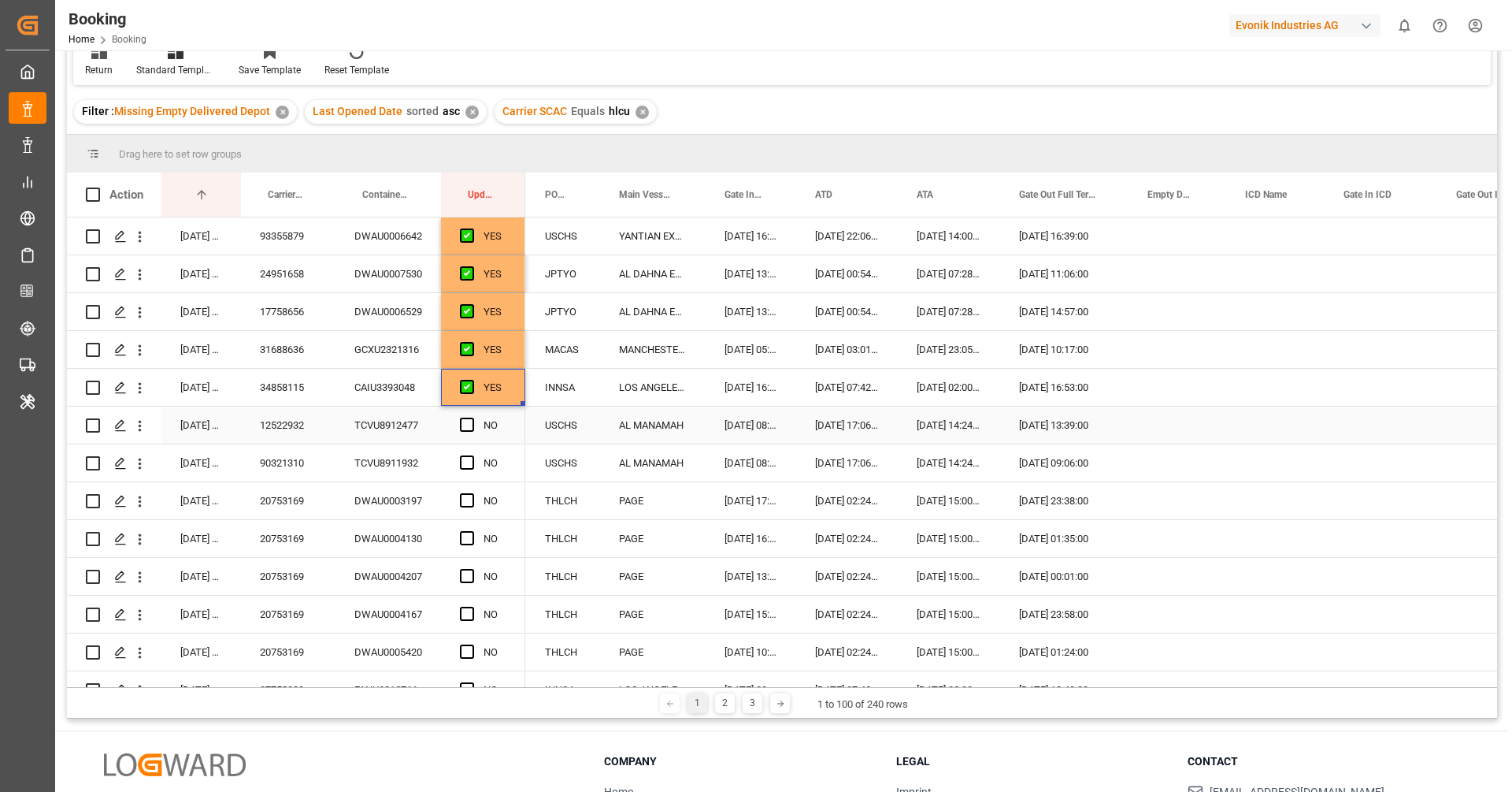
click at [308, 429] on div "12522932" at bounding box center [288, 424] width 94 height 37
click at [465, 421] on span "Press SPACE to select this row." at bounding box center [467, 424] width 15 height 15
click at [472, 417] on input "Press SPACE to select this row." at bounding box center [472, 417] width 0 height 0
click at [298, 469] on div "90321310" at bounding box center [288, 463] width 94 height 37
click at [471, 459] on span "Press SPACE to select this row." at bounding box center [467, 462] width 15 height 15
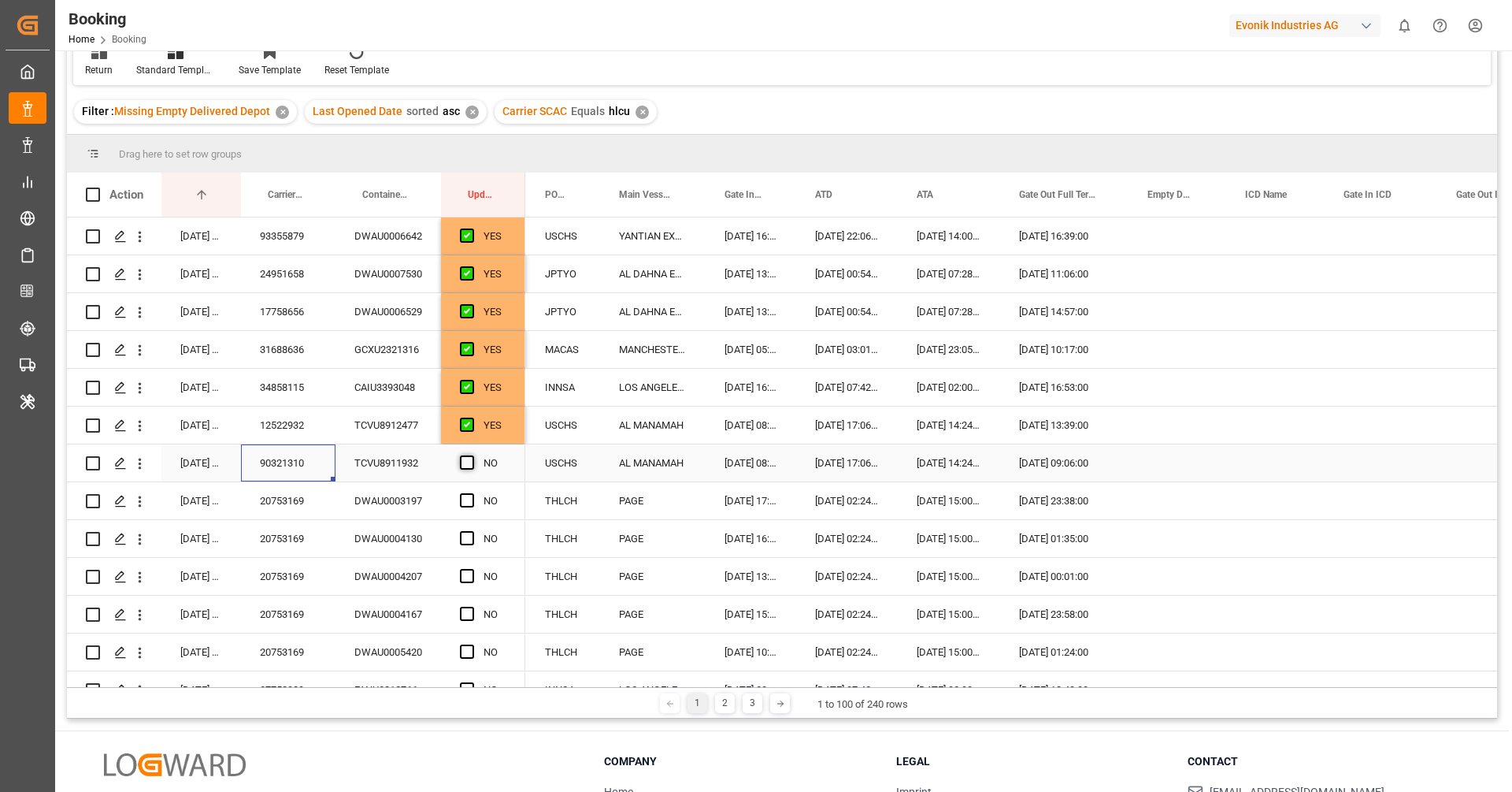
click at [472, 455] on input "Press SPACE to select this row." at bounding box center [472, 455] width 0 height 0
click at [272, 504] on div "20753169" at bounding box center [288, 501] width 94 height 37
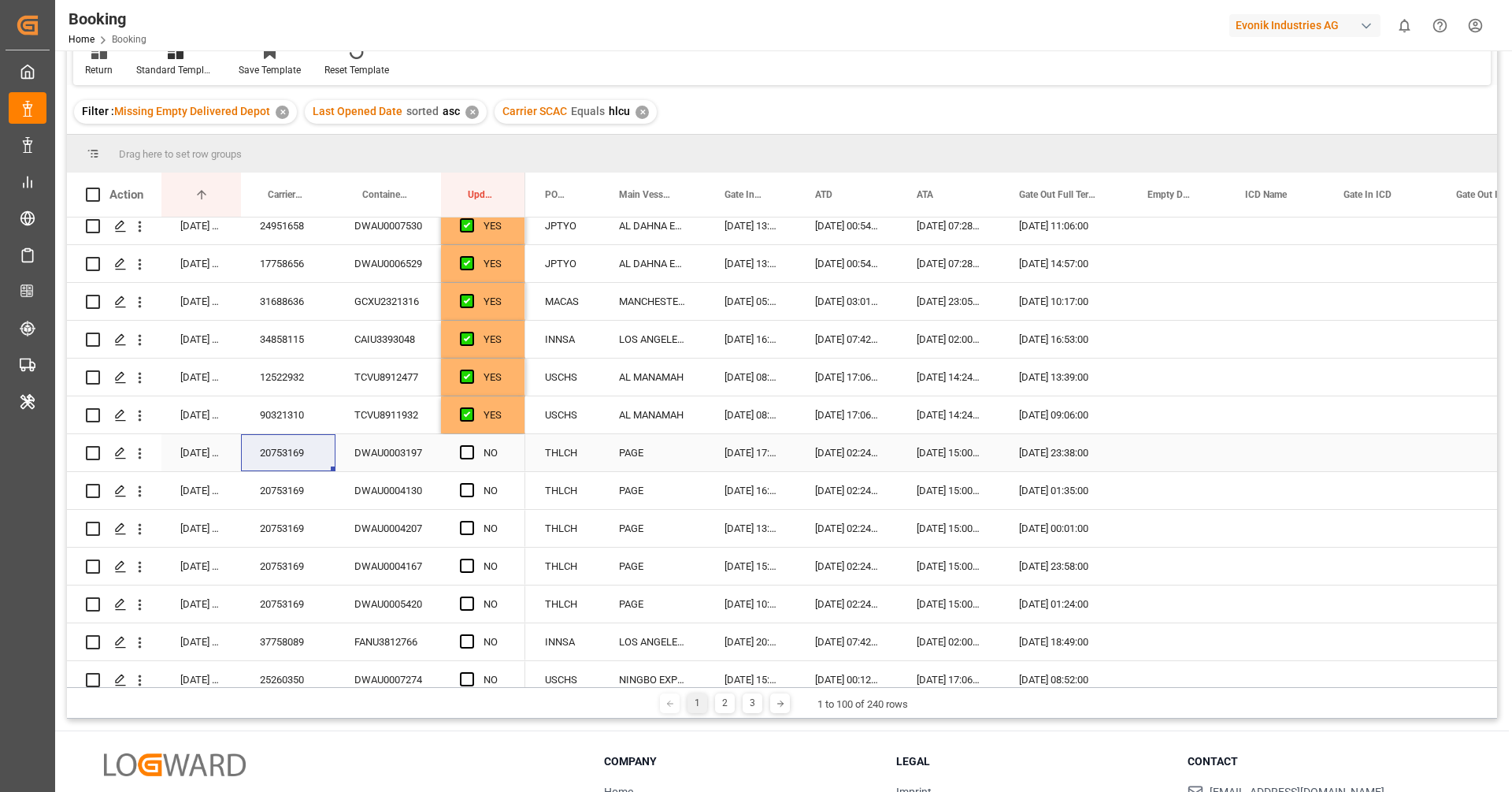
scroll to position [51, 0]
click at [500, 411] on div "YES" at bounding box center [495, 413] width 23 height 36
drag, startPoint x: 523, startPoint y: 429, endPoint x: 528, endPoint y: 579, distance: 150.1
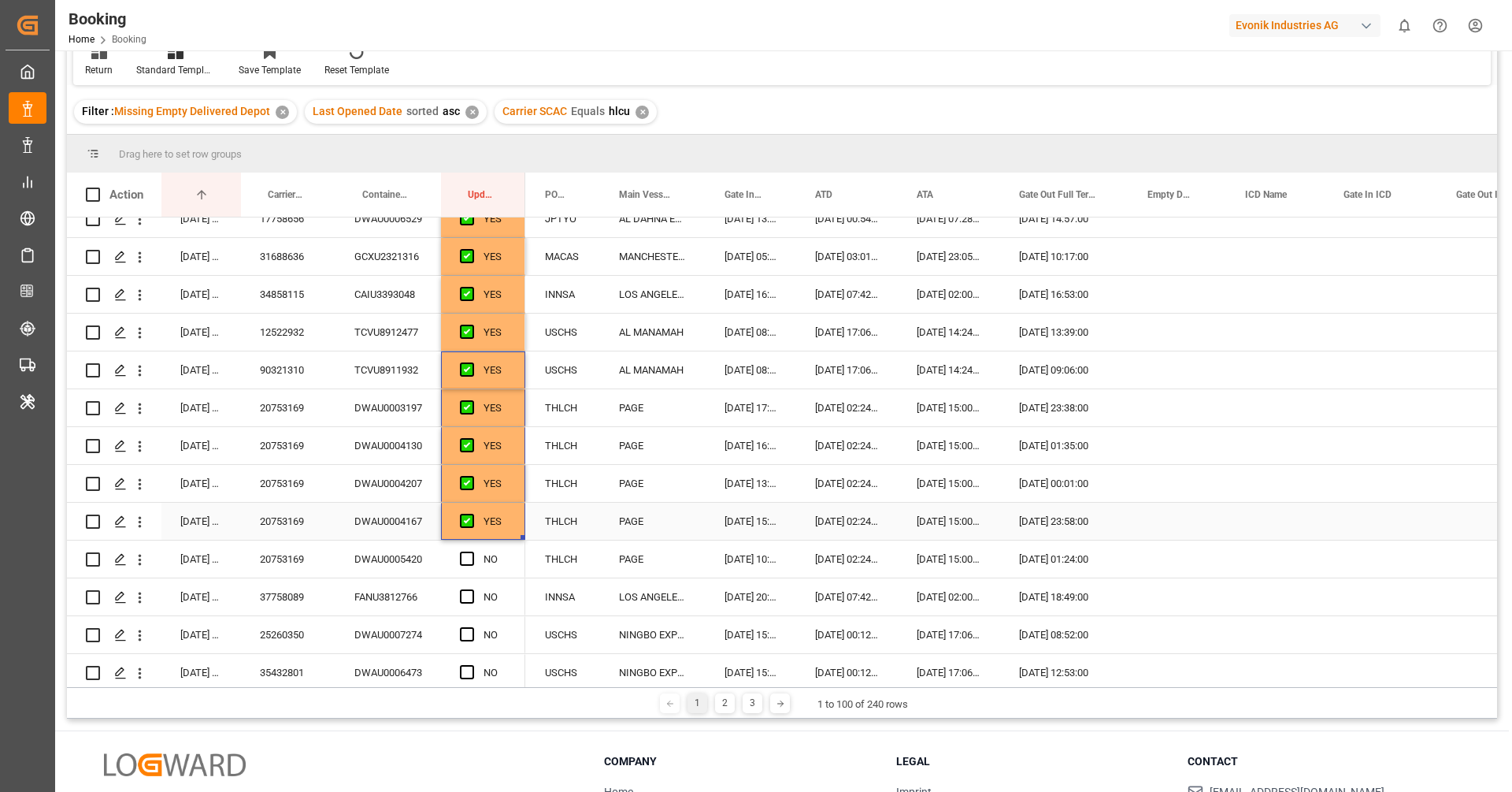
scroll to position [159, 0]
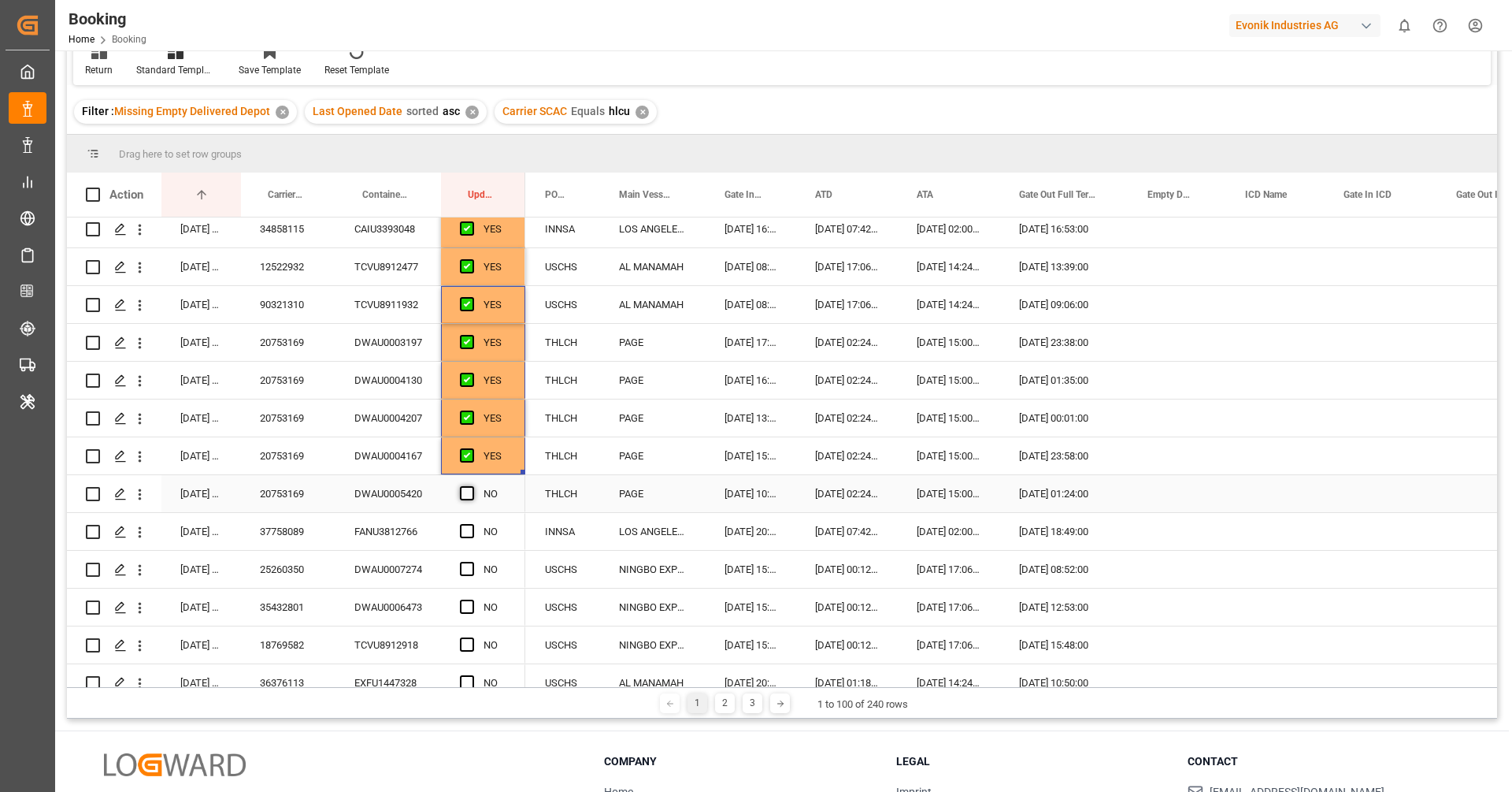
click at [468, 493] on span "Press SPACE to select this row." at bounding box center [467, 493] width 15 height 15
click at [472, 486] on input "Press SPACE to select this row." at bounding box center [472, 486] width 0 height 0
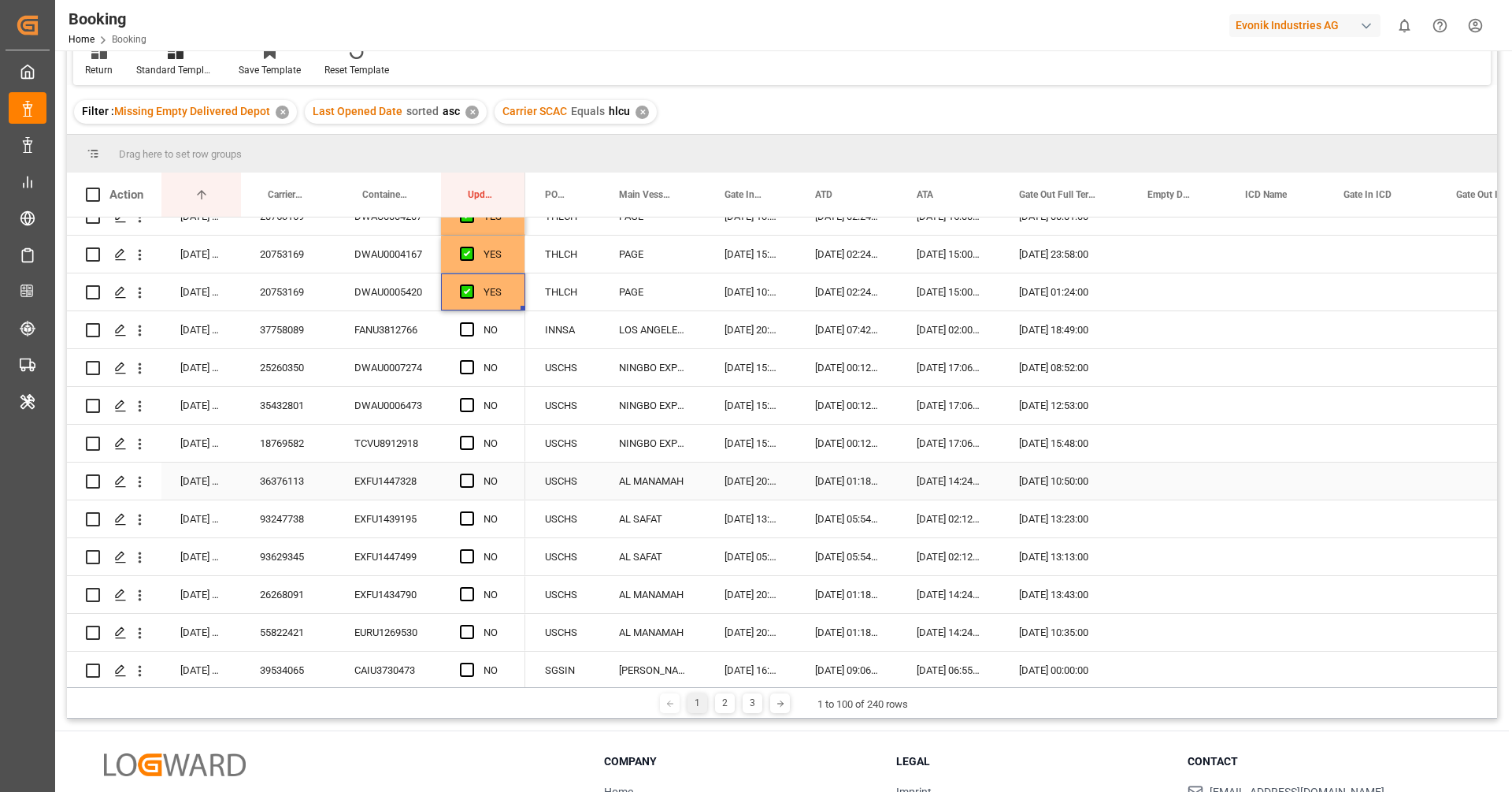
scroll to position [367, 0]
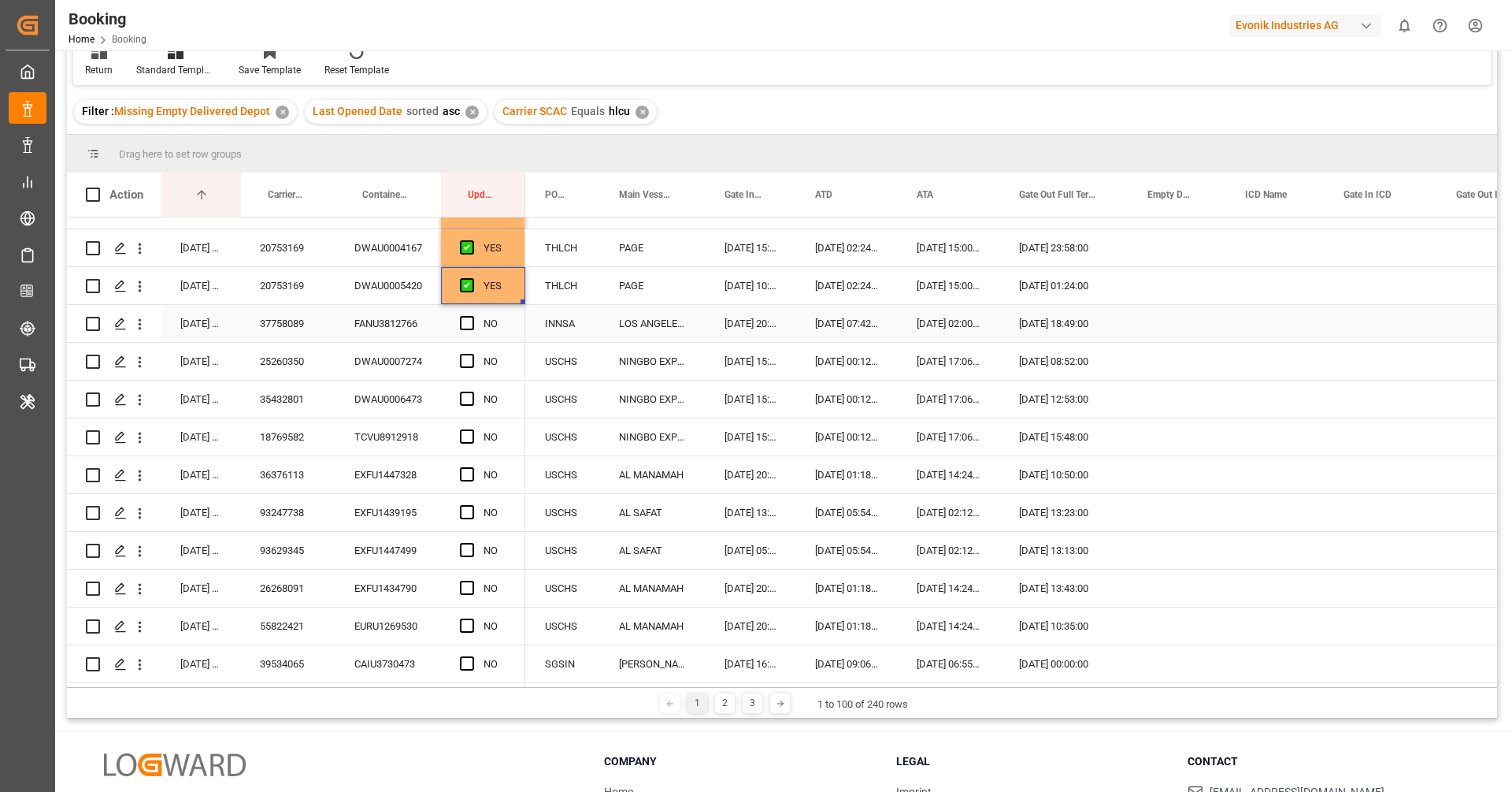
click at [276, 321] on div "37758089" at bounding box center [288, 323] width 94 height 37
click at [469, 323] on span "Press SPACE to select this row." at bounding box center [467, 323] width 15 height 15
click at [472, 316] on input "Press SPACE to select this row." at bounding box center [472, 316] width 0 height 0
click at [308, 356] on div "25260350" at bounding box center [288, 361] width 94 height 37
click at [464, 357] on span "Press SPACE to select this row." at bounding box center [467, 361] width 15 height 15
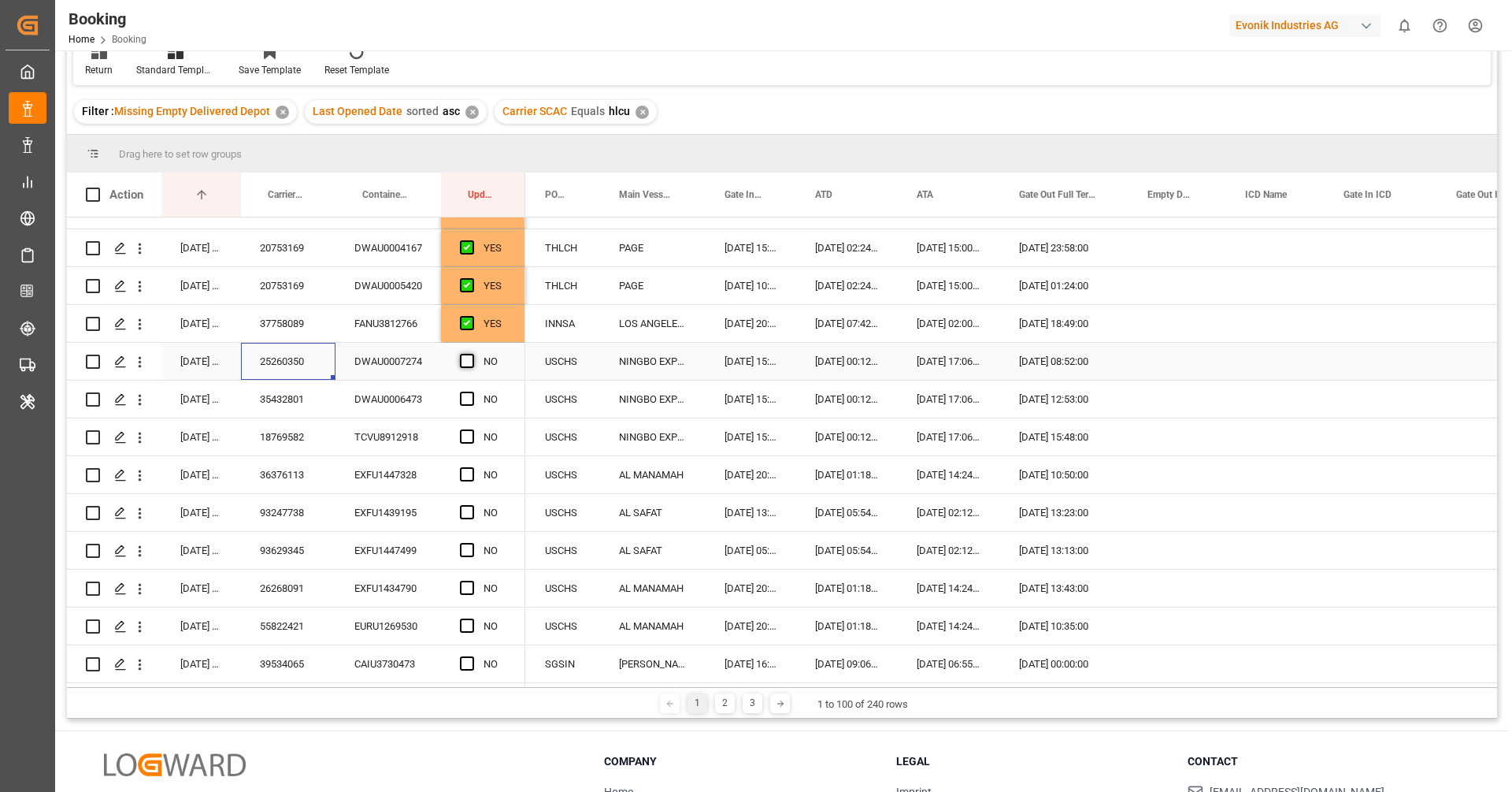
click at [472, 354] on input "Press SPACE to select this row." at bounding box center [472, 354] width 0 height 0
click at [389, 366] on div "DWAU0007274" at bounding box center [388, 361] width 105 height 37
click at [289, 406] on div "35432801" at bounding box center [288, 399] width 94 height 37
click at [466, 400] on span "Press SPACE to select this row." at bounding box center [467, 399] width 15 height 15
click at [472, 392] on input "Press SPACE to select this row." at bounding box center [472, 392] width 0 height 0
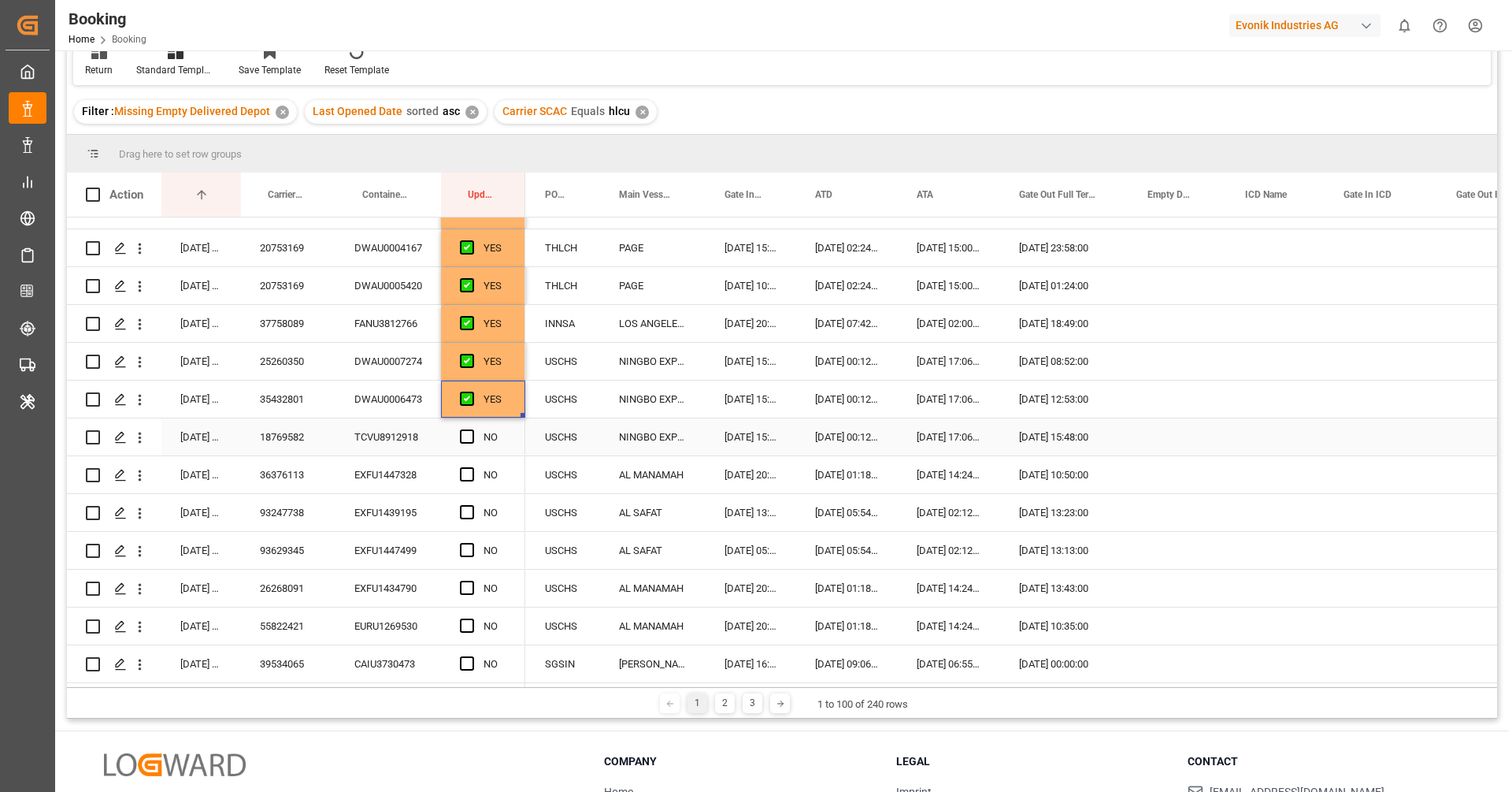
click at [289, 436] on div "18769582" at bounding box center [288, 436] width 94 height 37
click at [465, 429] on span "Press SPACE to select this row." at bounding box center [467, 436] width 15 height 15
click at [472, 429] on input "Press SPACE to select this row." at bounding box center [472, 429] width 0 height 0
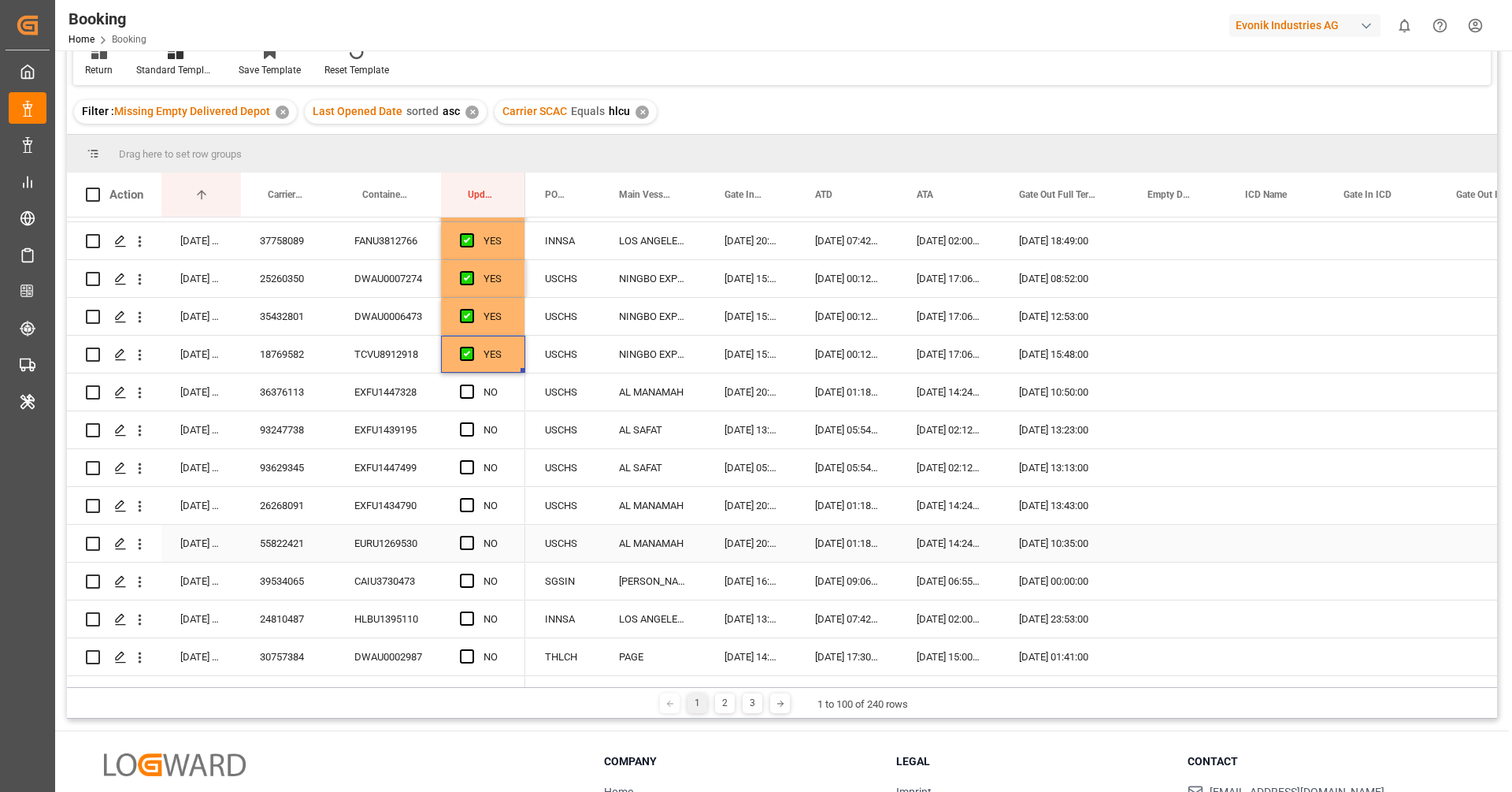
scroll to position [438, 0]
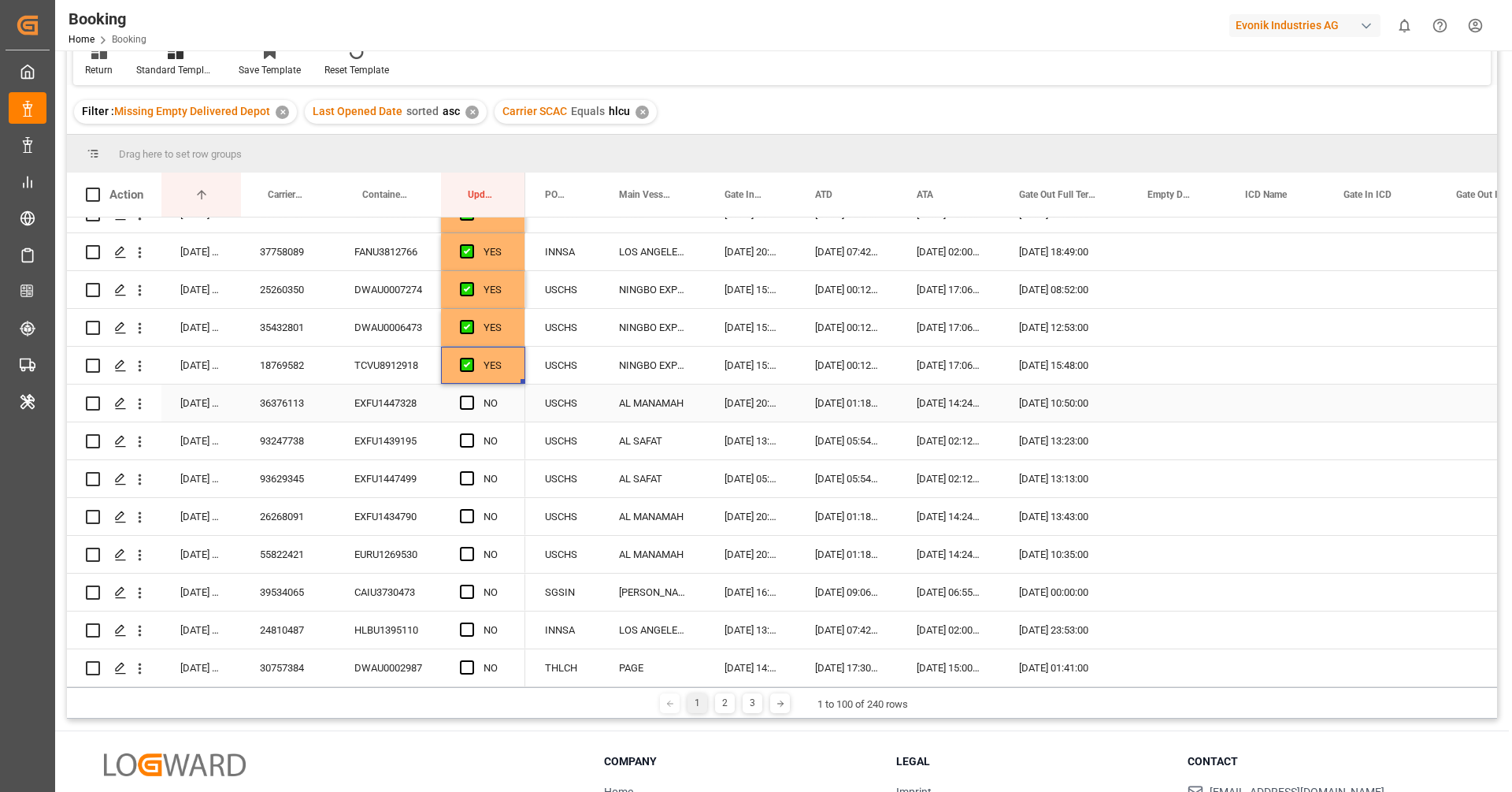
click at [386, 401] on div "EXFU1447328" at bounding box center [388, 403] width 105 height 37
click at [286, 393] on div "36376113" at bounding box center [288, 403] width 94 height 37
click at [469, 400] on span "Press SPACE to select this row." at bounding box center [467, 403] width 15 height 15
click at [472, 396] on input "Press SPACE to select this row." at bounding box center [472, 396] width 0 height 0
click at [371, 410] on div "EXFU1447328" at bounding box center [388, 403] width 105 height 37
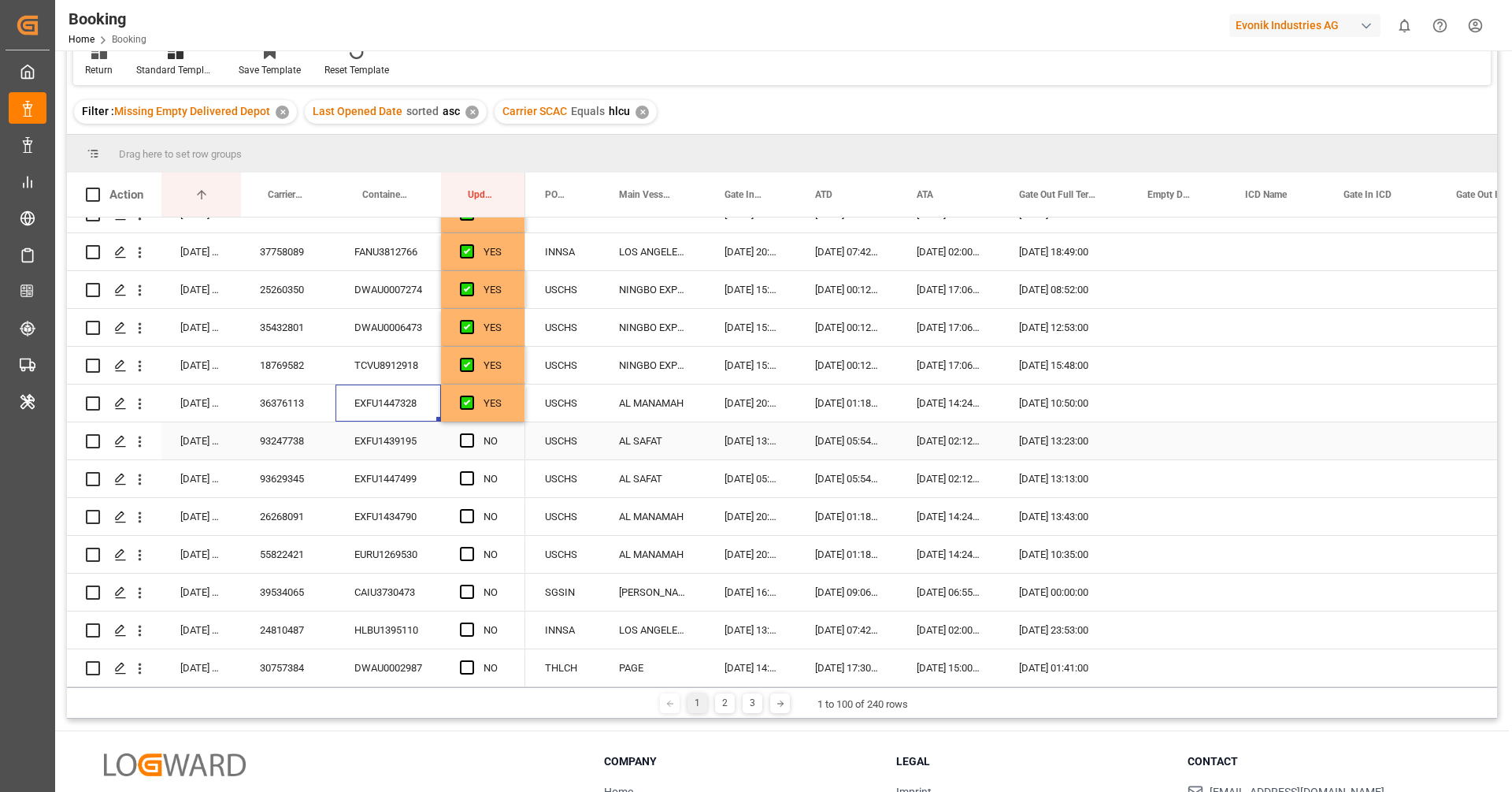
click at [287, 439] on div "93247738" at bounding box center [288, 441] width 94 height 37
click at [466, 445] on span "Press SPACE to select this row." at bounding box center [467, 441] width 15 height 15
click at [472, 434] on input "Press SPACE to select this row." at bounding box center [472, 434] width 0 height 0
click at [316, 481] on div "93629345" at bounding box center [288, 478] width 94 height 37
click at [369, 475] on div "EXFU1447499" at bounding box center [388, 478] width 105 height 37
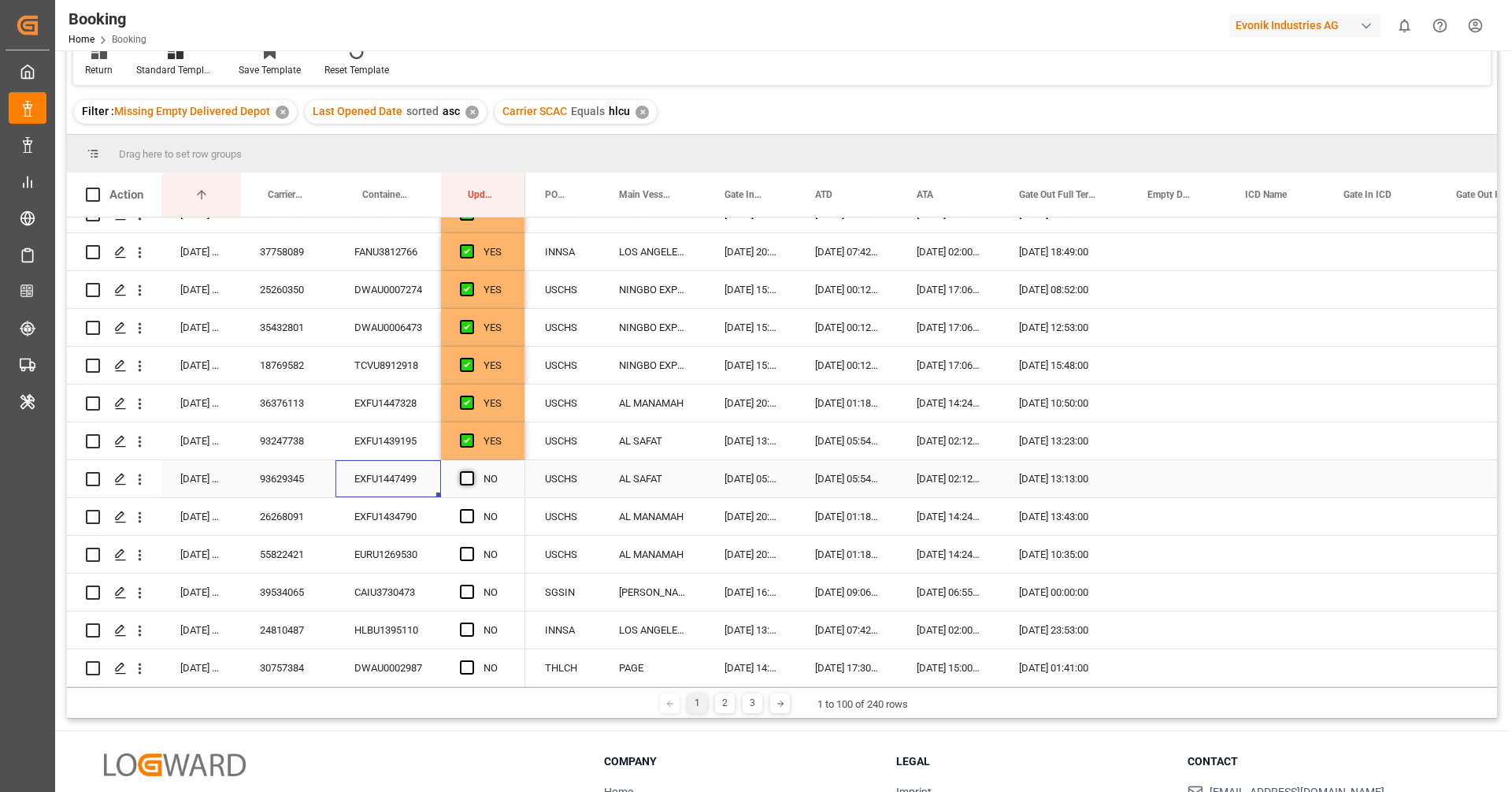
click at [465, 475] on span "Press SPACE to select this row." at bounding box center [467, 478] width 15 height 15
click at [472, 471] on input "Press SPACE to select this row." at bounding box center [472, 471] width 0 height 0
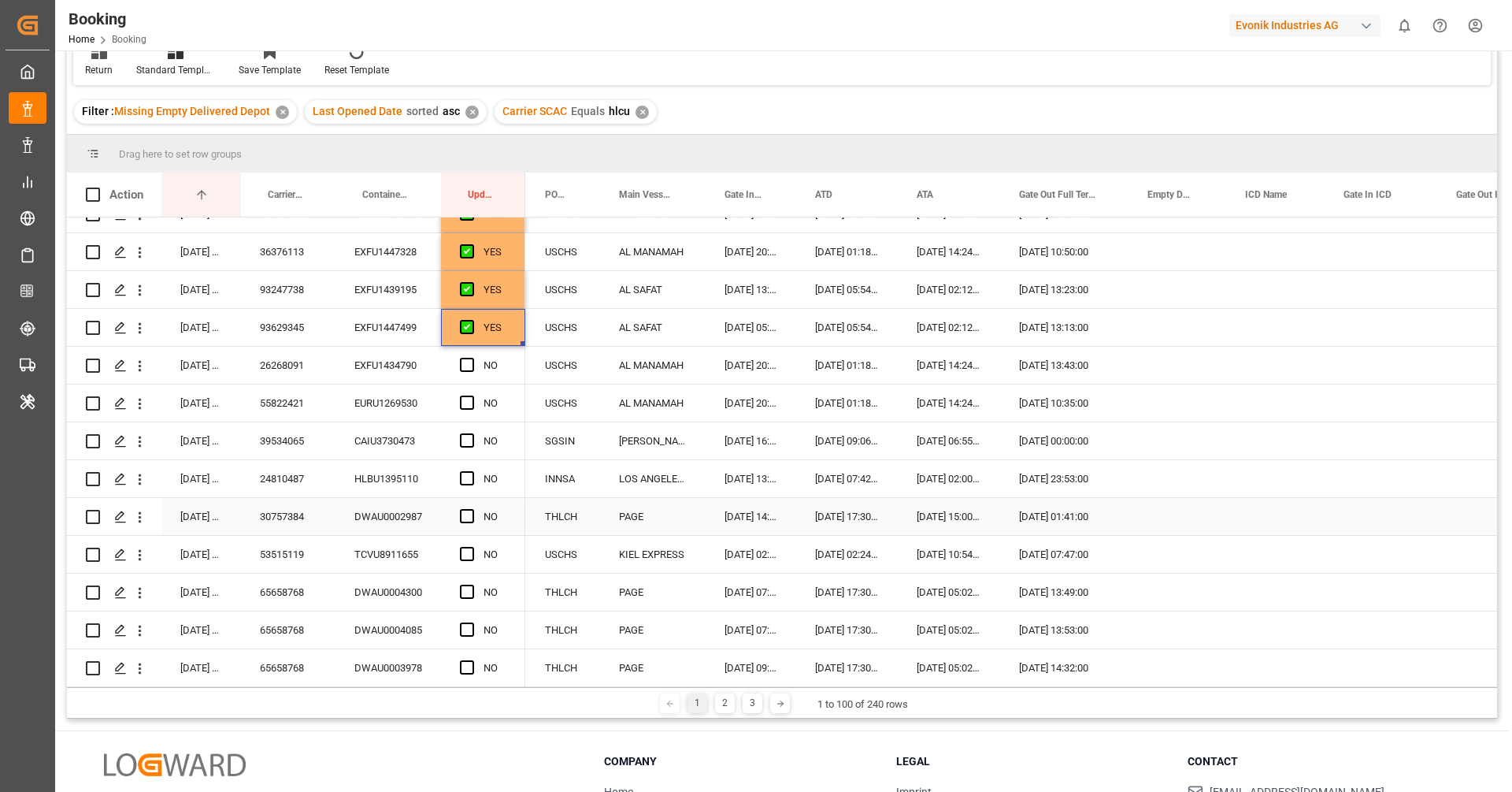
scroll to position [591, 0]
click at [402, 369] on div "EXFU1434790" at bounding box center [388, 364] width 105 height 37
click at [472, 361] on span "Press SPACE to select this row." at bounding box center [467, 364] width 15 height 15
click at [472, 357] on input "Press SPACE to select this row." at bounding box center [472, 357] width 0 height 0
click at [385, 399] on div "EURU1269530" at bounding box center [388, 402] width 105 height 37
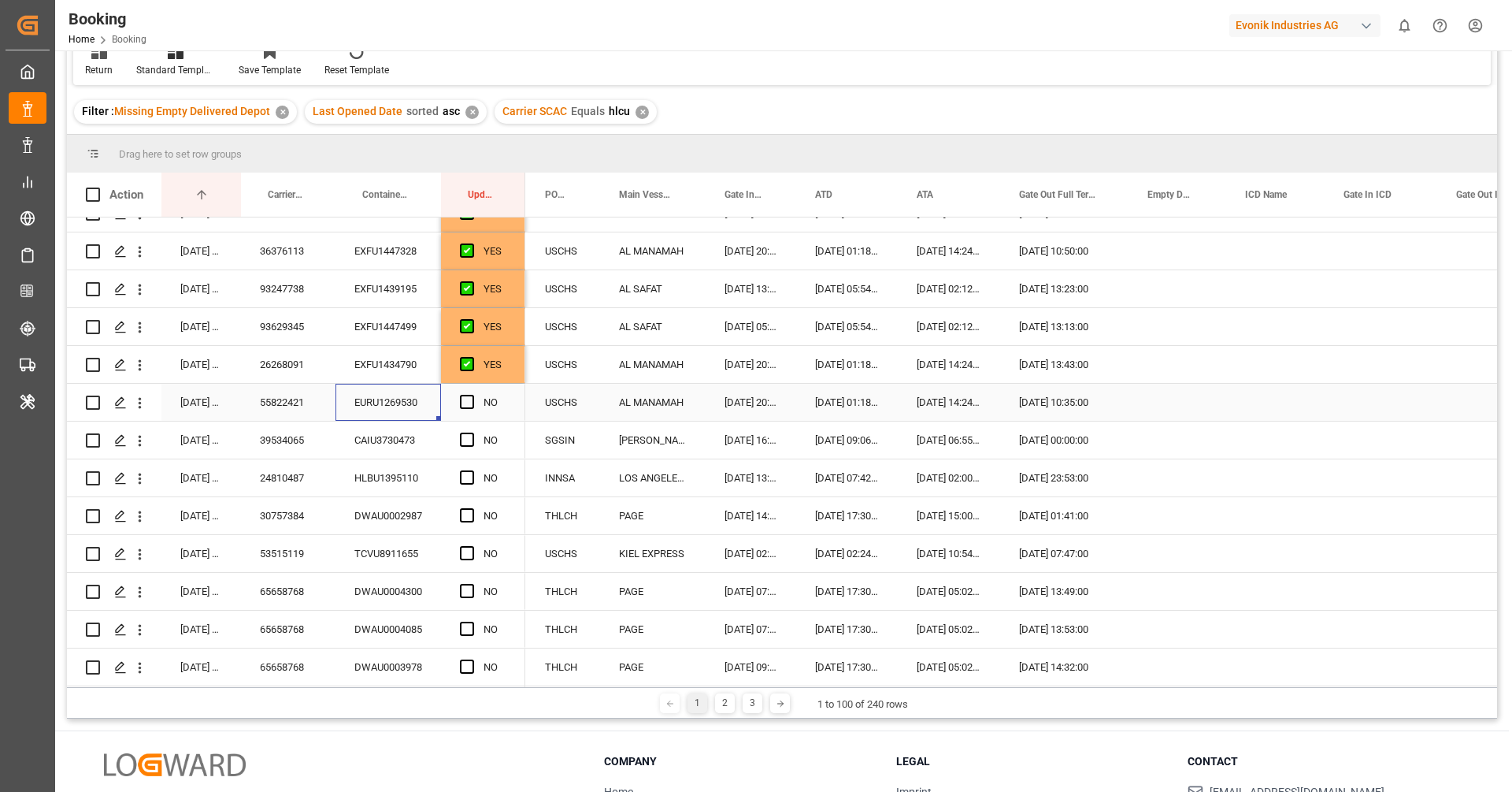
click at [147, 408] on div "Press SPACE to select this row." at bounding box center [140, 402] width 40 height 30
click at [141, 405] on icon "open menu" at bounding box center [140, 403] width 16 height 16
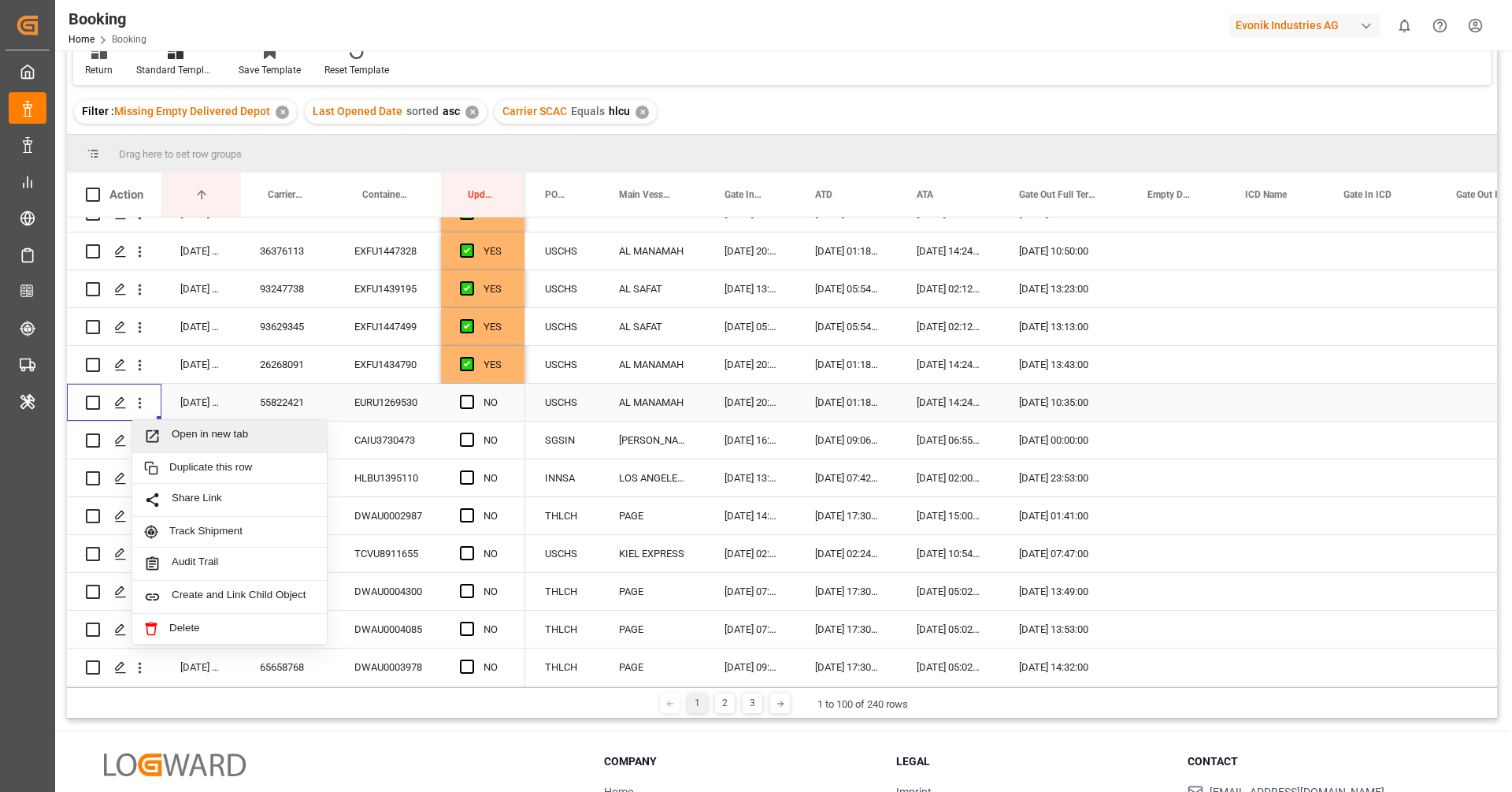
click at [194, 432] on span "Open in new tab" at bounding box center [242, 435] width 143 height 16
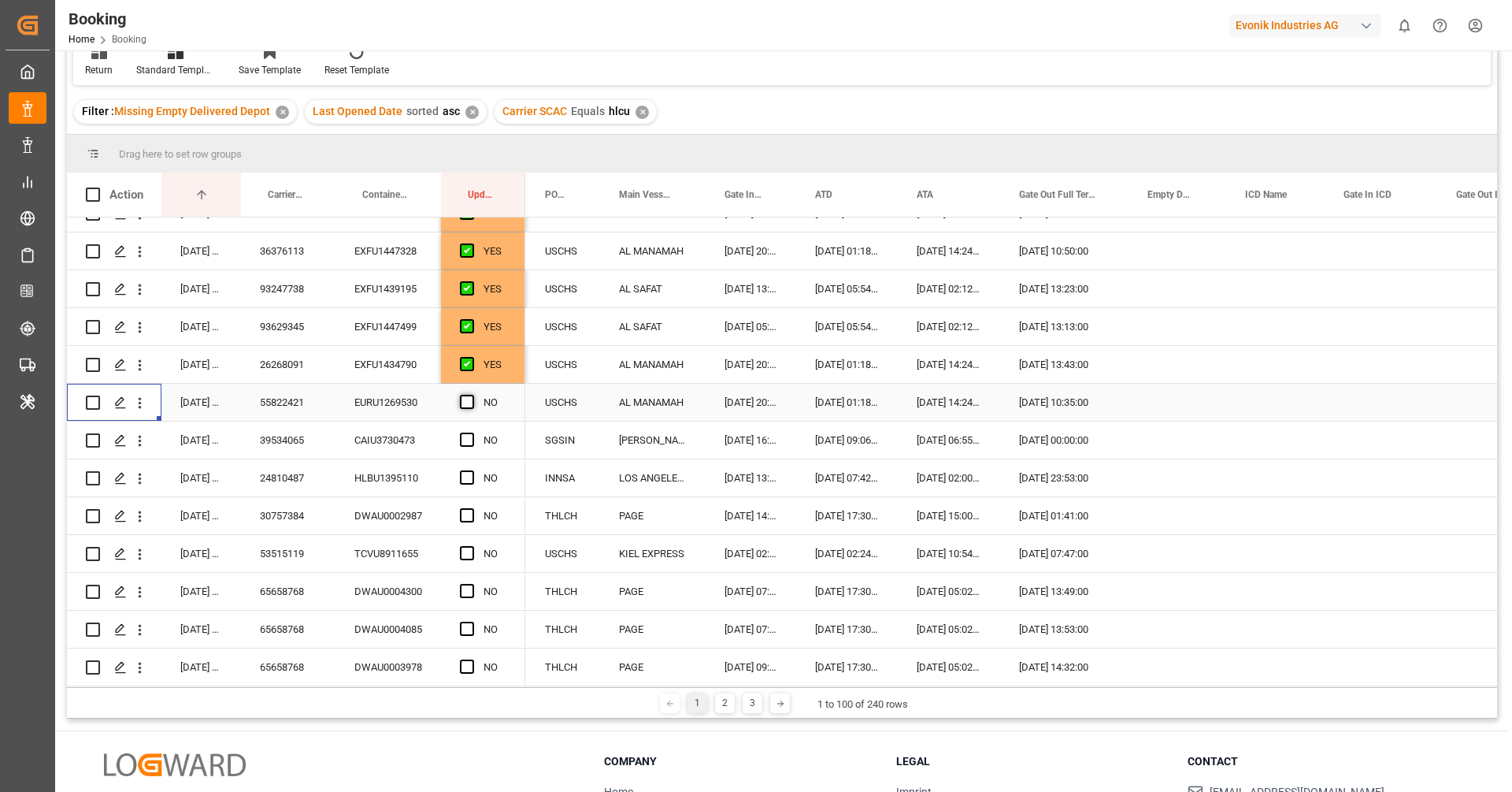
click at [470, 400] on span "Press SPACE to select this row." at bounding box center [467, 402] width 15 height 15
click at [472, 395] on input "Press SPACE to select this row." at bounding box center [472, 395] width 0 height 0
click at [389, 444] on div "CAIU3730473" at bounding box center [388, 440] width 105 height 37
click at [298, 435] on div "39534065" at bounding box center [288, 440] width 94 height 37
click at [363, 474] on div "HLBU1395110" at bounding box center [388, 477] width 105 height 37
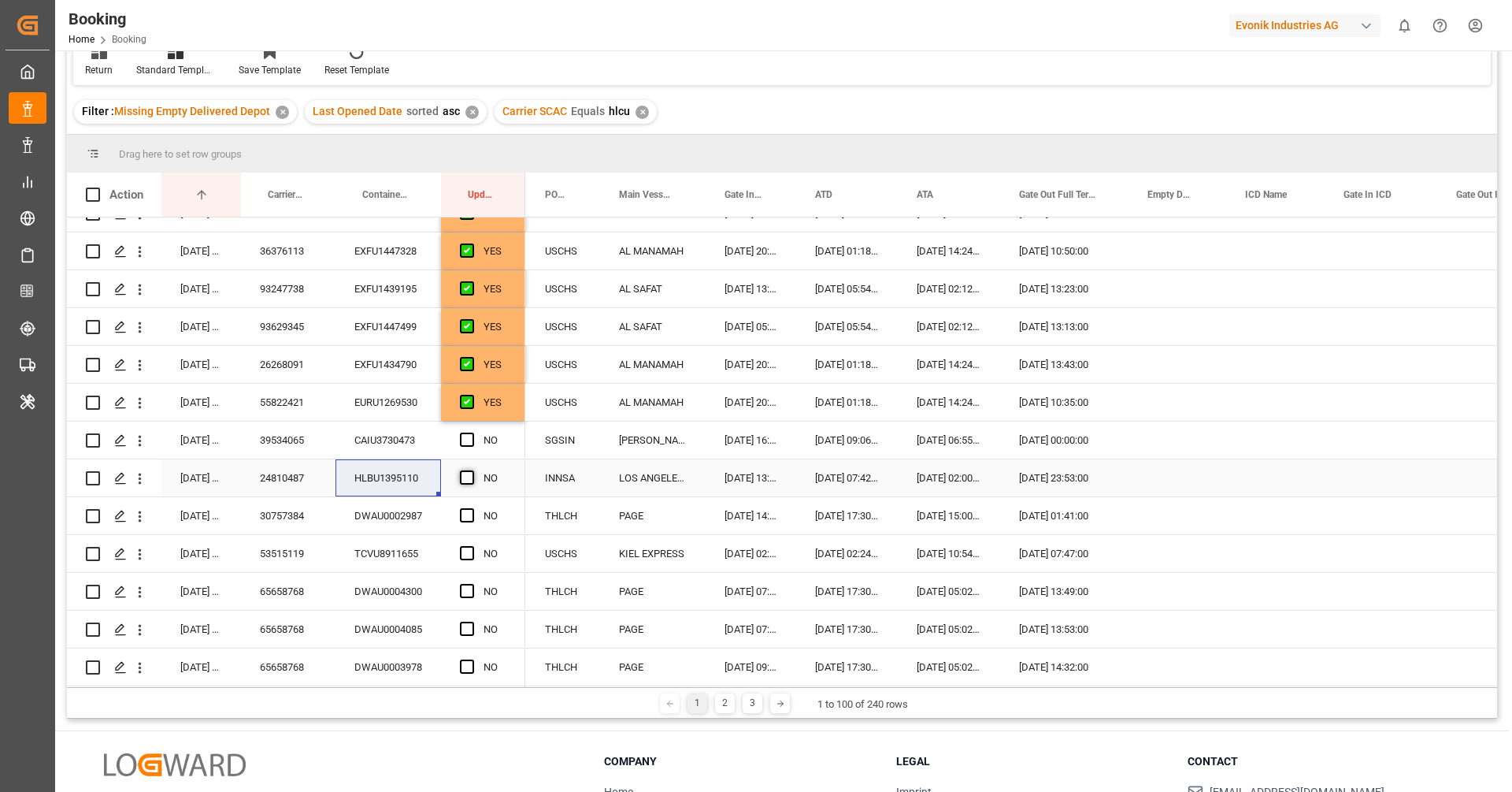
click at [467, 471] on span "Press SPACE to select this row." at bounding box center [467, 477] width 15 height 15
click at [472, 471] on input "Press SPACE to select this row." at bounding box center [472, 471] width 0 height 0
click at [359, 513] on div "DWAU0002987" at bounding box center [388, 515] width 105 height 37
click at [465, 516] on span "Press SPACE to select this row." at bounding box center [467, 515] width 15 height 15
click at [472, 508] on input "Press SPACE to select this row." at bounding box center [472, 508] width 0 height 0
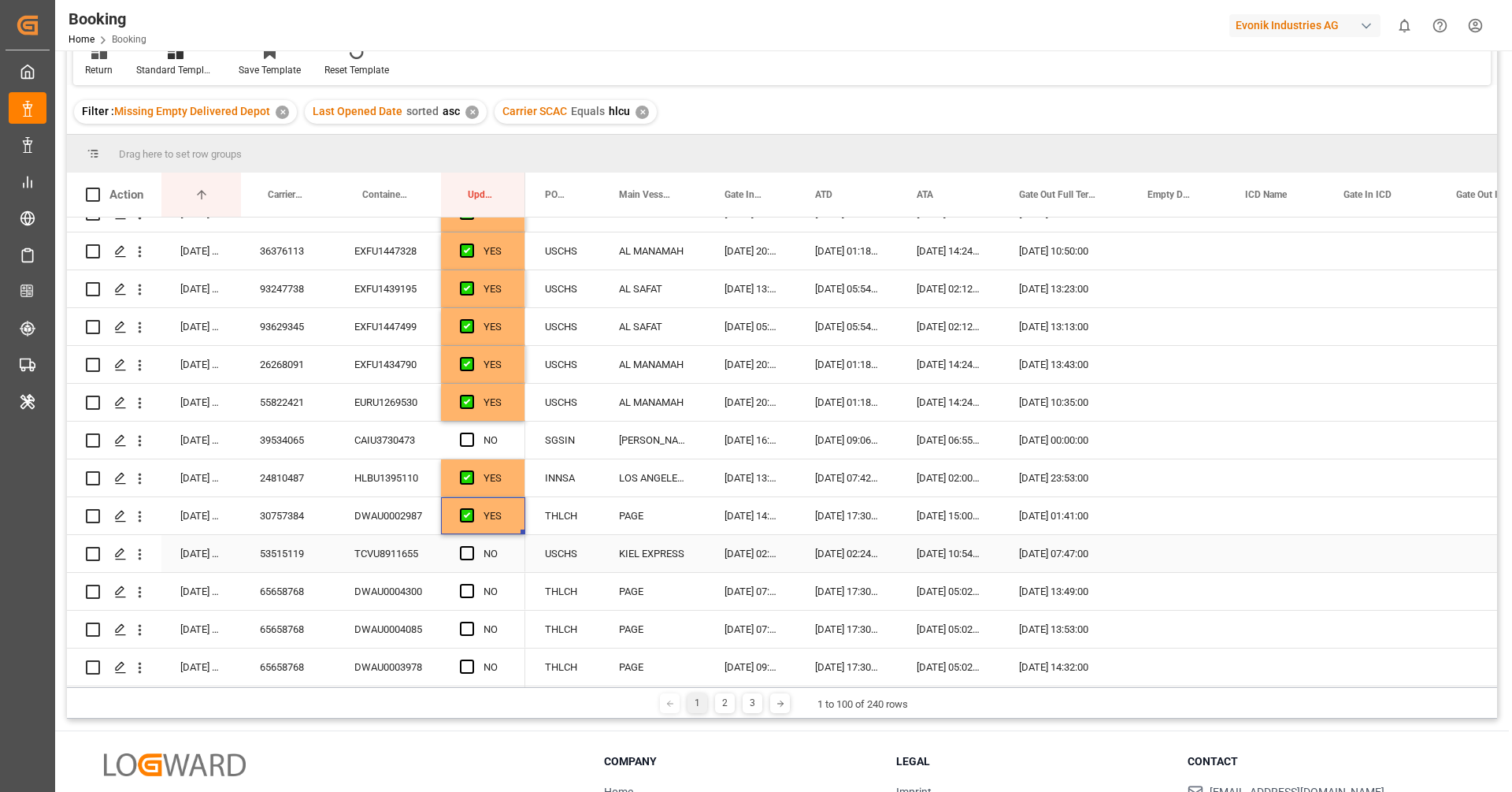
click at [384, 549] on div "TCVU8911655" at bounding box center [388, 553] width 105 height 37
click at [468, 549] on span "Press SPACE to select this row." at bounding box center [467, 553] width 15 height 15
click at [472, 546] on input "Press SPACE to select this row." at bounding box center [472, 546] width 0 height 0
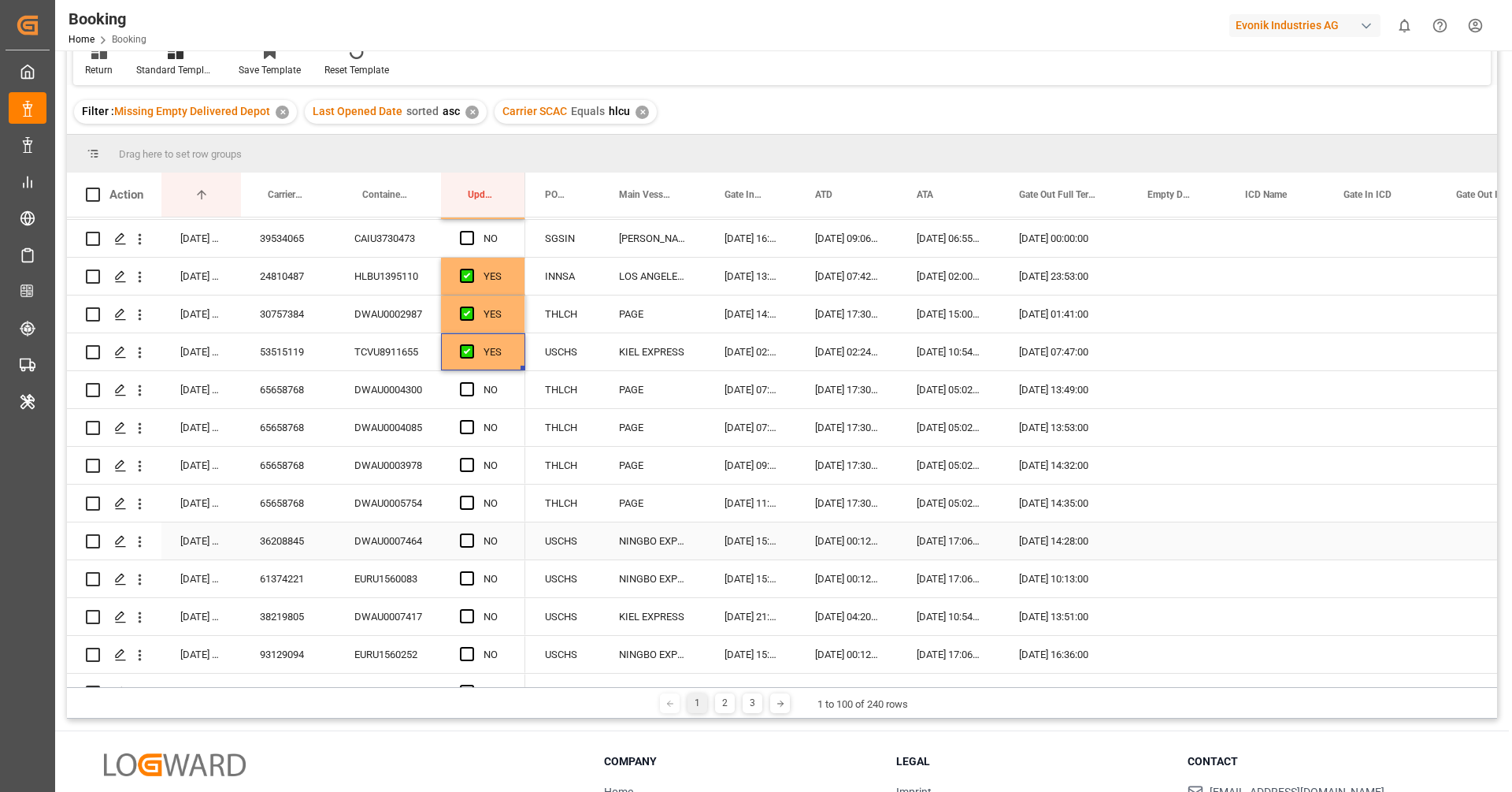
scroll to position [808, 0]
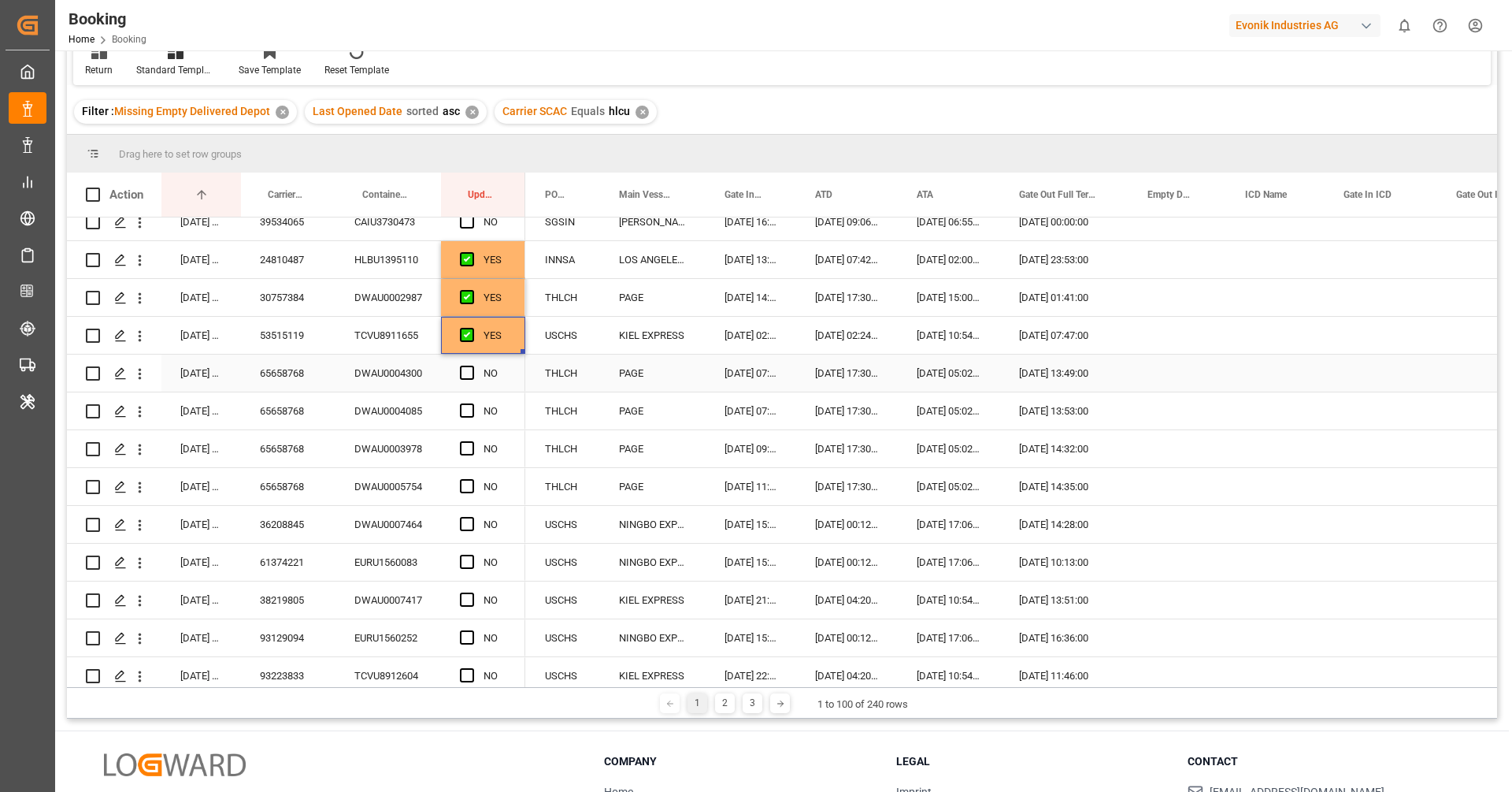
click at [267, 376] on div "65658768" at bounding box center [288, 373] width 94 height 37
click at [471, 366] on span "Press SPACE to select this row." at bounding box center [467, 373] width 15 height 15
click at [472, 366] on input "Press SPACE to select this row." at bounding box center [472, 366] width 0 height 0
drag, startPoint x: 522, startPoint y: 388, endPoint x: 522, endPoint y: 488, distance: 100.0
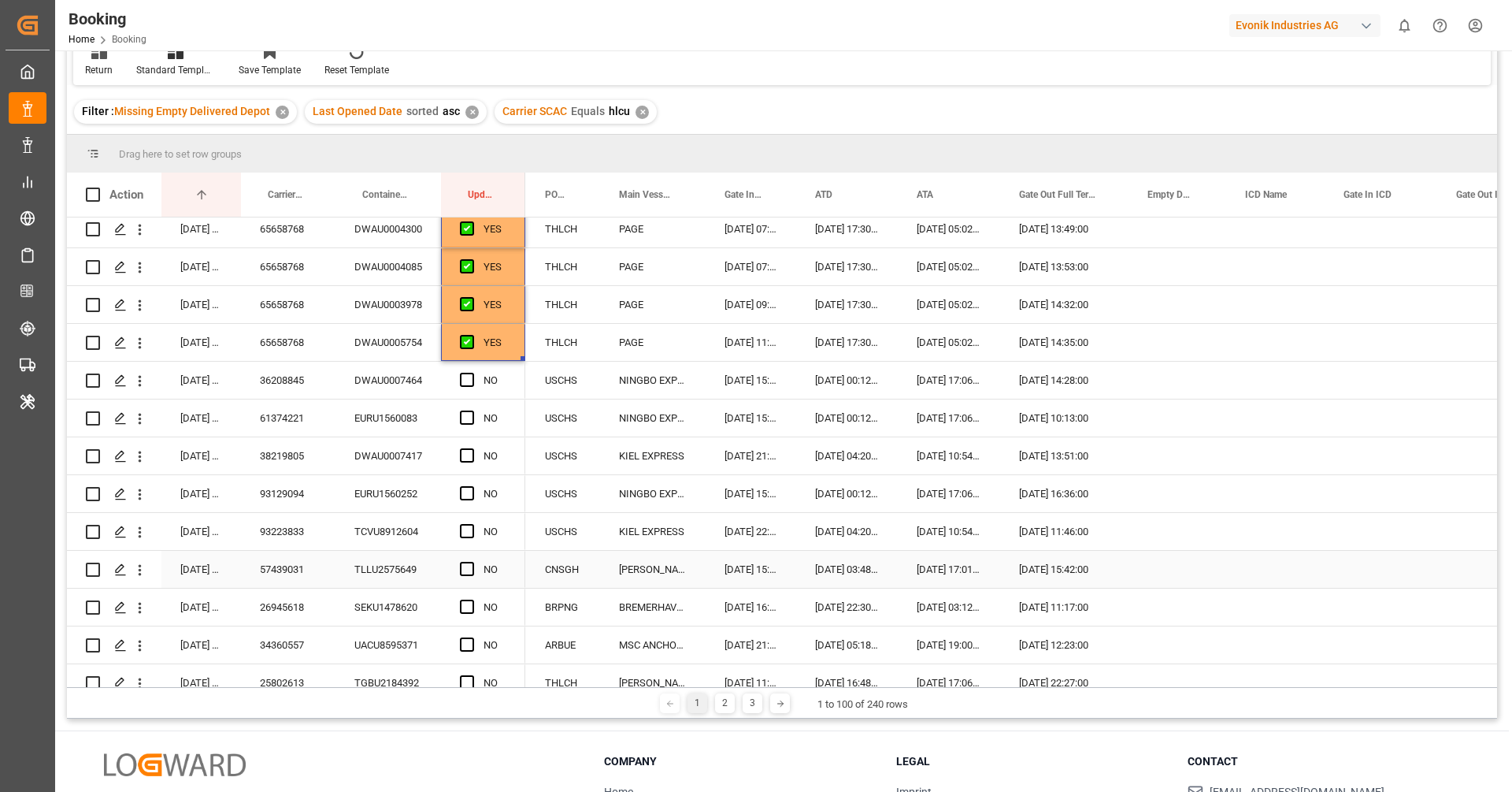
scroll to position [973, 0]
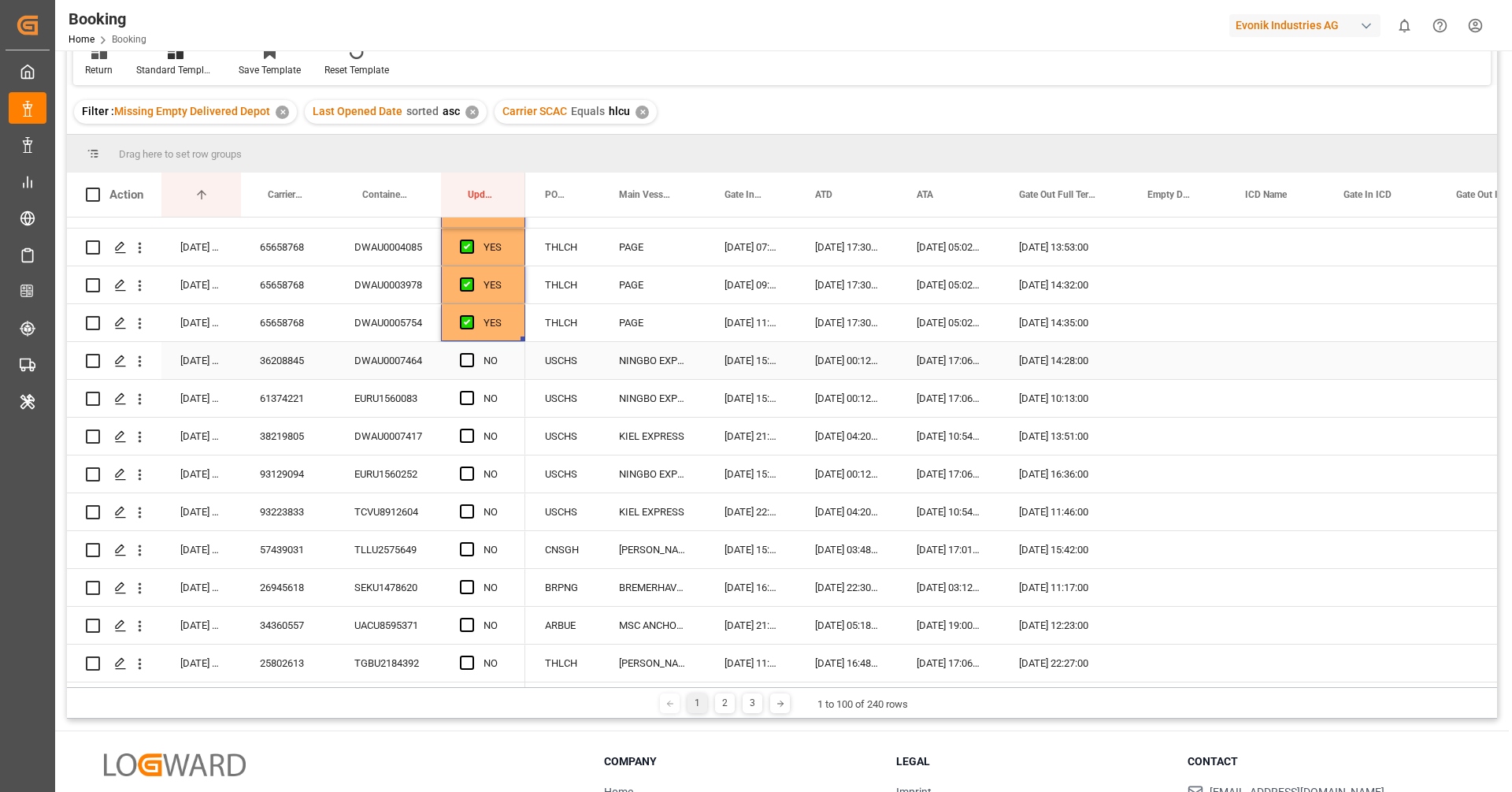
click at [377, 360] on div "DWAU0007464" at bounding box center [388, 360] width 105 height 37
click at [470, 356] on span "Press SPACE to select this row." at bounding box center [467, 360] width 15 height 15
click at [472, 353] on input "Press SPACE to select this row." at bounding box center [472, 353] width 0 height 0
click at [395, 399] on div "EURU1560083" at bounding box center [388, 398] width 105 height 37
click at [469, 402] on span "Press SPACE to select this row." at bounding box center [467, 398] width 15 height 15
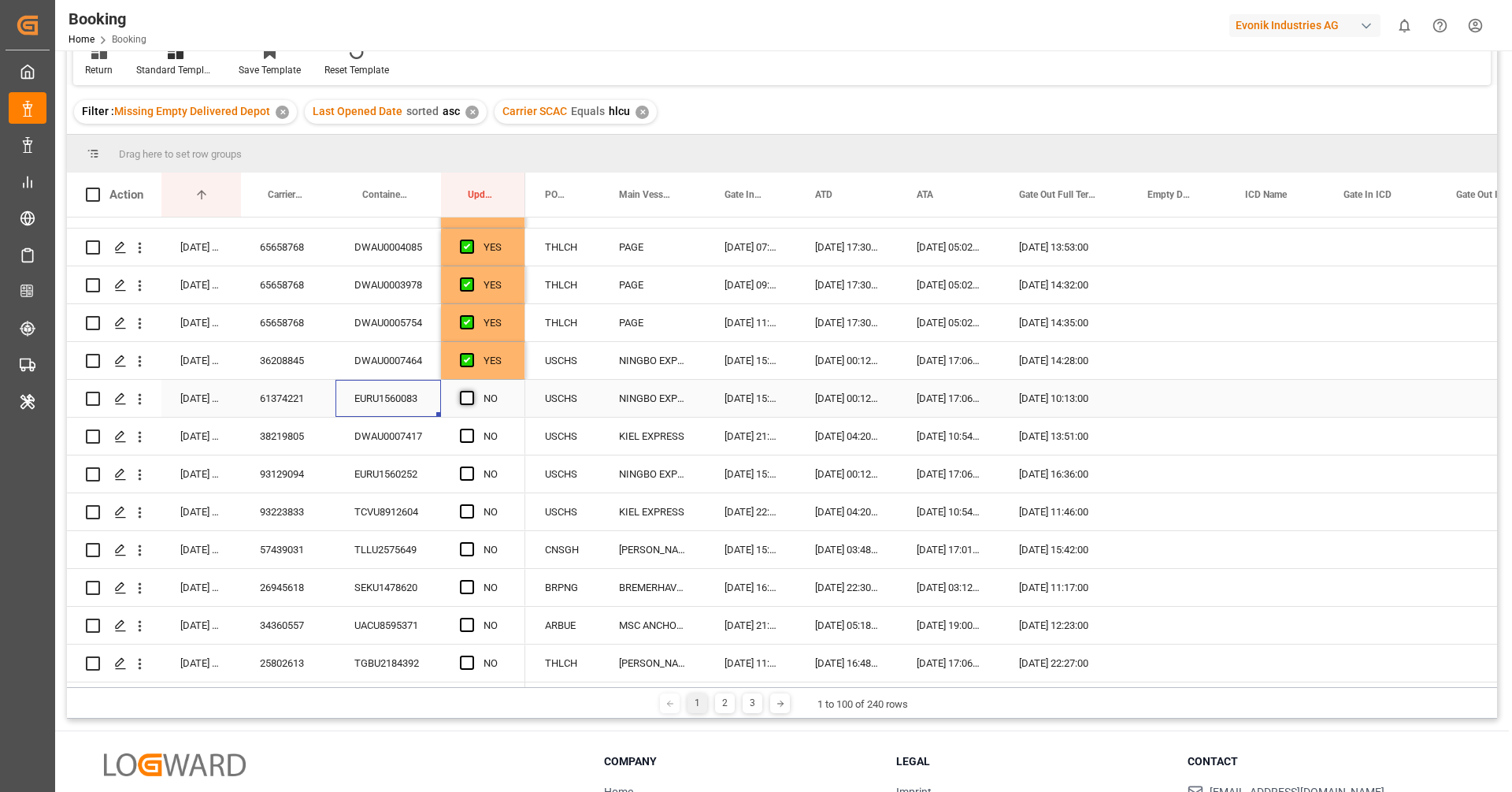
click at [472, 391] on input "Press SPACE to select this row." at bounding box center [472, 391] width 0 height 0
click at [388, 441] on div "DWAU0007417" at bounding box center [388, 435] width 105 height 37
click at [462, 435] on span "Press SPACE to select this row." at bounding box center [467, 435] width 15 height 15
click at [472, 429] on input "Press SPACE to select this row." at bounding box center [472, 429] width 0 height 0
click at [397, 463] on div "EURU1560252" at bounding box center [388, 473] width 105 height 37
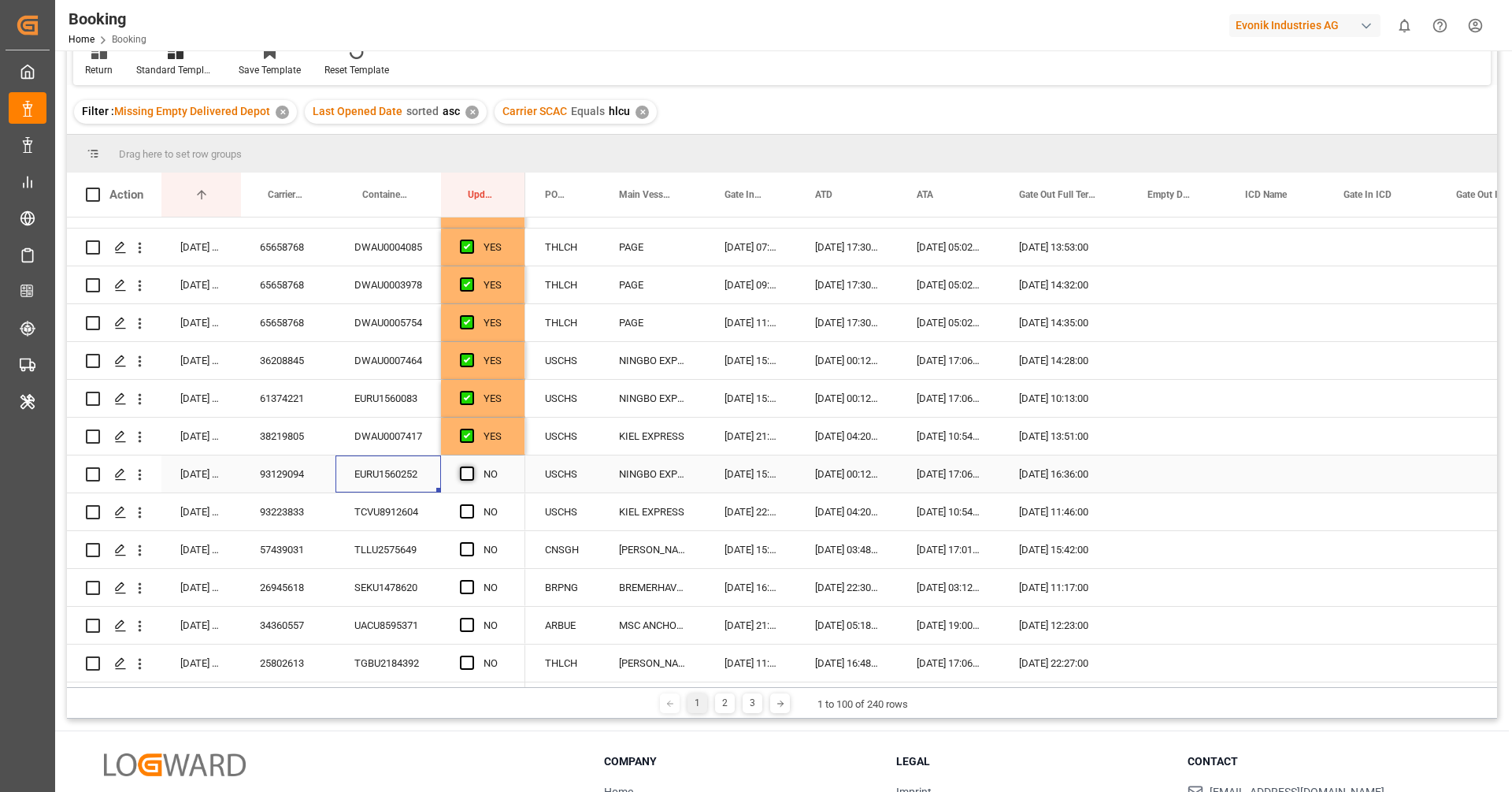
click at [466, 476] on span "Press SPACE to select this row." at bounding box center [467, 473] width 15 height 15
click at [472, 466] on input "Press SPACE to select this row." at bounding box center [472, 466] width 0 height 0
click at [385, 514] on div "TCVU8912604" at bounding box center [388, 512] width 105 height 37
click at [469, 516] on span "Press SPACE to select this row." at bounding box center [467, 511] width 15 height 15
click at [472, 504] on input "Press SPACE to select this row." at bounding box center [472, 504] width 0 height 0
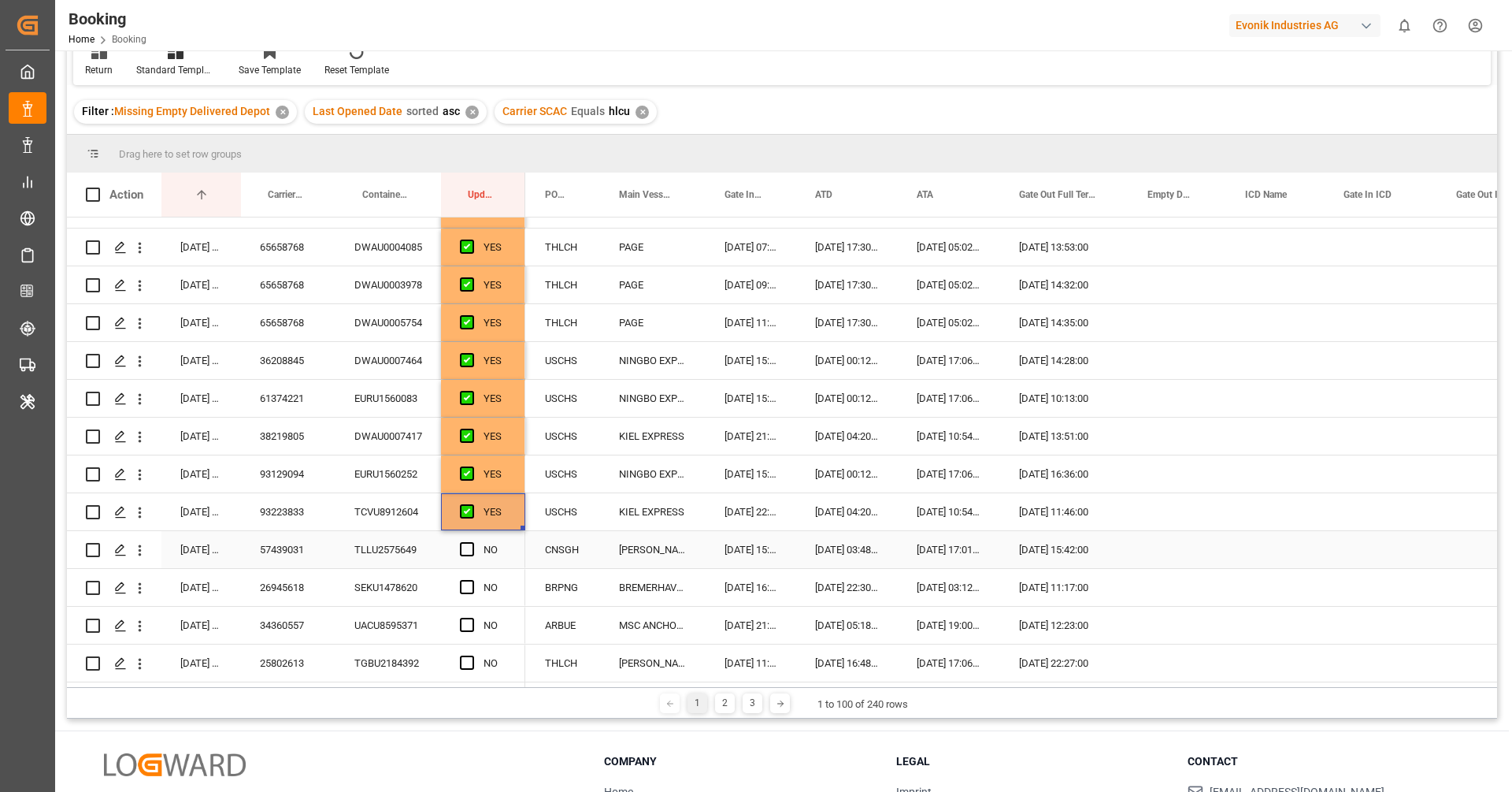
click at [393, 544] on div "TLLU2575649" at bounding box center [388, 549] width 105 height 37
click at [465, 549] on span "Press SPACE to select this row." at bounding box center [467, 549] width 15 height 15
click at [472, 543] on input "Press SPACE to select this row." at bounding box center [472, 543] width 0 height 0
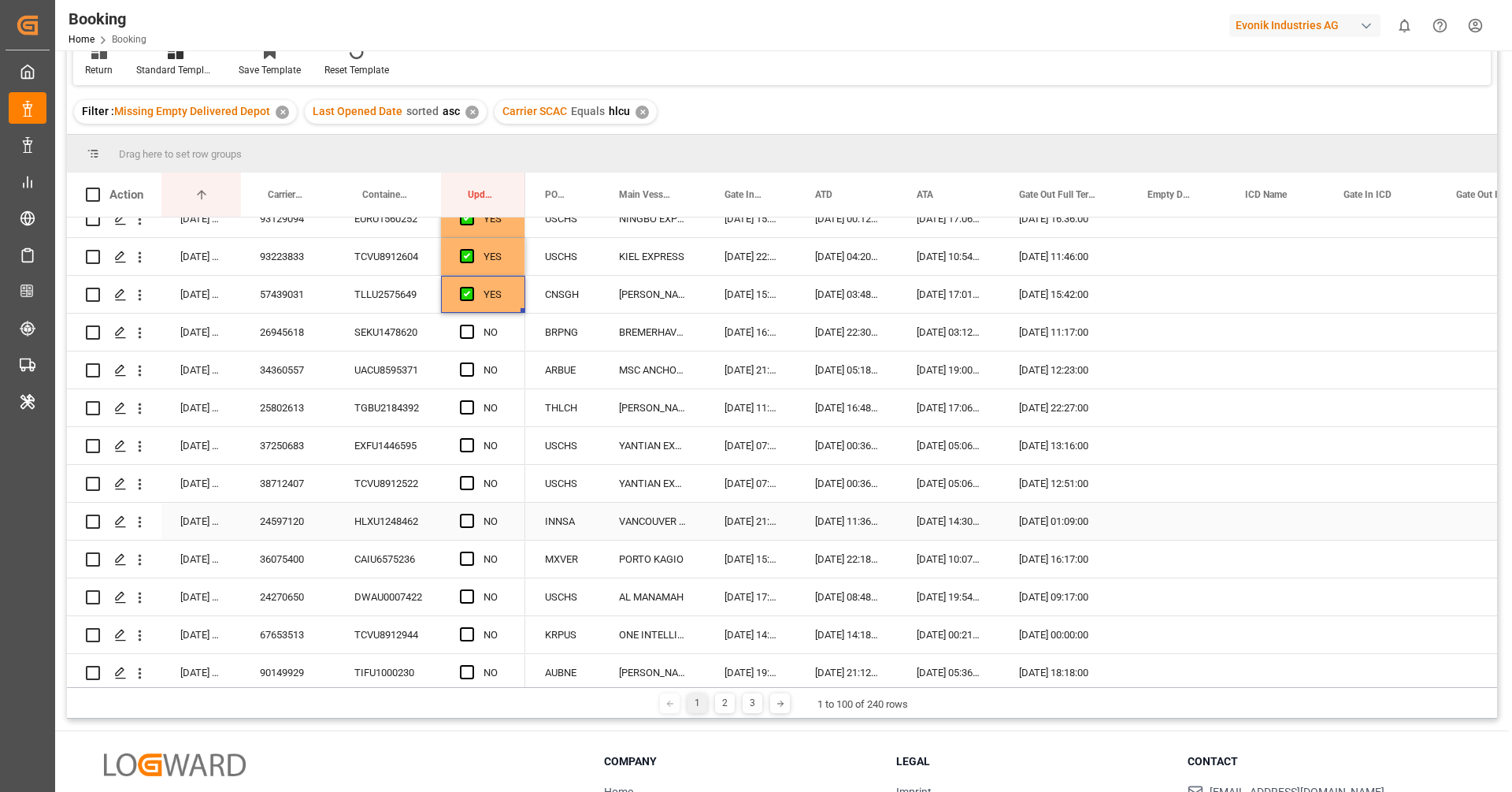
scroll to position [1252, 0]
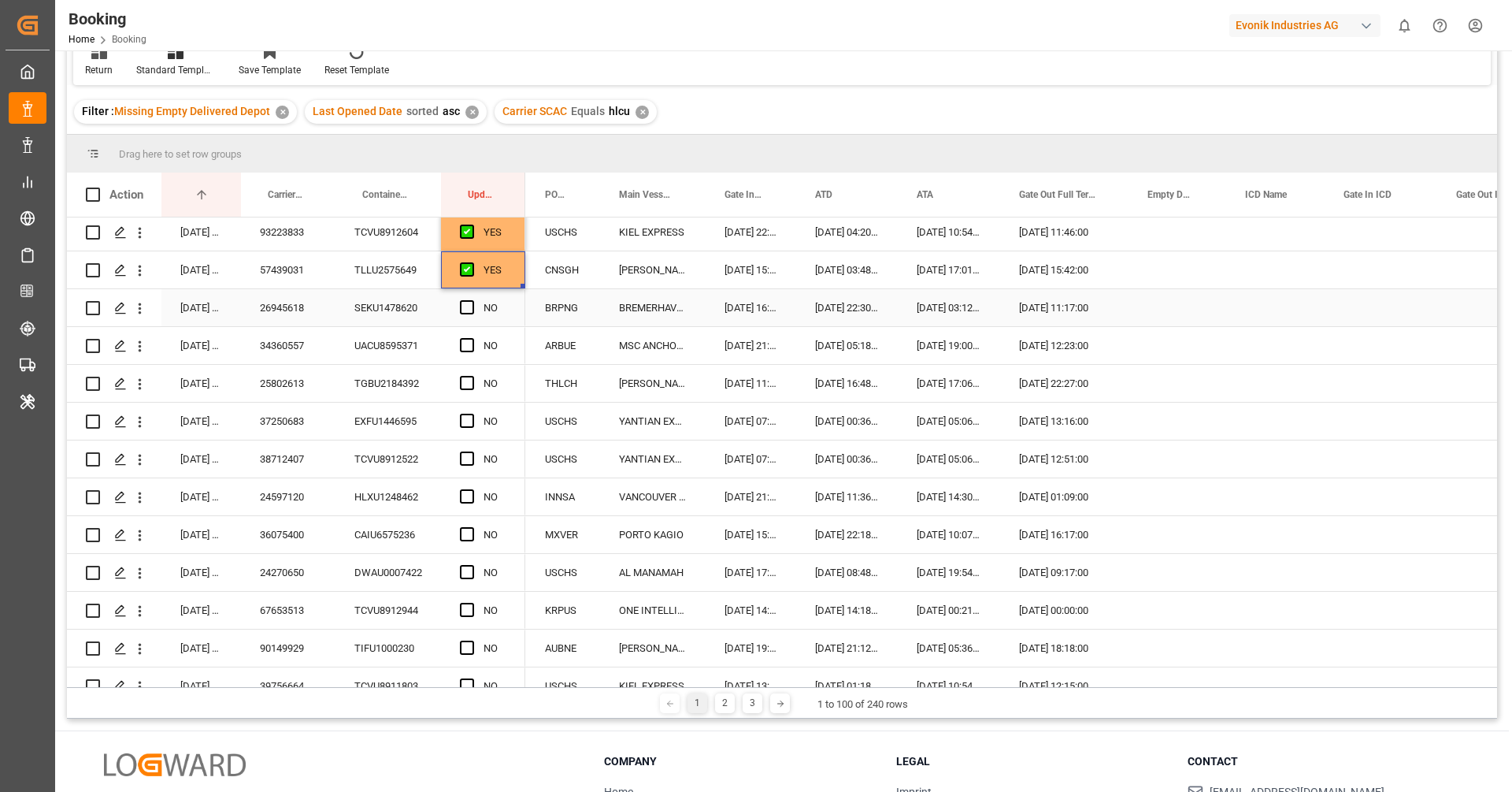
click at [384, 318] on div "SEKU1478620" at bounding box center [388, 307] width 105 height 37
click at [468, 306] on span "Press SPACE to select this row." at bounding box center [467, 307] width 15 height 15
click at [472, 300] on input "Press SPACE to select this row." at bounding box center [472, 300] width 0 height 0
click at [406, 355] on div "UACU8595371" at bounding box center [388, 345] width 105 height 37
click at [468, 347] on span "Press SPACE to select this row." at bounding box center [467, 345] width 15 height 15
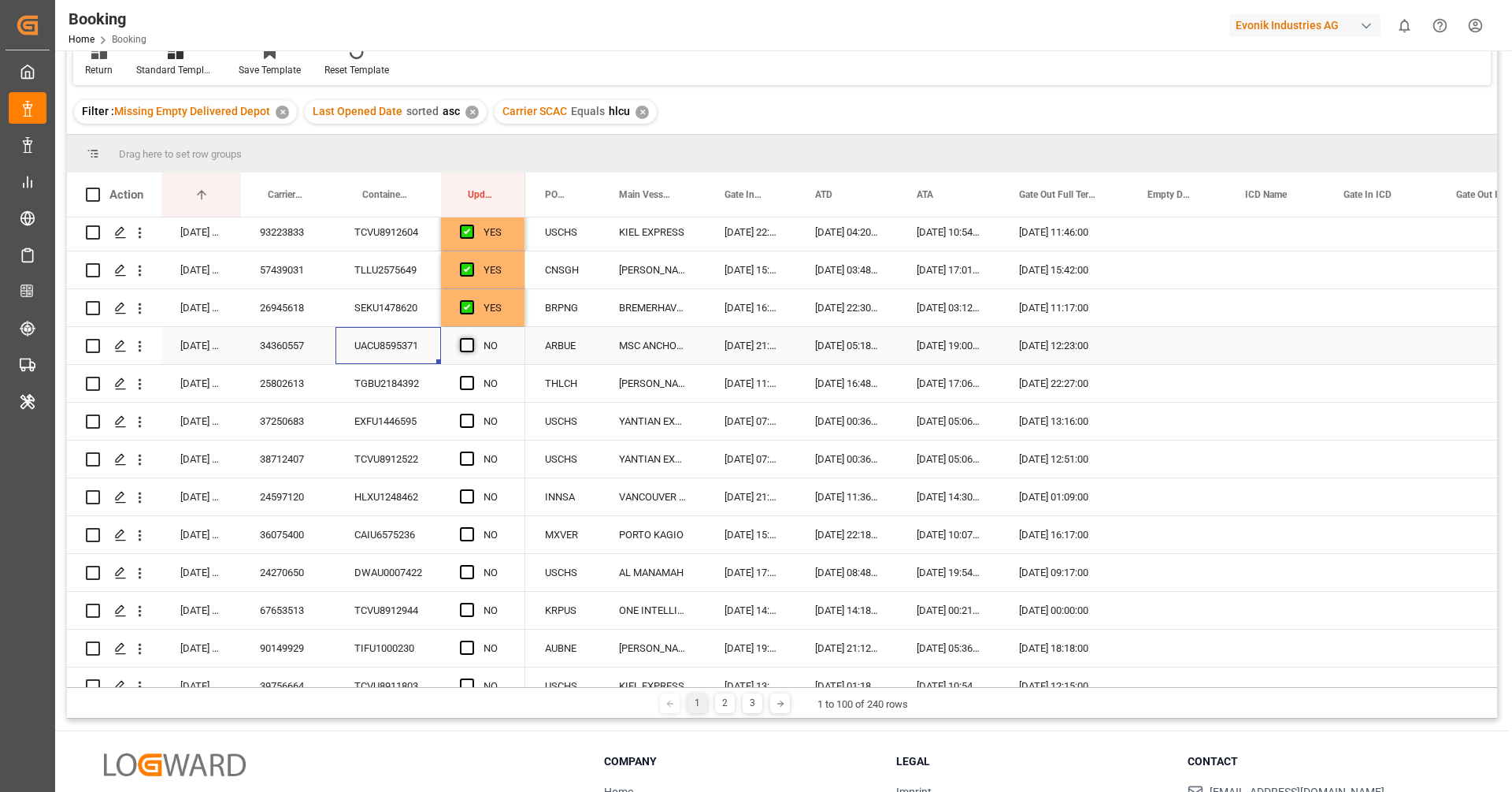
click at [472, 338] on input "Press SPACE to select this row." at bounding box center [472, 338] width 0 height 0
click at [356, 387] on div "TGBU2184392" at bounding box center [388, 383] width 105 height 37
click at [464, 387] on span "Press SPACE to select this row." at bounding box center [467, 383] width 15 height 15
click at [472, 376] on input "Press SPACE to select this row." at bounding box center [472, 376] width 0 height 0
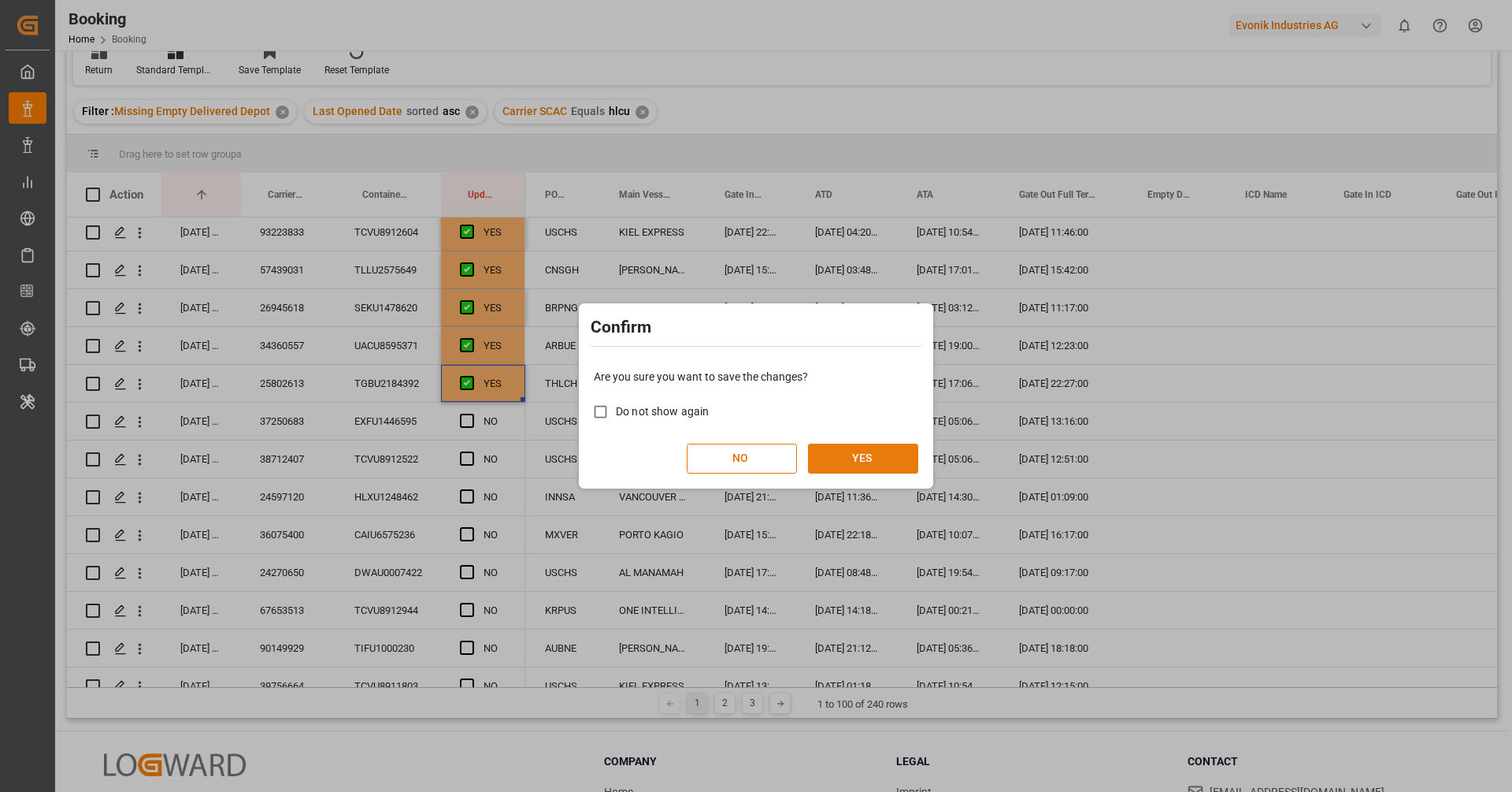
click at [846, 451] on button "YES" at bounding box center [863, 459] width 111 height 30
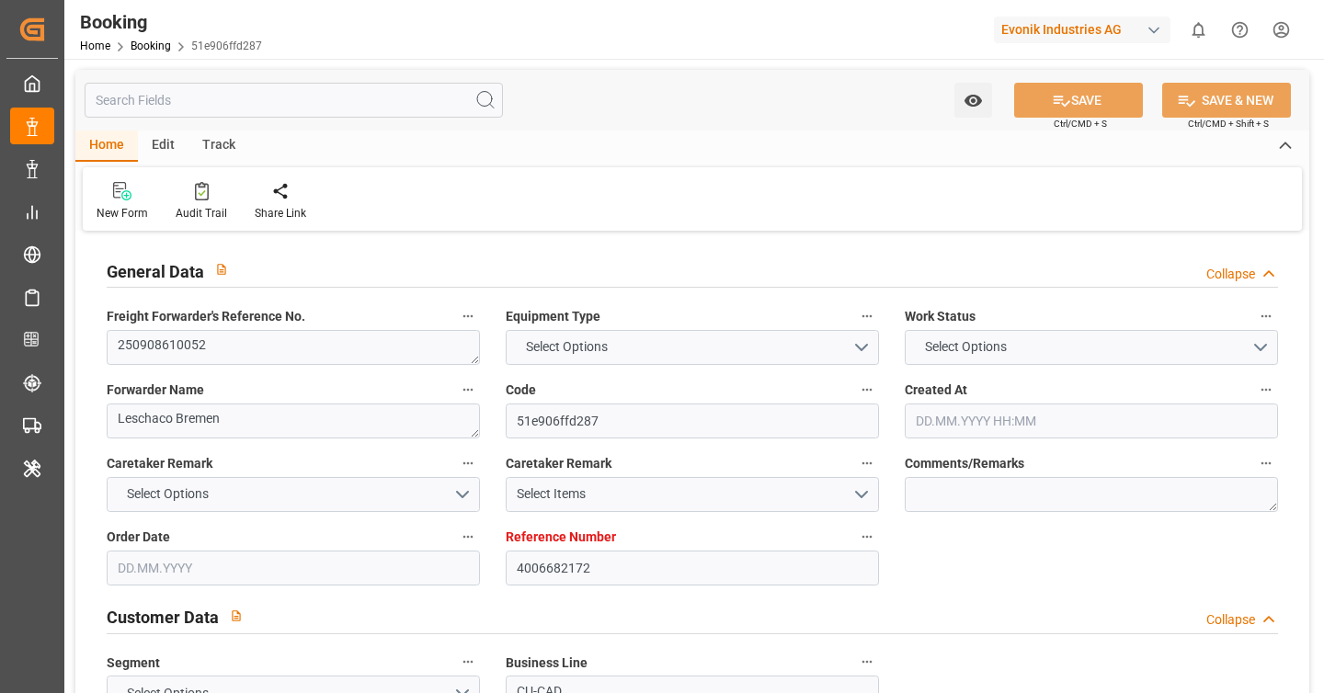
type input "4006682172"
type input "9311701"
type input "Hapag Lloyd"
type input "Hapag Lloyd Aktiengesellschaft"
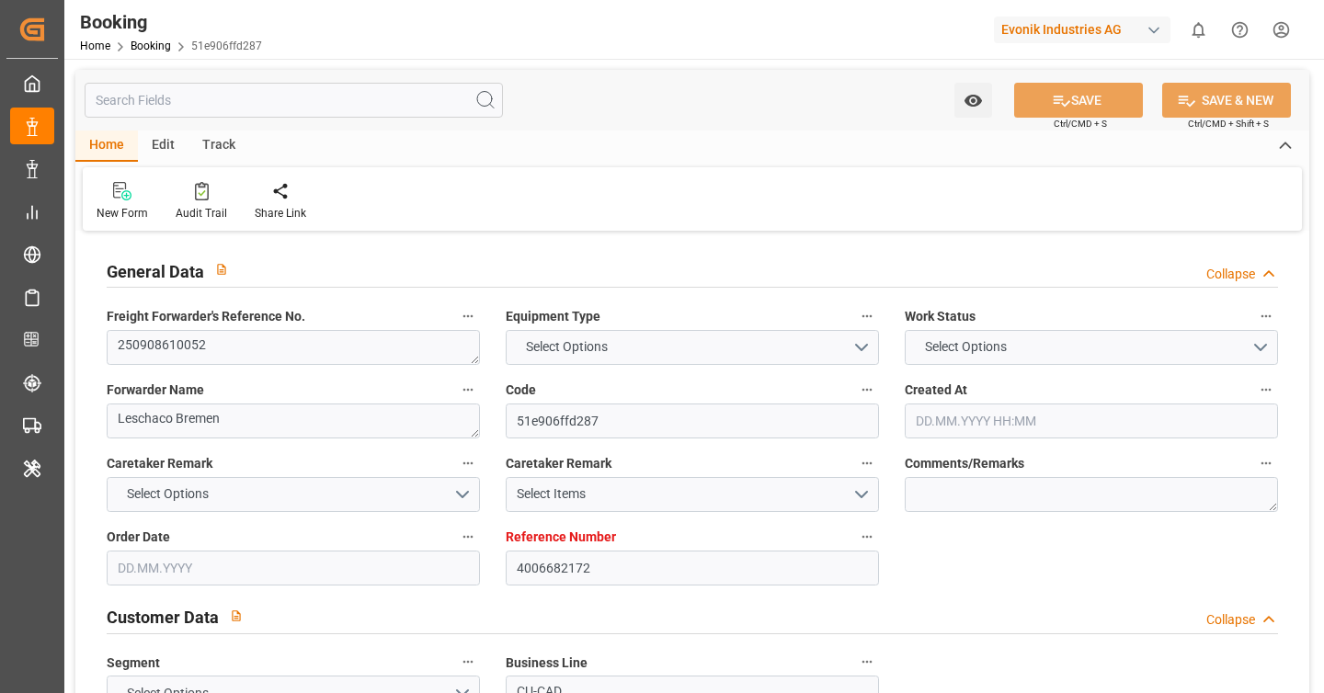
type input "DEBRV"
type input "USORF"
type input "10"
type input "0"
type input "DEBRV"
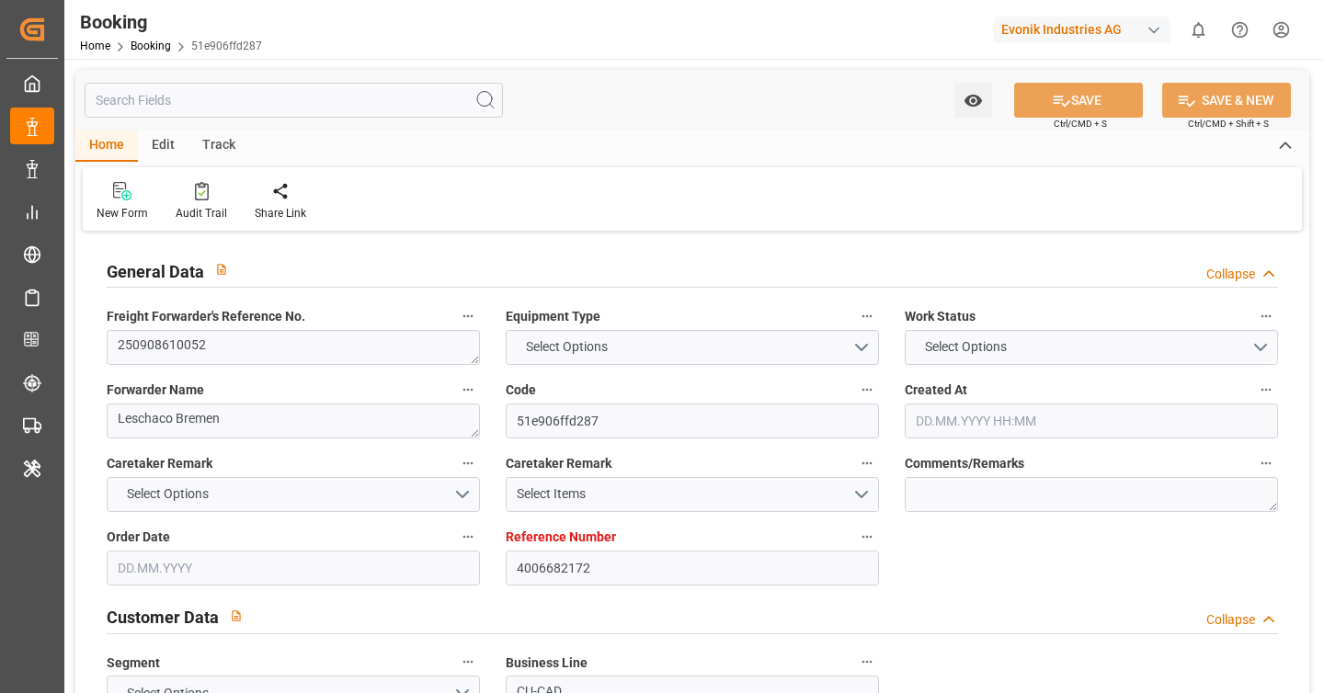
type input "USORF"
type input "29.07.2025 13:25"
type input "29.07.2025"
type input "09.10.2025"
type input "29.08.2025"
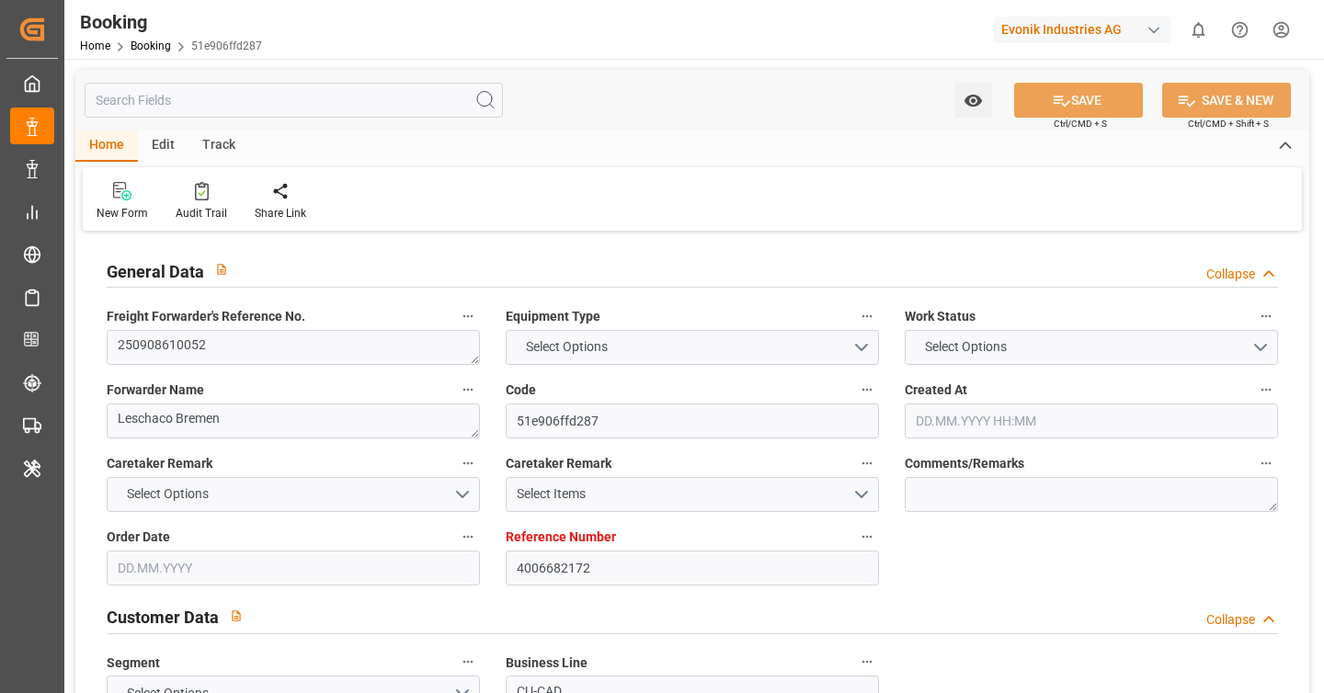
type input "10.09.2025 22:00"
type input "11.09.2025 00:00"
type input "10.09.2025 16:54"
type input "06.09.2025 01:02"
type input "20.09.2025 18:00"
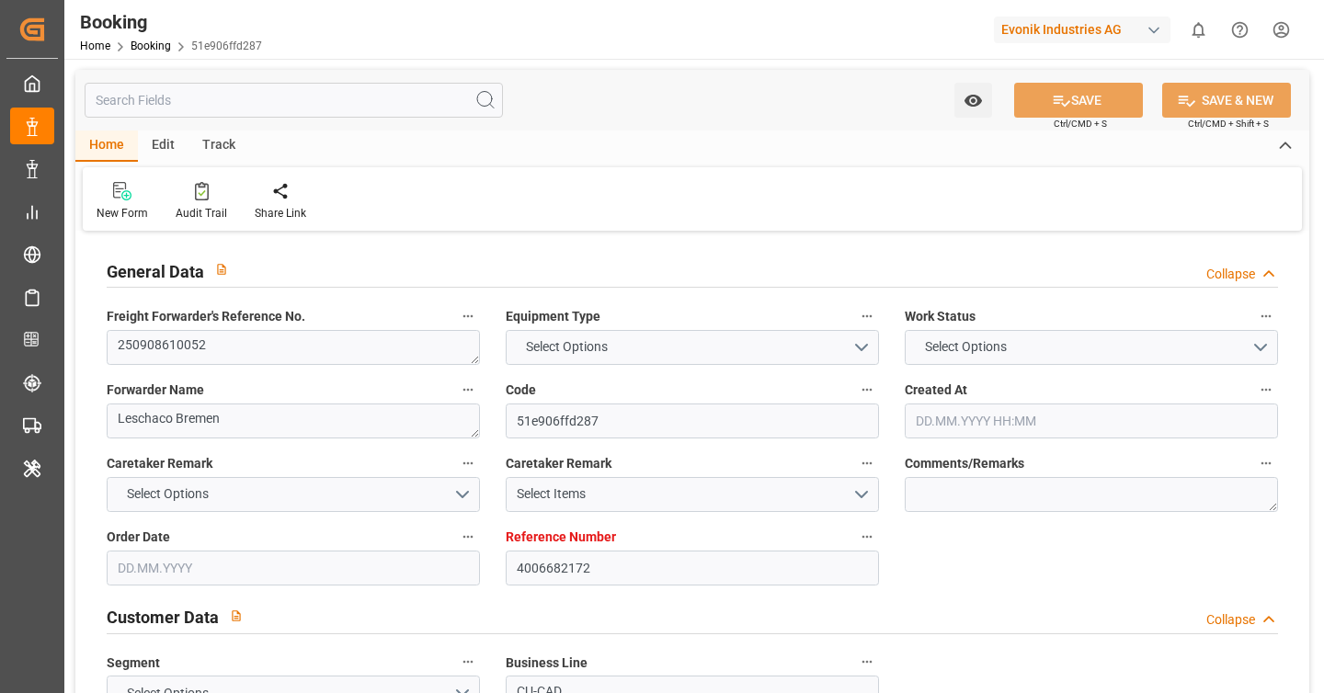
type input "20.09.2025 00:00"
type input "20.09.2025 16:54"
type input "22.09.2025 22:22"
type input "02.10.2025 12:15"
type input "02.10.2025"
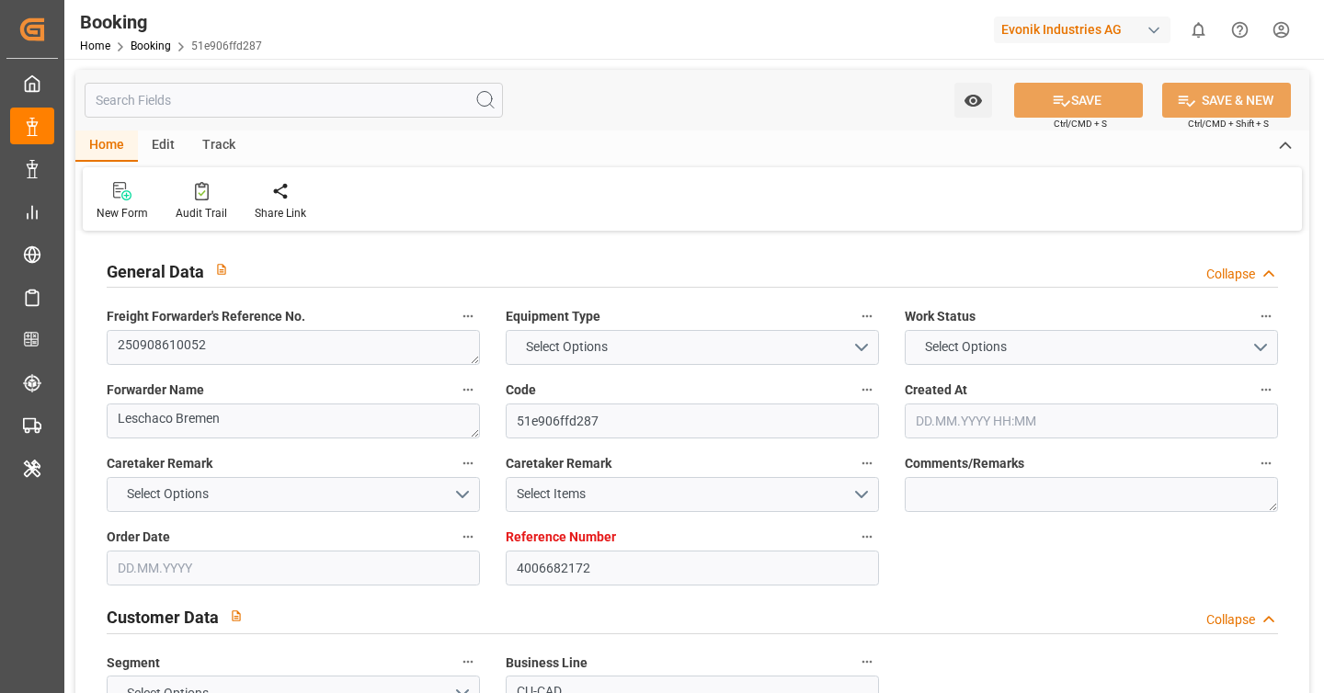
type input "10.09.2025 13:23"
type input "10.09.2025 14:00"
type input "10.09.2025 17:01"
type input "20.09.2025 18:00"
type input "20.09.2025 16:34"
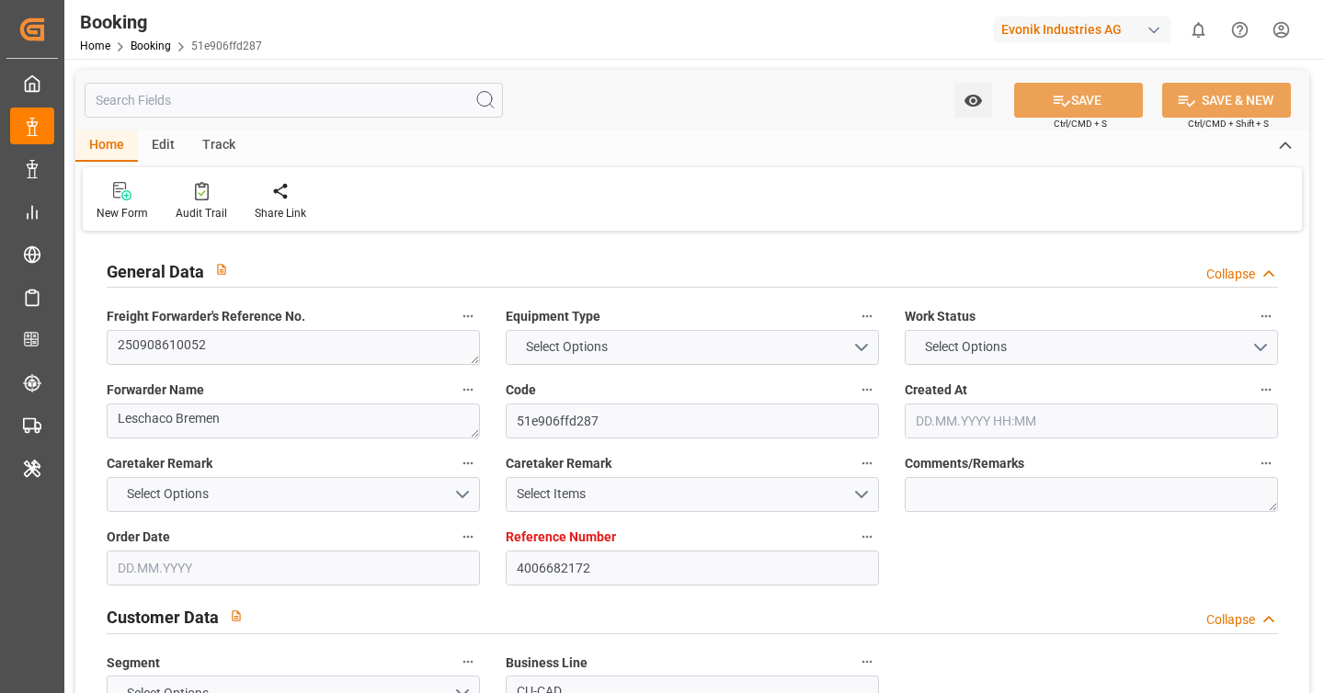
type input "21.09.2025 03:43"
type input "20.09.2025 16:54"
type input "21.09.2025 01:06"
type input "23.09.2025 12:00"
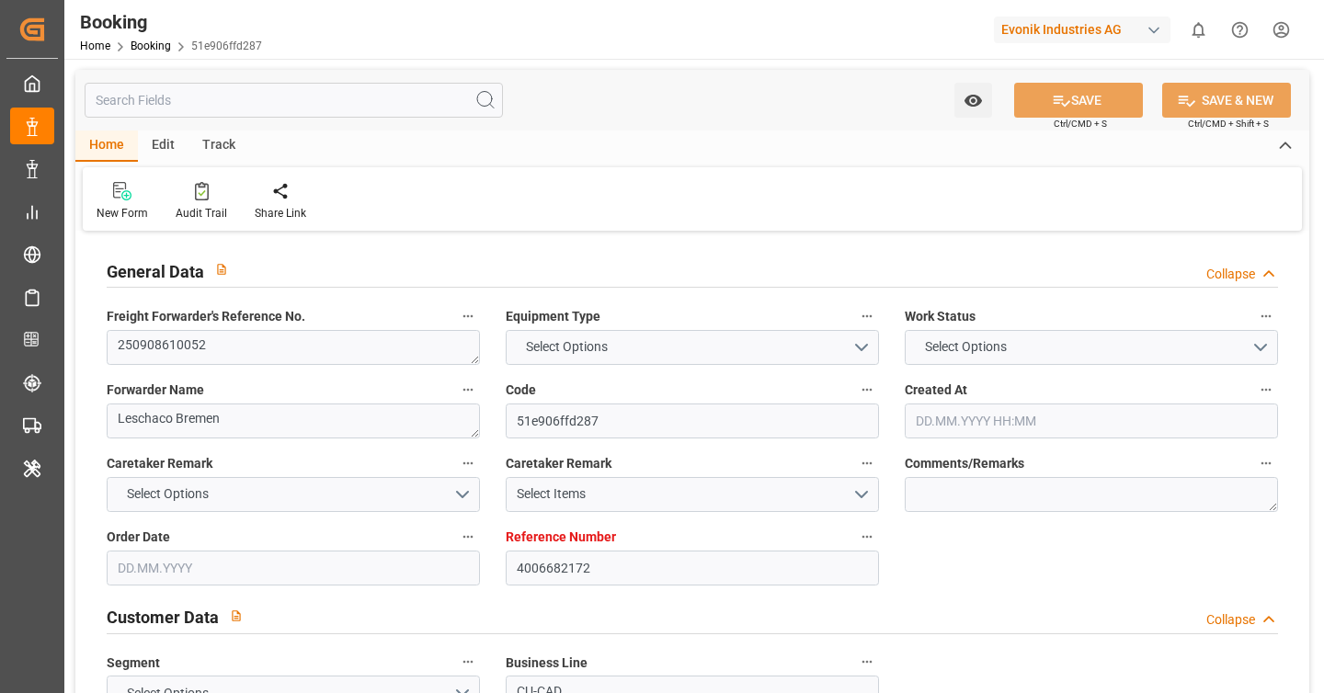
type input "23.09.2025 12:00"
type input "25.09.2025 01:06"
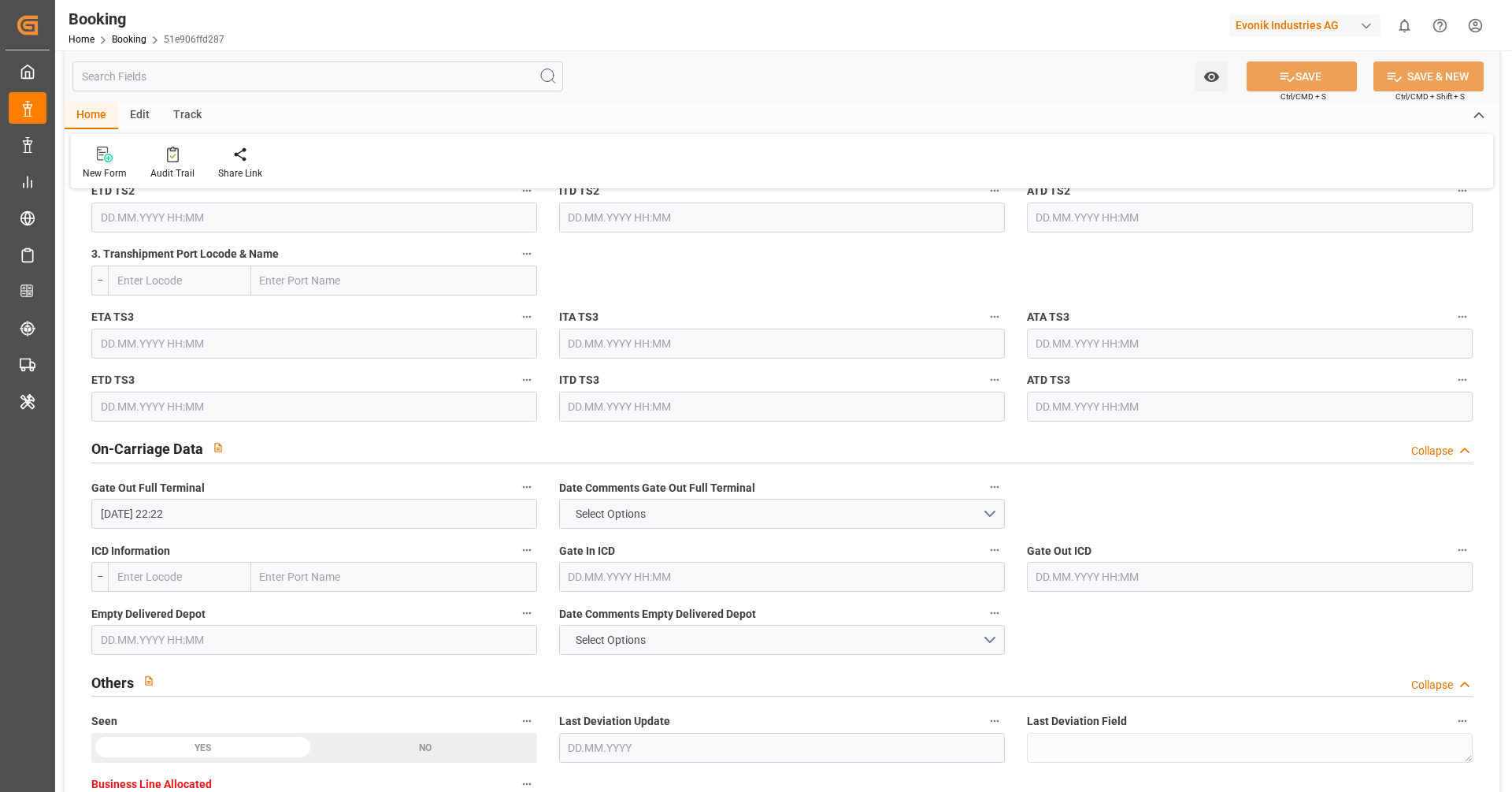
scroll to position [2088, 0]
click at [212, 568] on input "text" at bounding box center [179, 576] width 143 height 30
click at [151, 593] on b "USCLE" at bounding box center [135, 610] width 34 height 13
type input "USCLE"
type input "Cleveland"
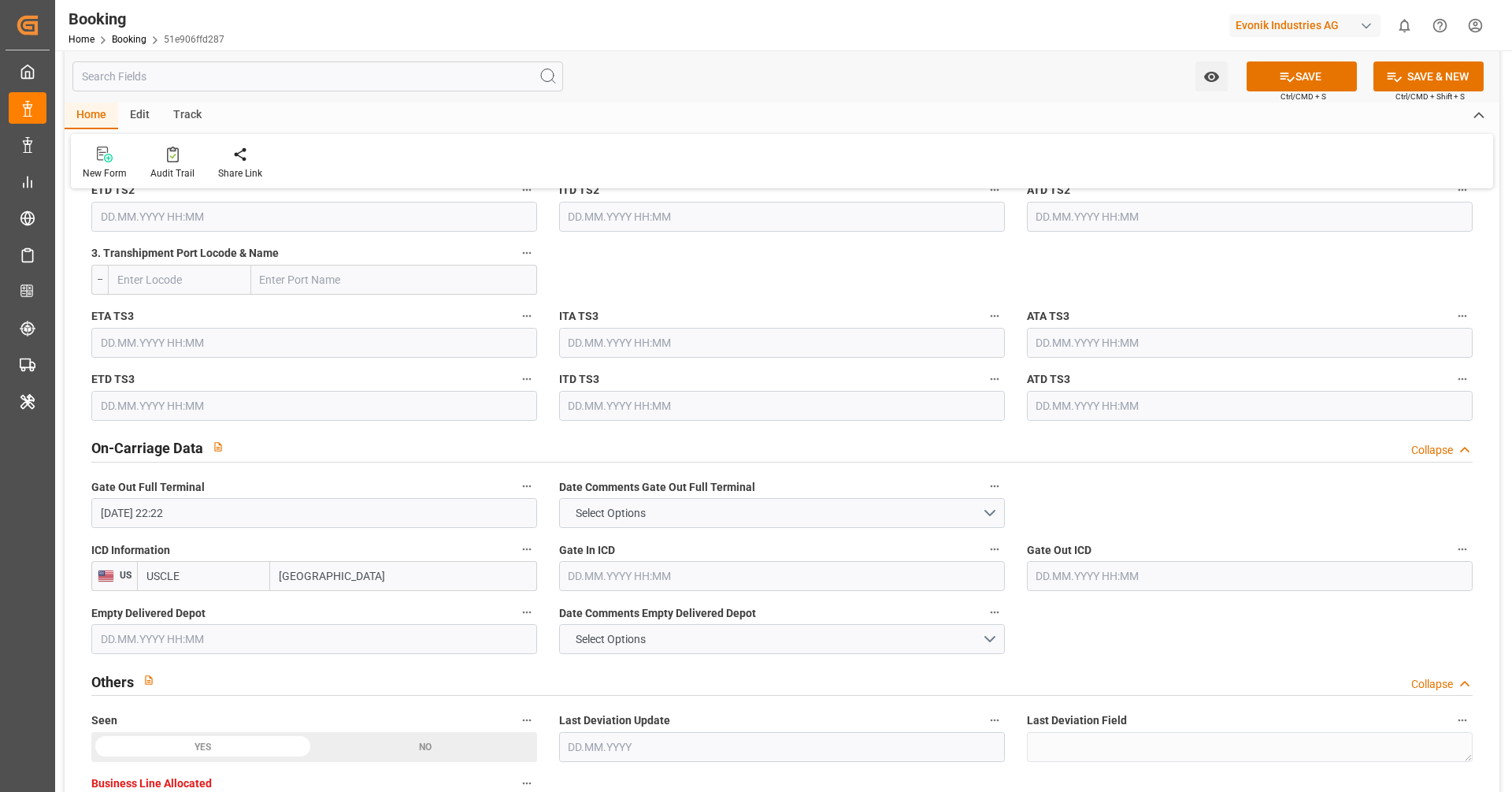
type input "USCLE"
click at [631, 570] on input "text" at bounding box center [782, 576] width 445 height 30
paste input "2025-09-29"
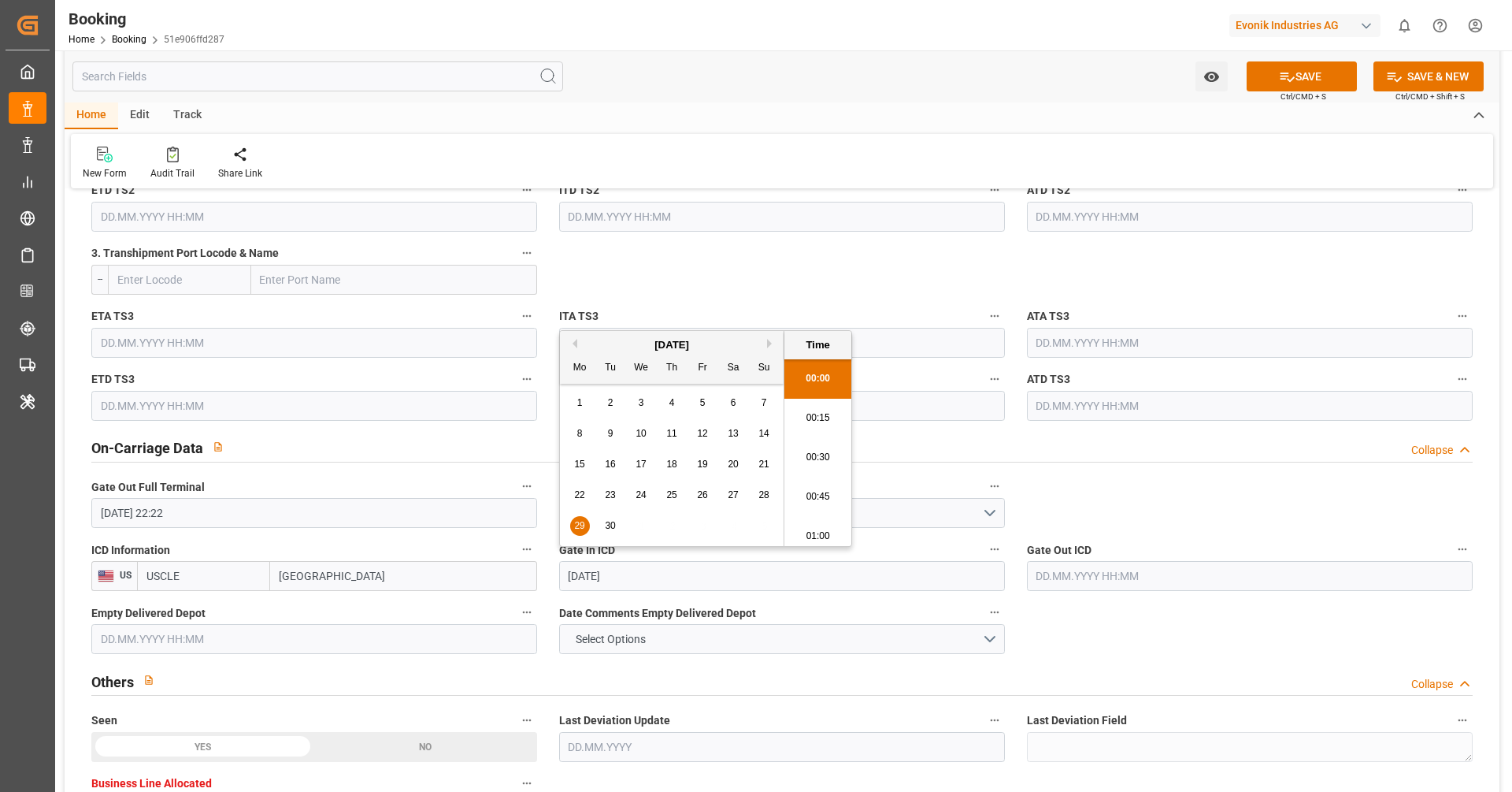
scroll to position [2645, 0]
click at [1133, 570] on input "text" at bounding box center [1250, 576] width 445 height 30
type input "29.09.2025 00:00"
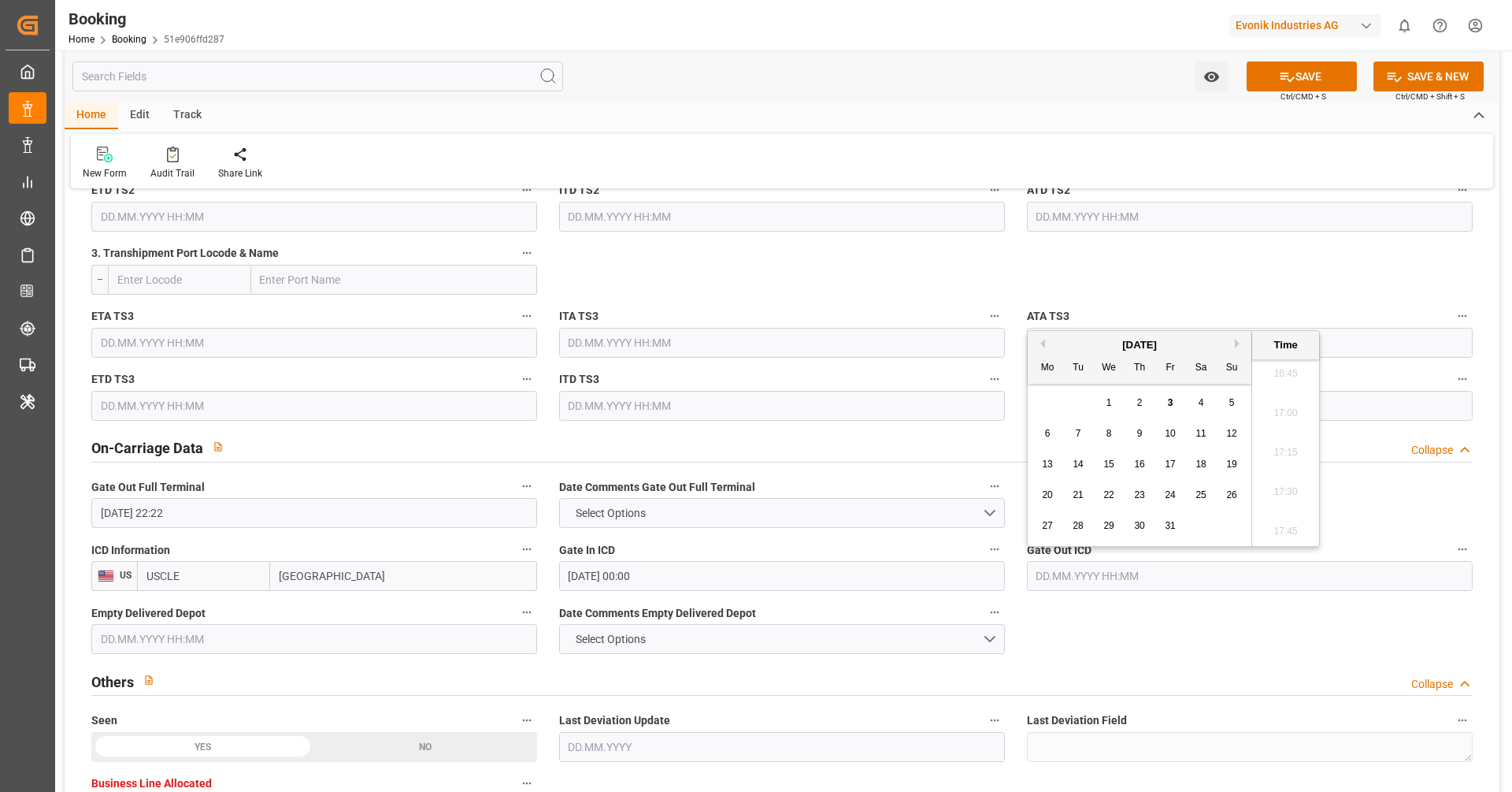
click at [1115, 395] on div "1" at bounding box center [1109, 404] width 20 height 19
type input "01.10.2025 00:00"
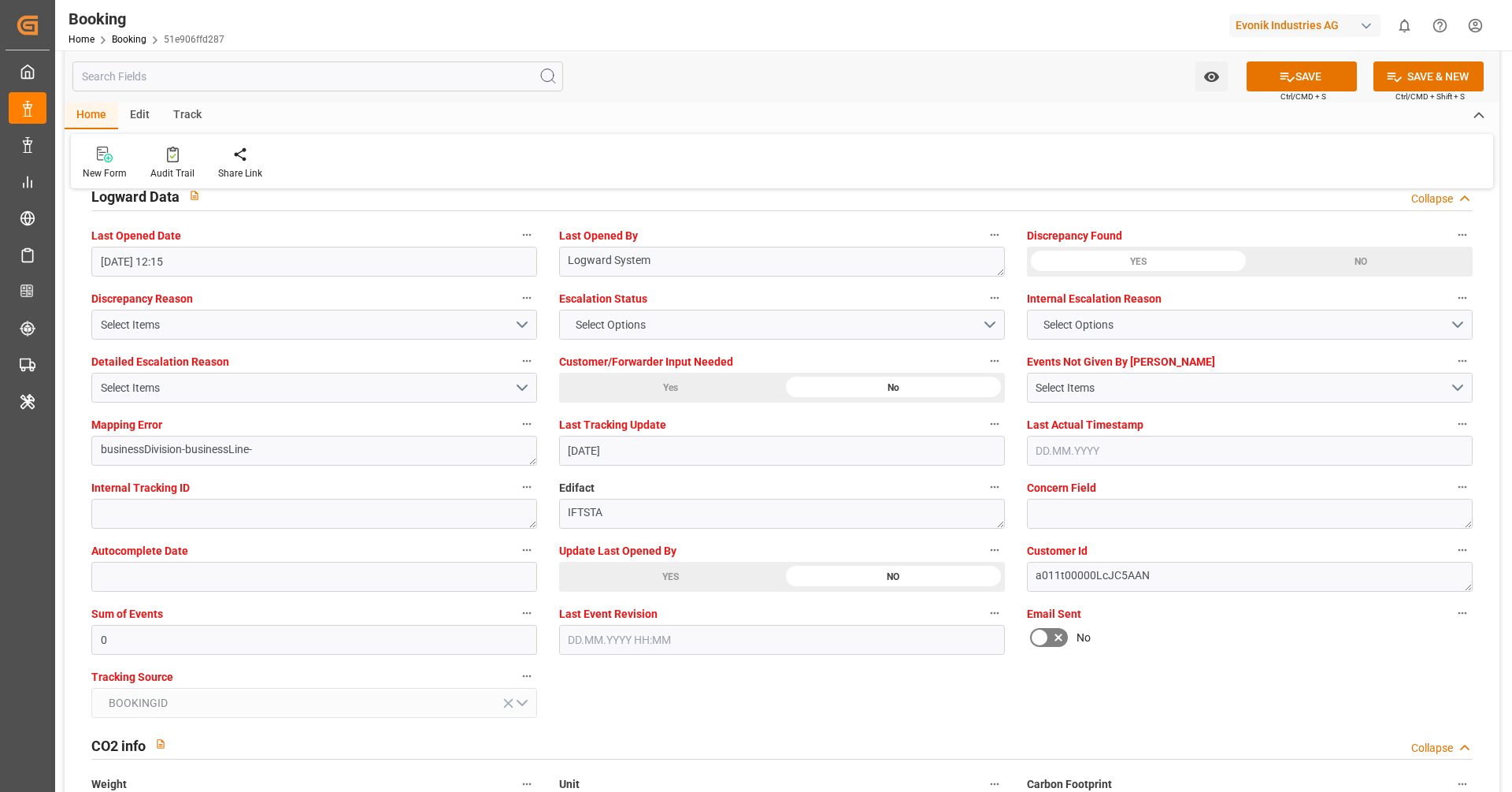
scroll to position [2876, 0]
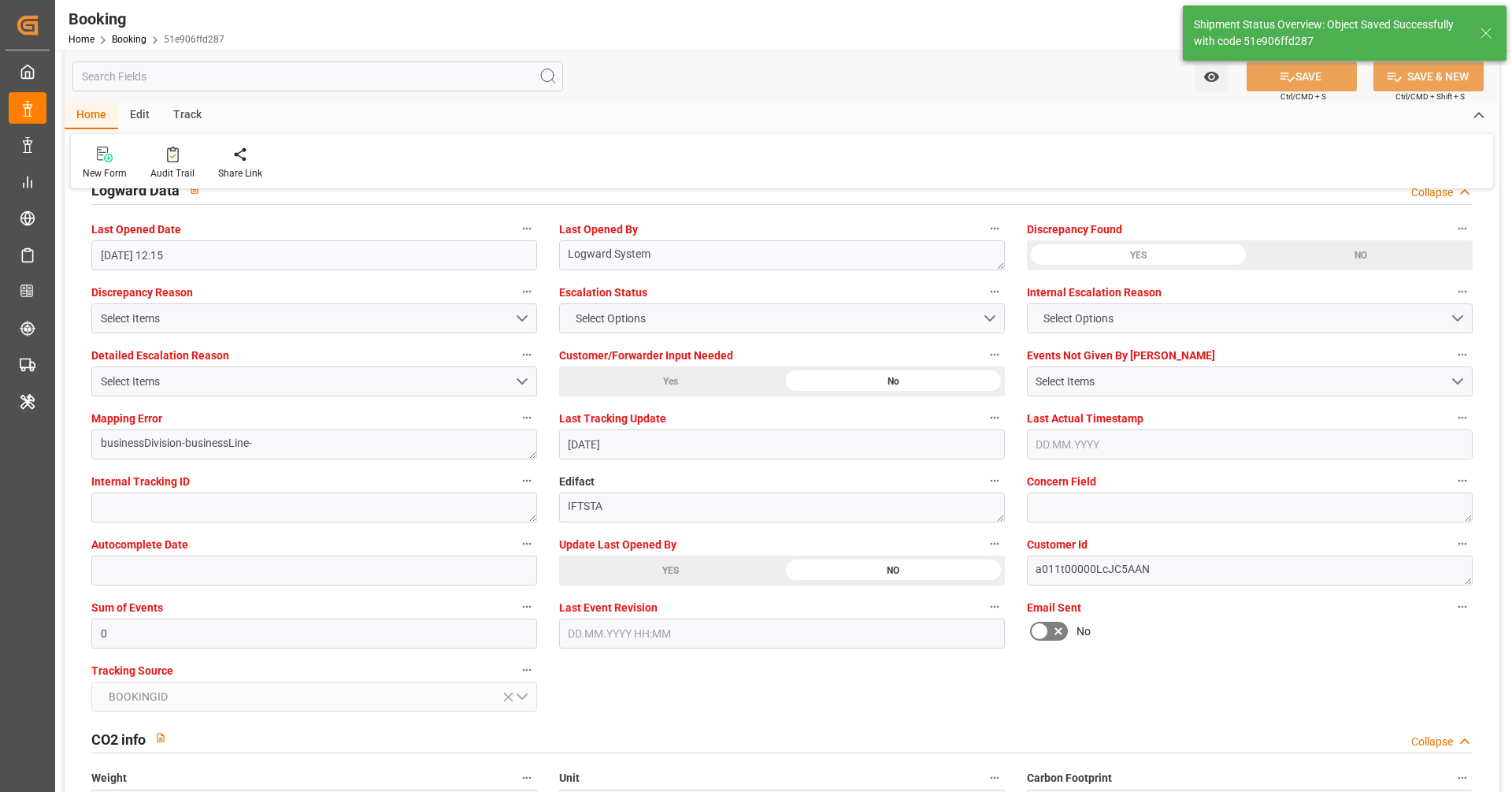
type textarea "[PERSON_NAME]"
type input "03.10.2025 11:46"
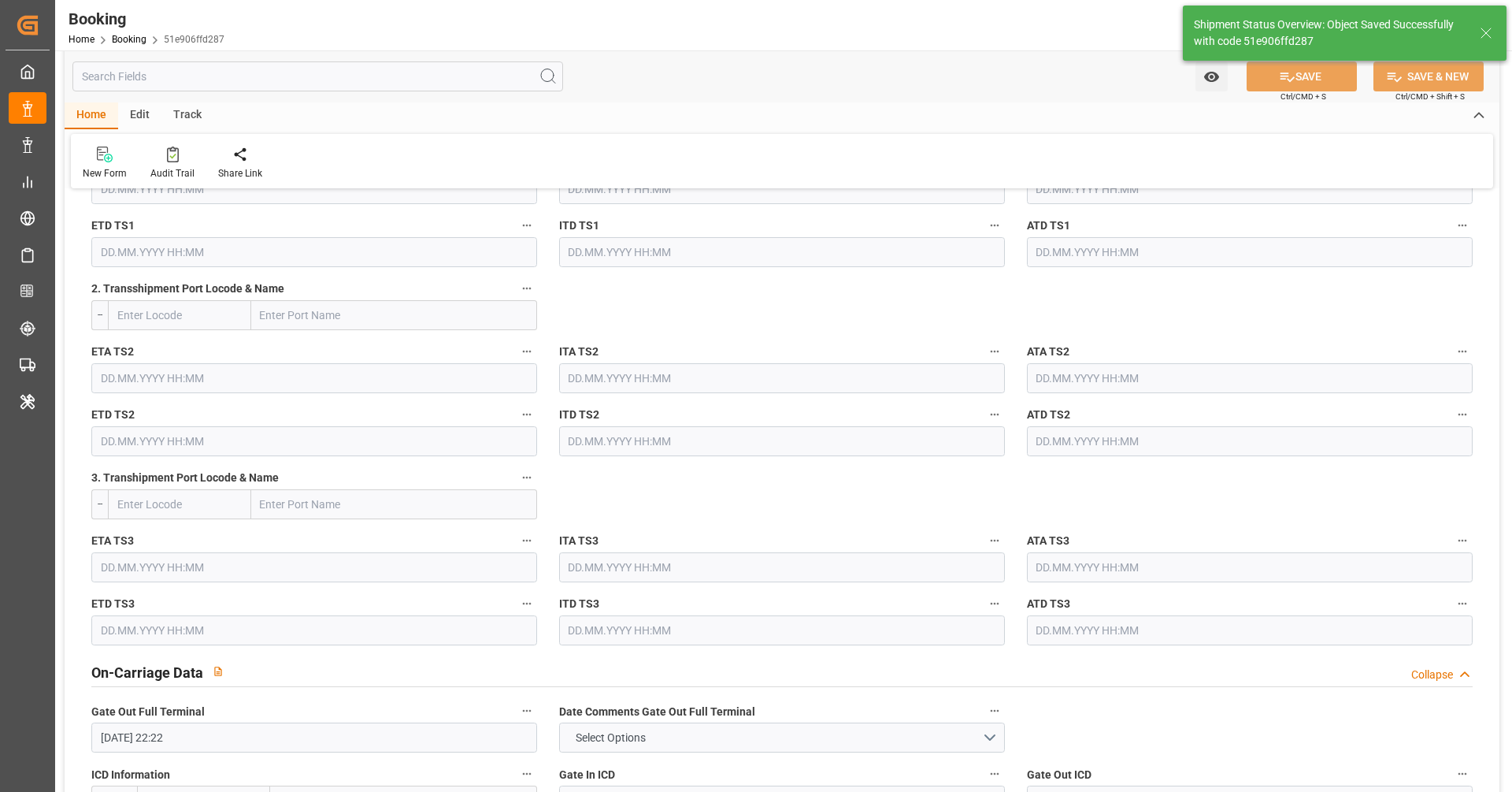
scroll to position [1461, 0]
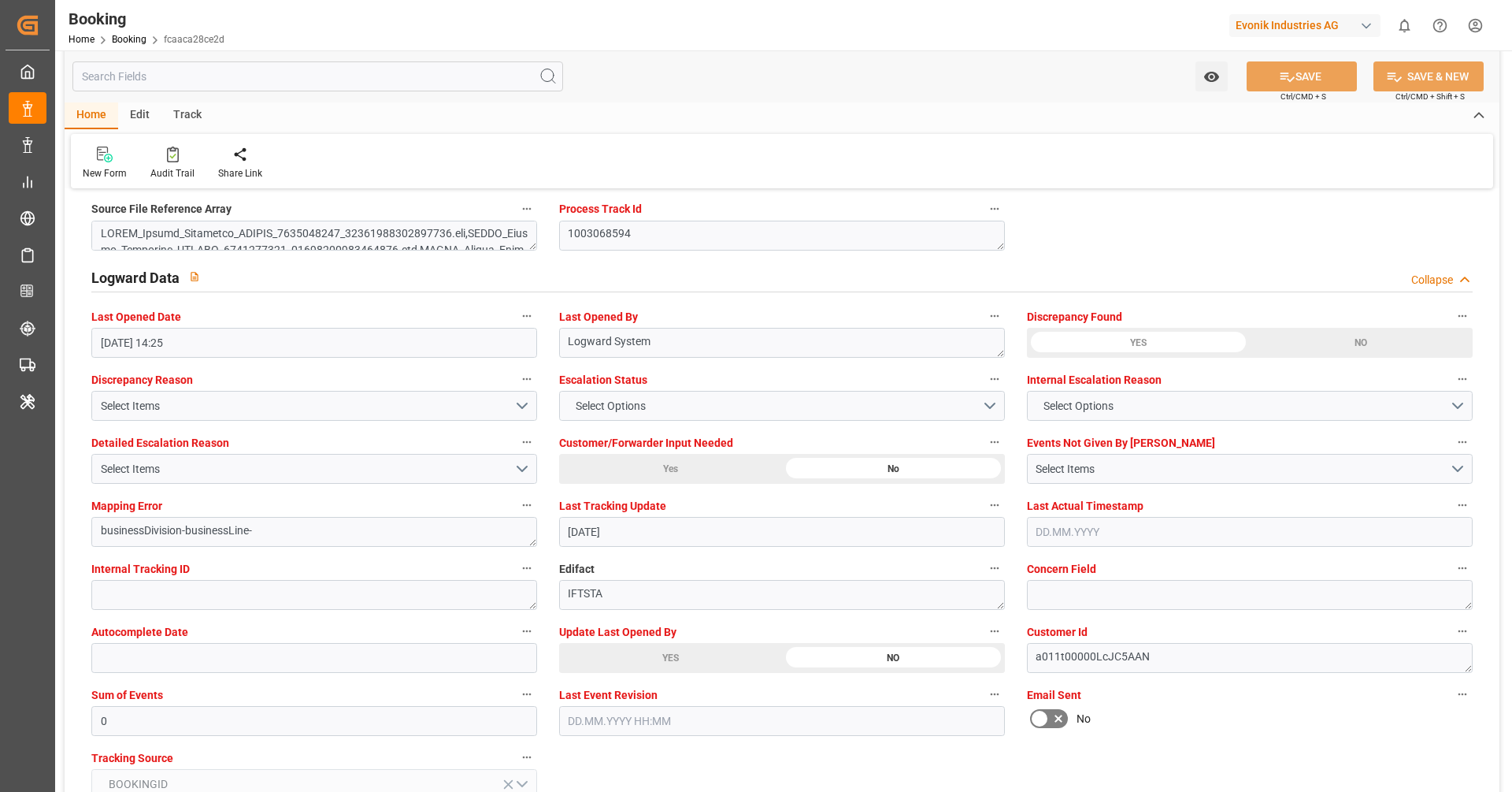
scroll to position [2793, 0]
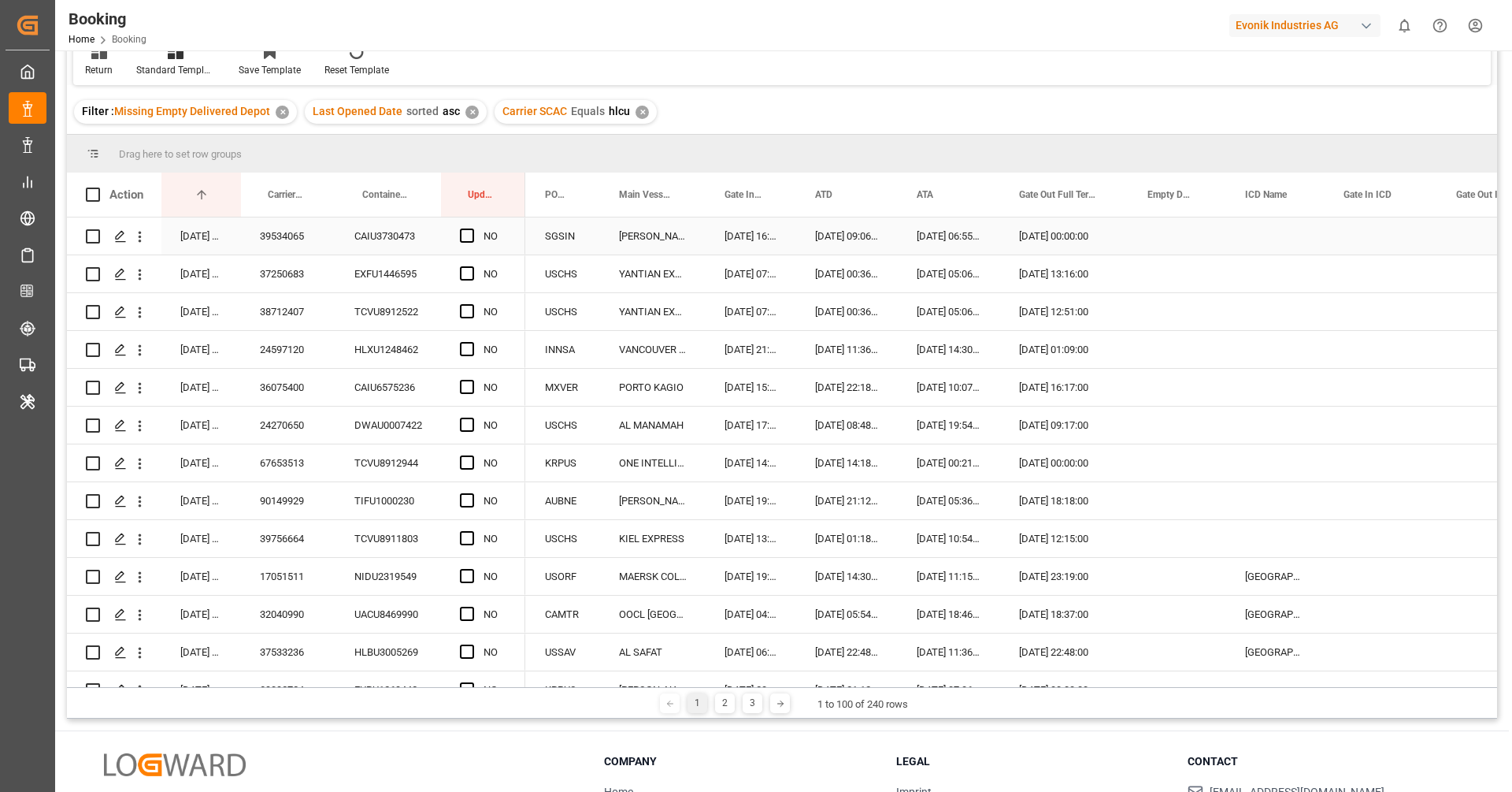
click at [285, 247] on div "39534065" at bounding box center [288, 236] width 94 height 37
click at [636, 111] on div "✕" at bounding box center [642, 112] width 14 height 14
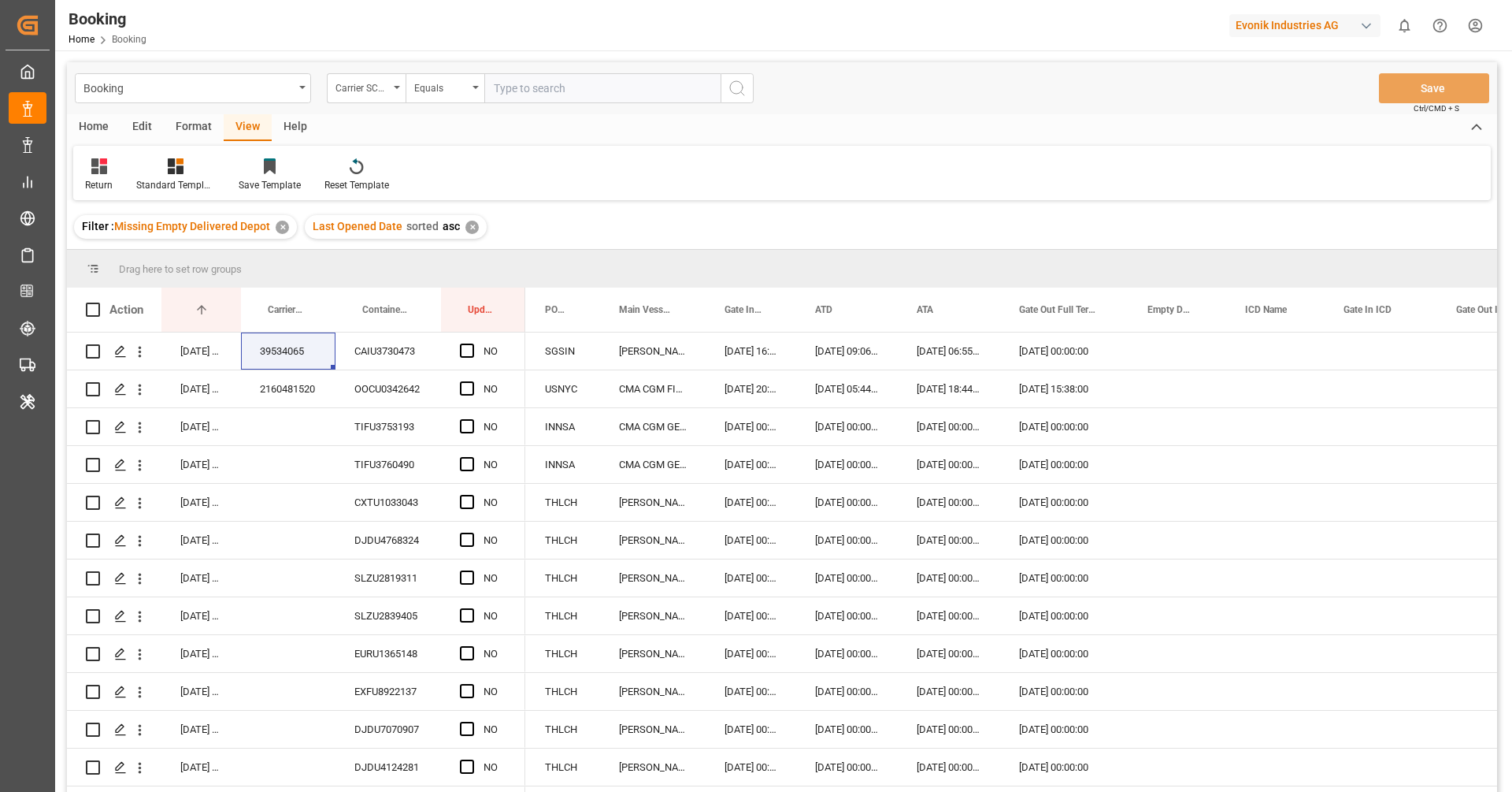
click at [631, 167] on div "Return Standard Templates Save Template Reset Template" at bounding box center [782, 172] width 1418 height 54
click at [718, 211] on div "Filter : Missing Empty Delivered Depot ✕ Last Opened Date sorted asc ✕" at bounding box center [782, 226] width 1431 height 44
click at [854, 143] on div "Home Edit Format View Help Return Standard Templates Save Template Reset Templa…" at bounding box center [782, 157] width 1431 height 86
click at [678, 227] on div "Filter : Missing Empty Delivered Depot ✕ Last Opened Date sorted asc ✕" at bounding box center [782, 226] width 1431 height 44
